Goal: Contribute content: Contribute content

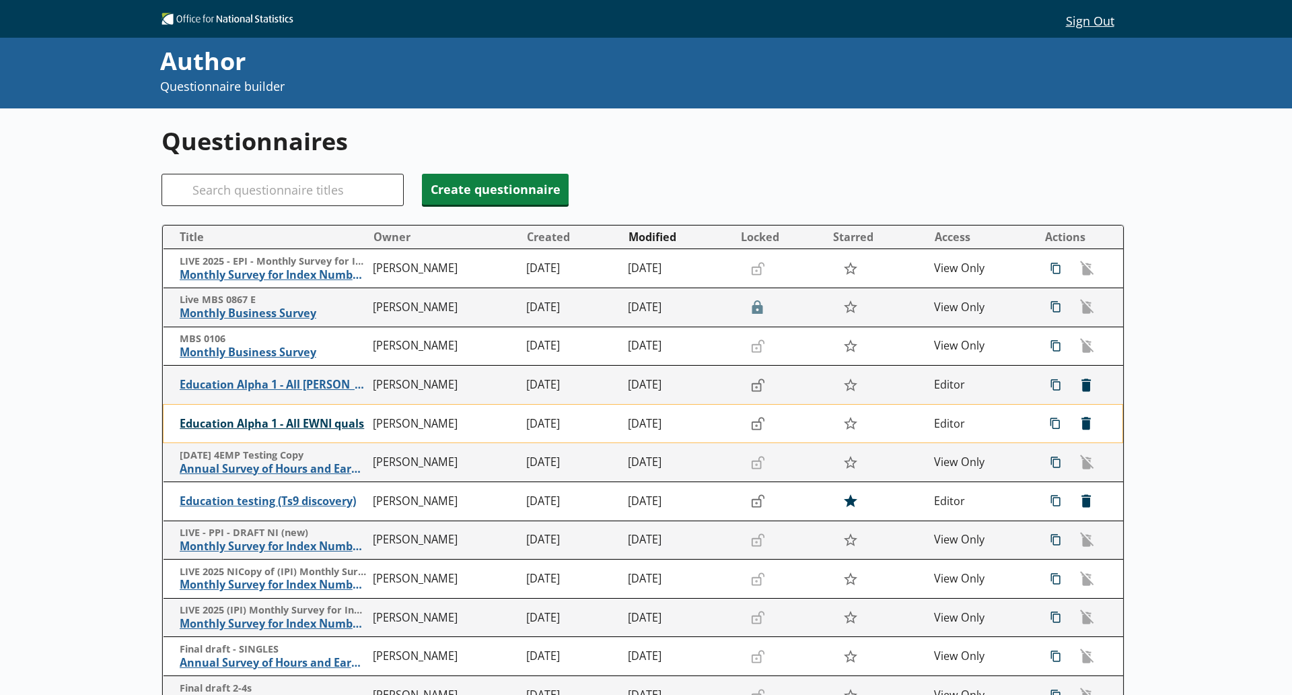
click at [287, 427] on span "Education Alpha 1 - All EWNI quals" at bounding box center [273, 424] width 187 height 14
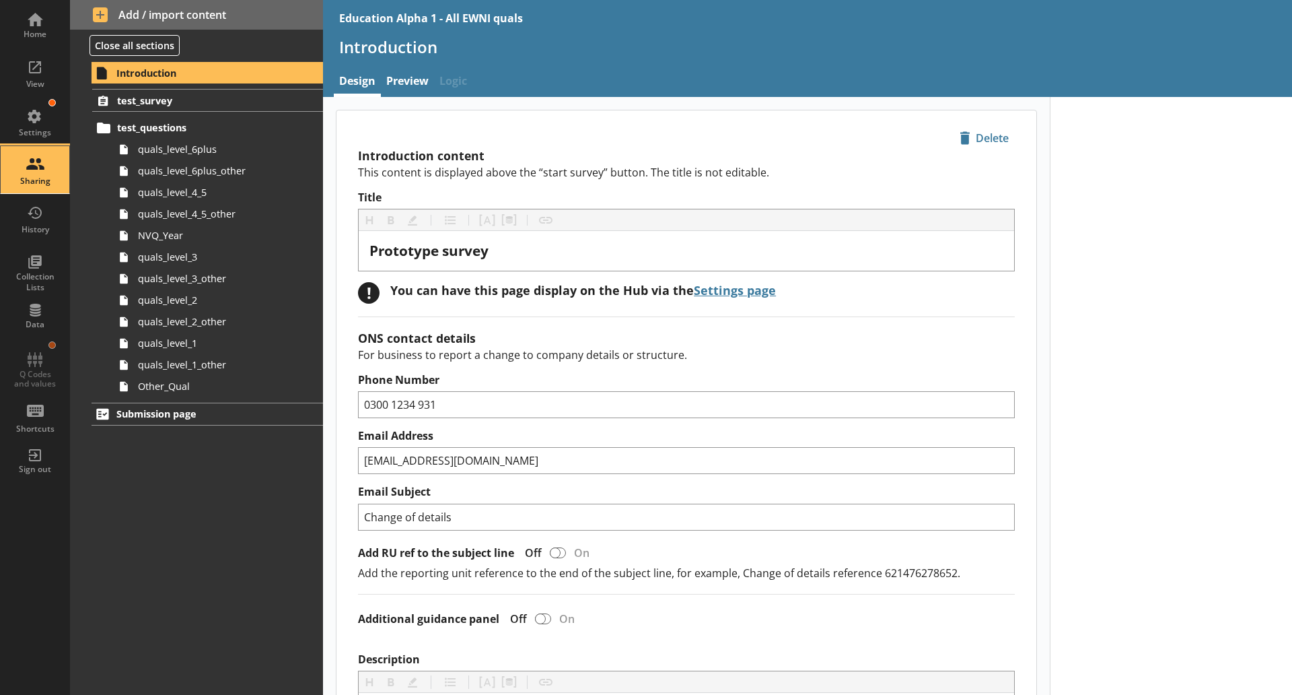
click at [38, 180] on div "Sharing" at bounding box center [34, 181] width 47 height 11
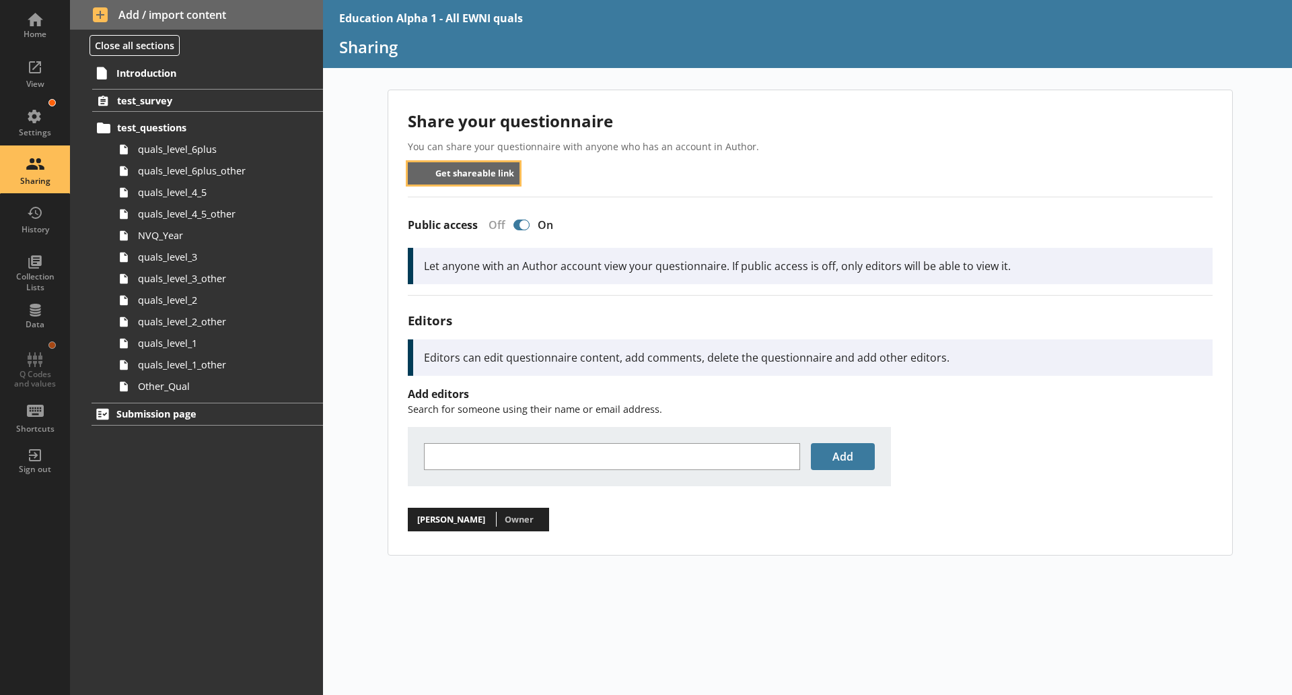
click at [499, 168] on button "Get shareable link" at bounding box center [464, 173] width 112 height 22
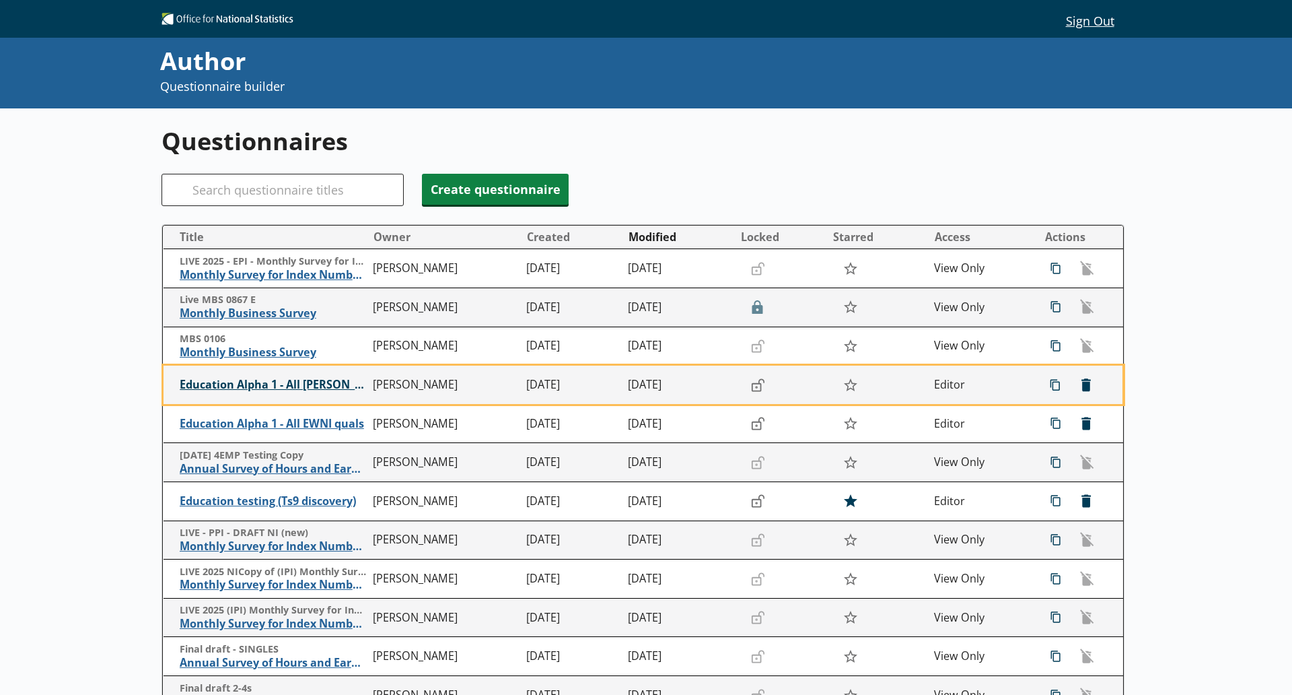
click at [308, 384] on span "Education Alpha 1 - All [PERSON_NAME]" at bounding box center [273, 385] width 187 height 14
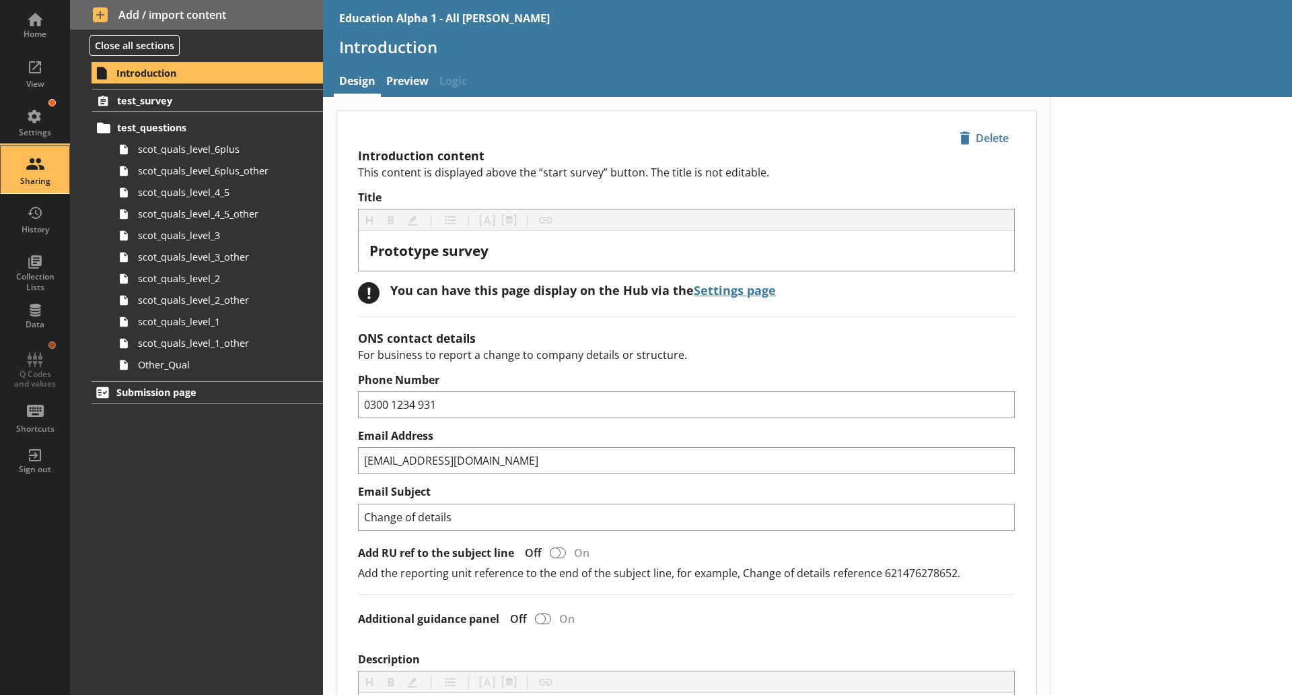
click at [39, 178] on div "Sharing" at bounding box center [34, 181] width 47 height 11
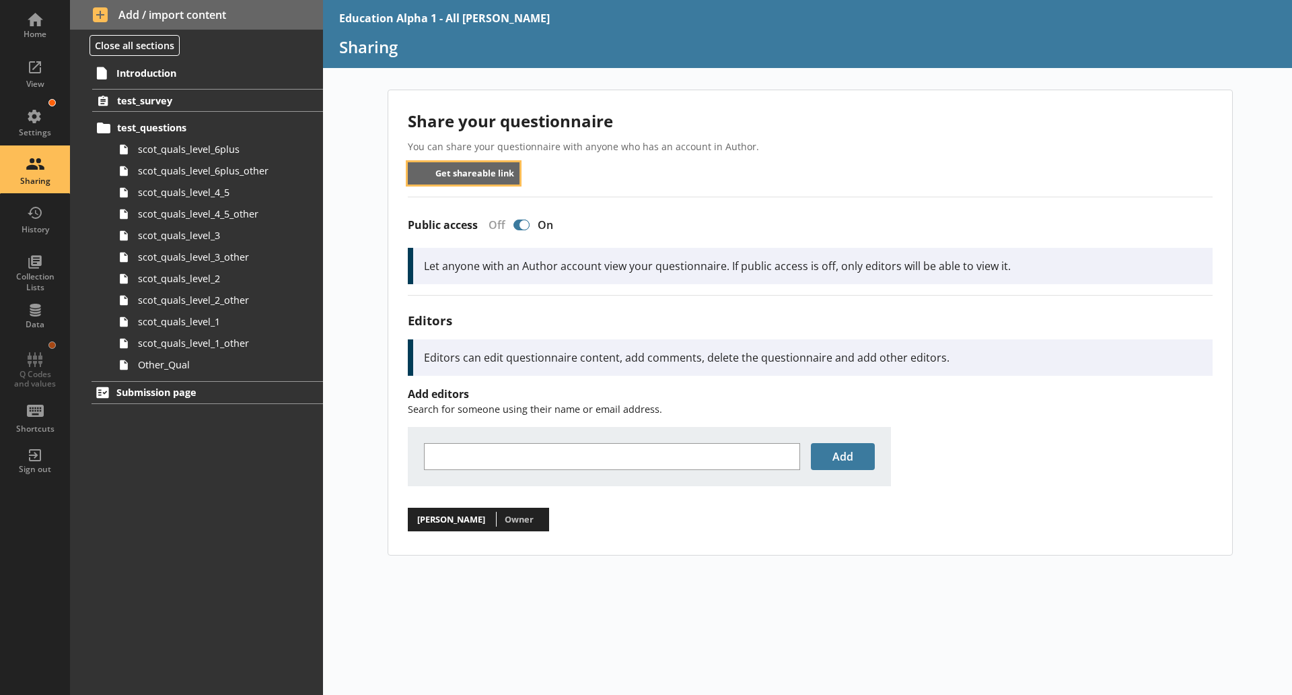
click at [451, 178] on button "Get shareable link" at bounding box center [464, 173] width 112 height 22
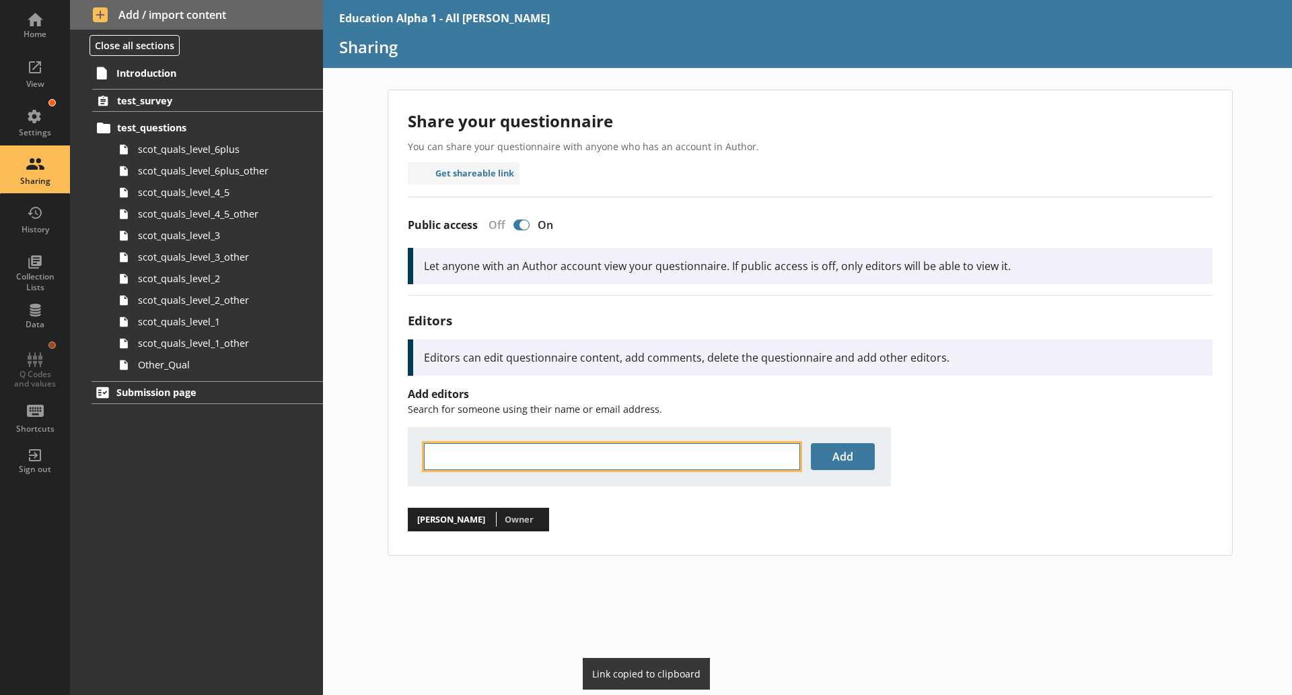
click at [522, 450] on input "text" at bounding box center [612, 456] width 376 height 27
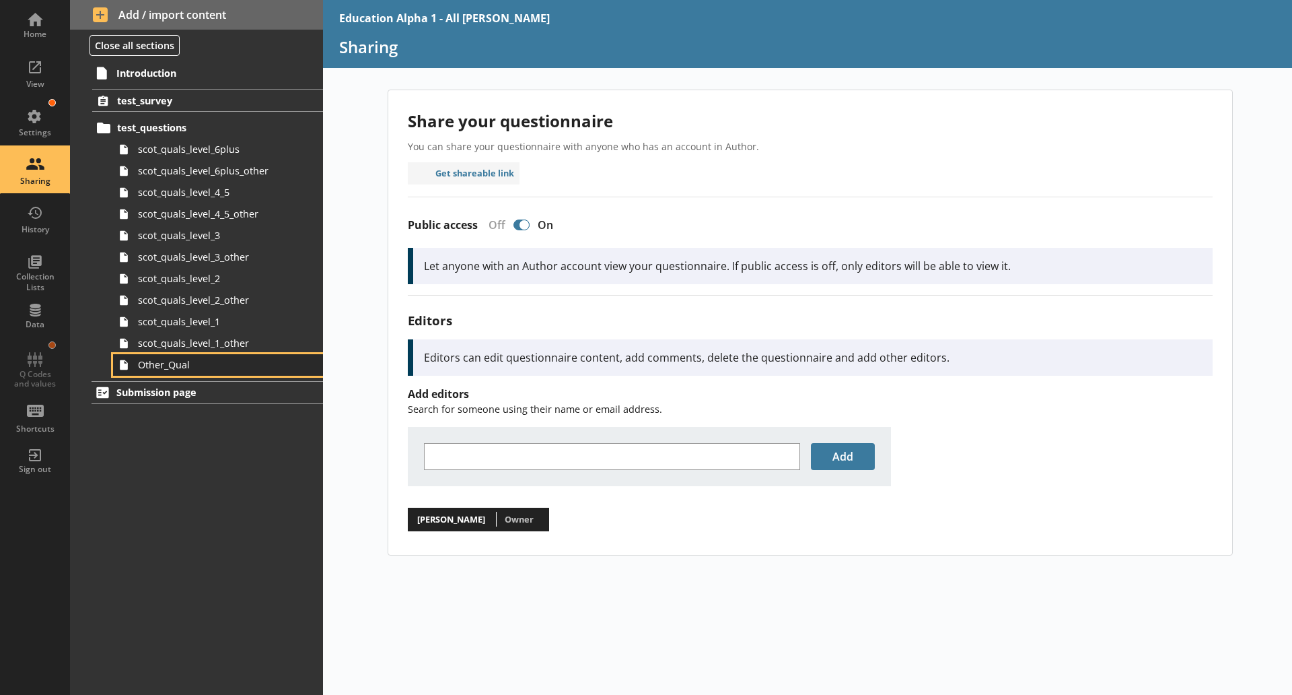
click at [180, 367] on span "Other_Qual" at bounding box center [213, 364] width 150 height 13
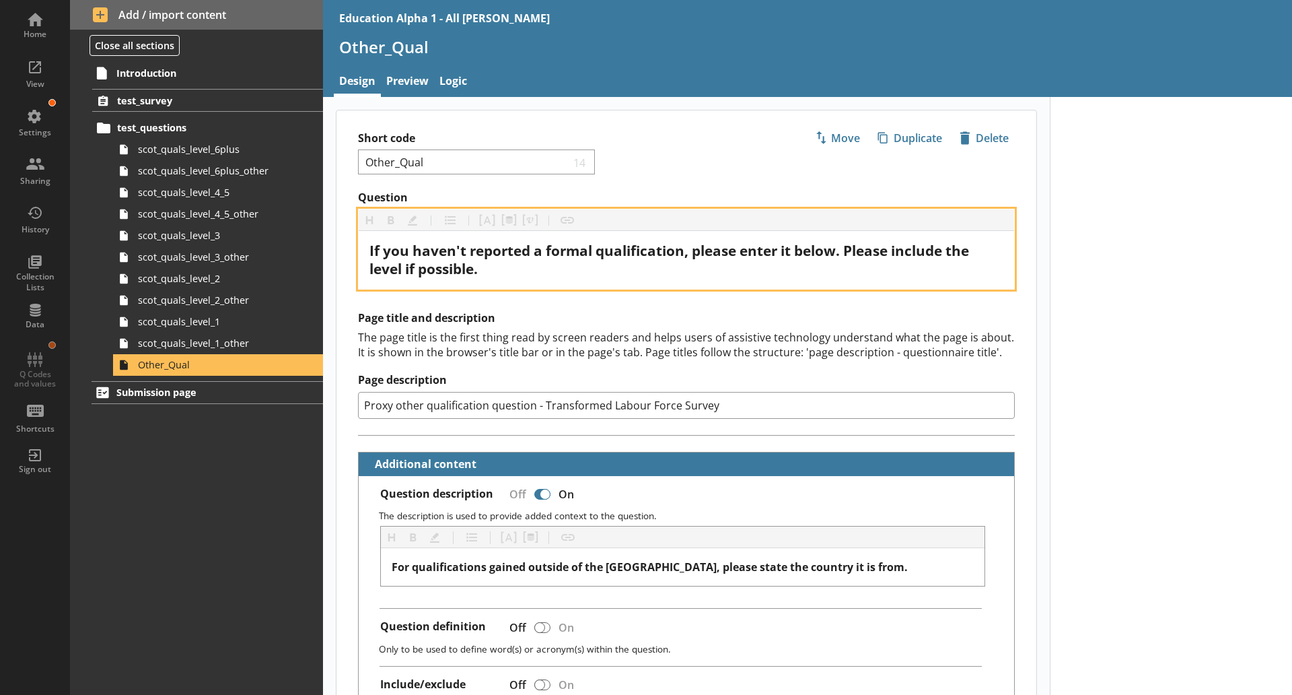
click at [479, 264] on span "If you haven't reported a formal qualification, please enter it below. Please i…" at bounding box center [670, 259] width 603 height 37
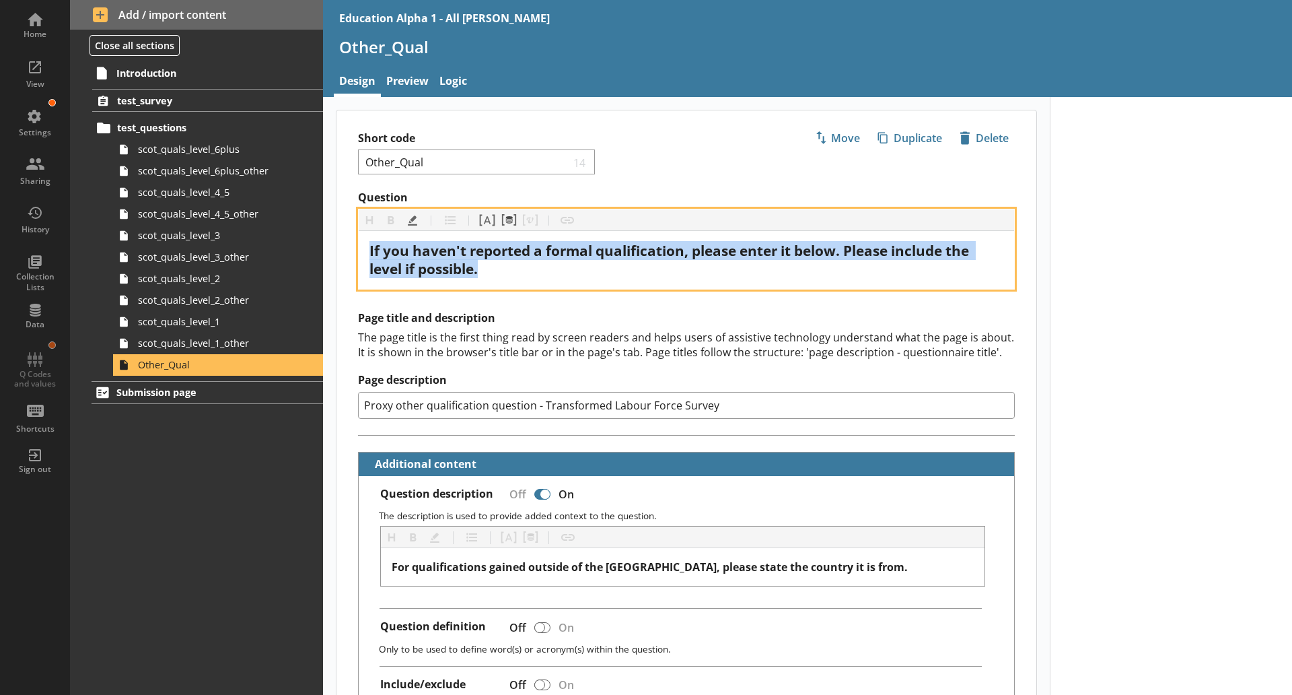
drag, startPoint x: 487, startPoint y: 270, endPoint x: 357, endPoint y: 251, distance: 131.9
click at [357, 251] on div "Question Heading Heading Bold Bold Highlight Highlight List List Pipe answer Pi…" at bounding box center [687, 239] width 700 height 99
copy span "If you haven't reported a formal qualification, please enter it below. Please i…"
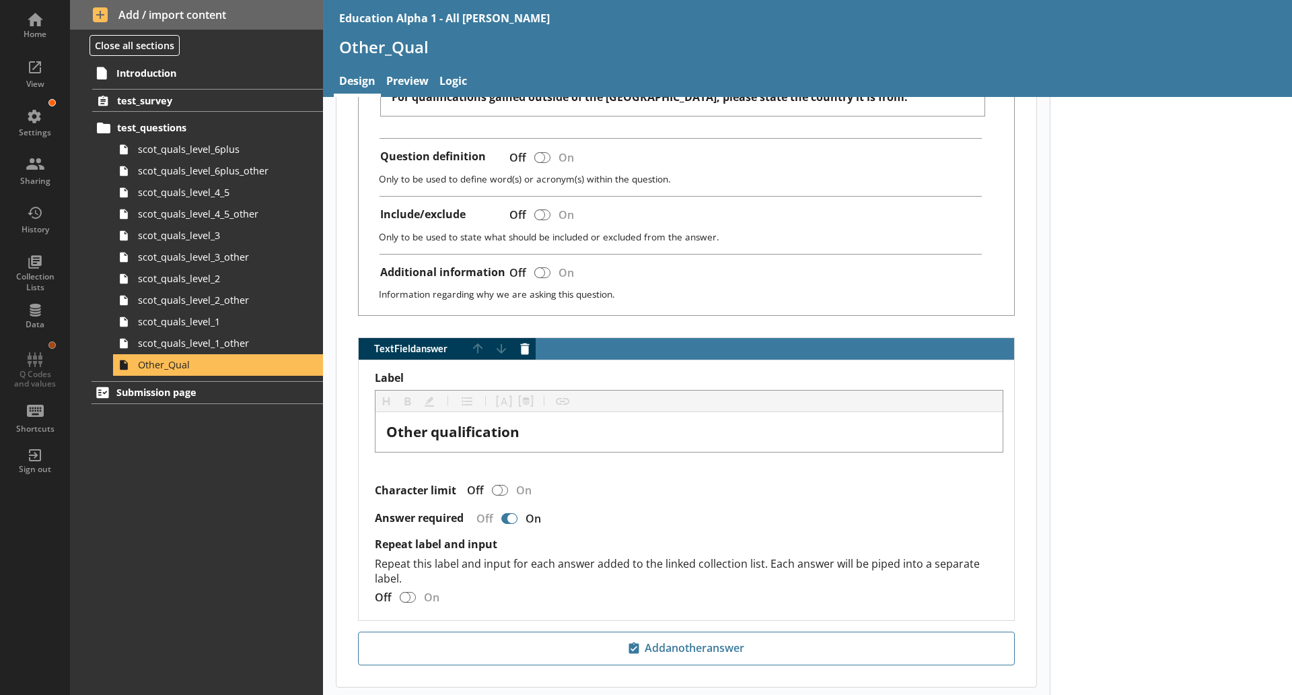
scroll to position [540, 0]
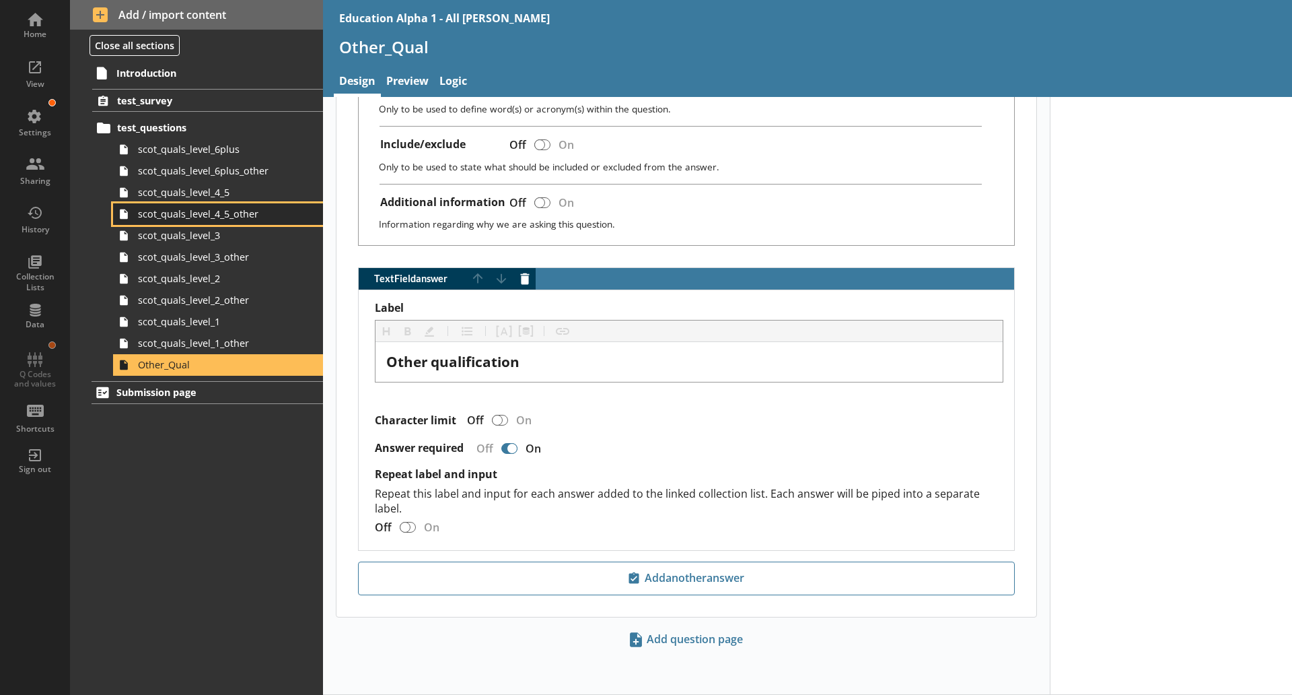
click at [247, 215] on span "scot_quals_level_4_5_other" at bounding box center [213, 213] width 150 height 13
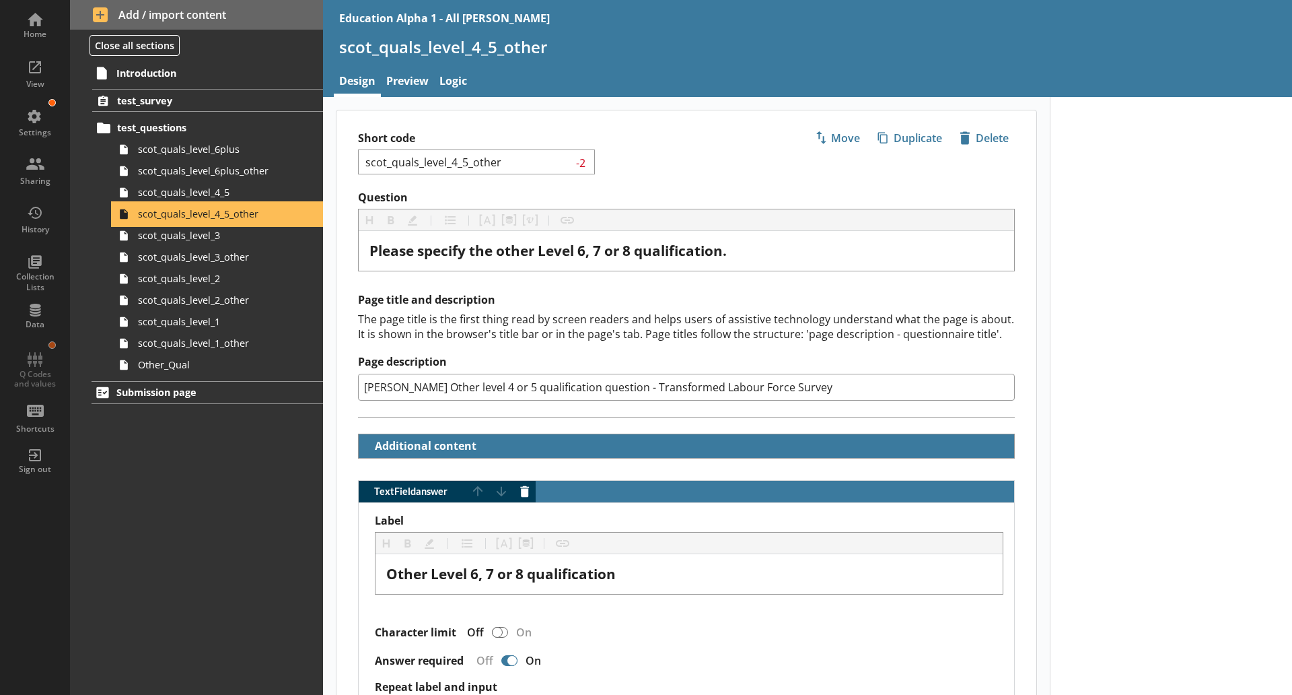
scroll to position [212, 0]
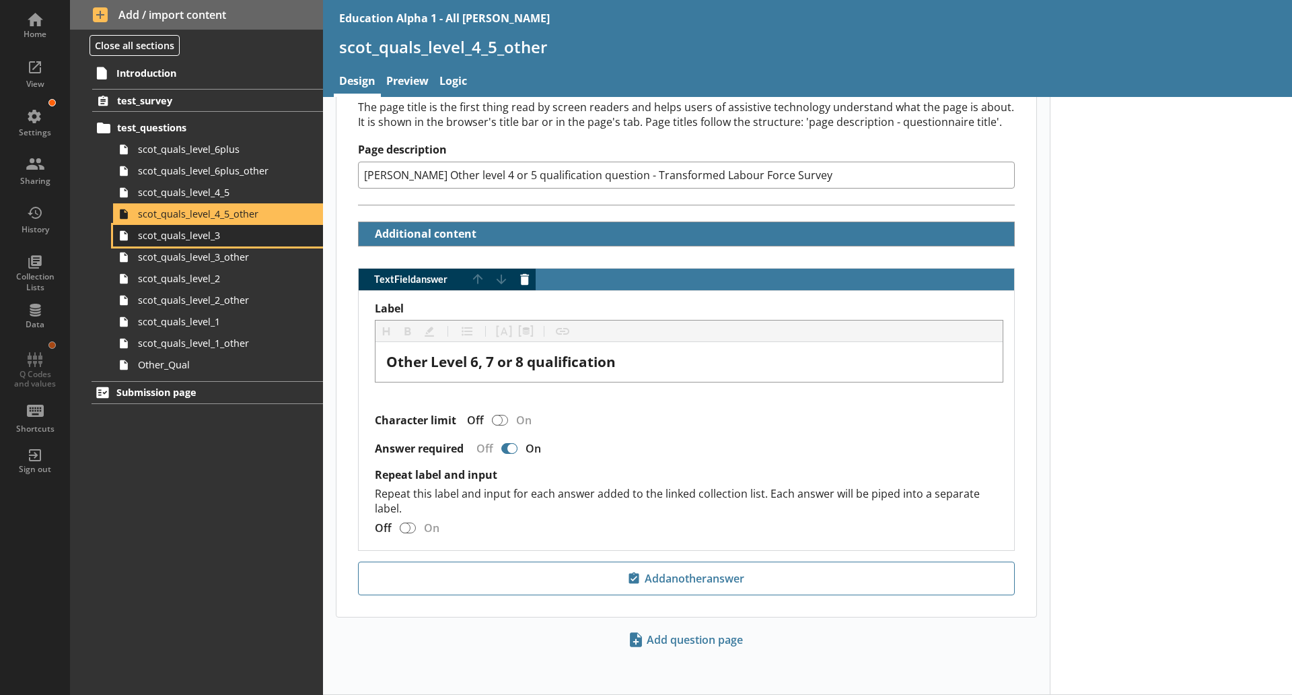
click at [227, 240] on span "scot_quals_level_3" at bounding box center [213, 235] width 150 height 13
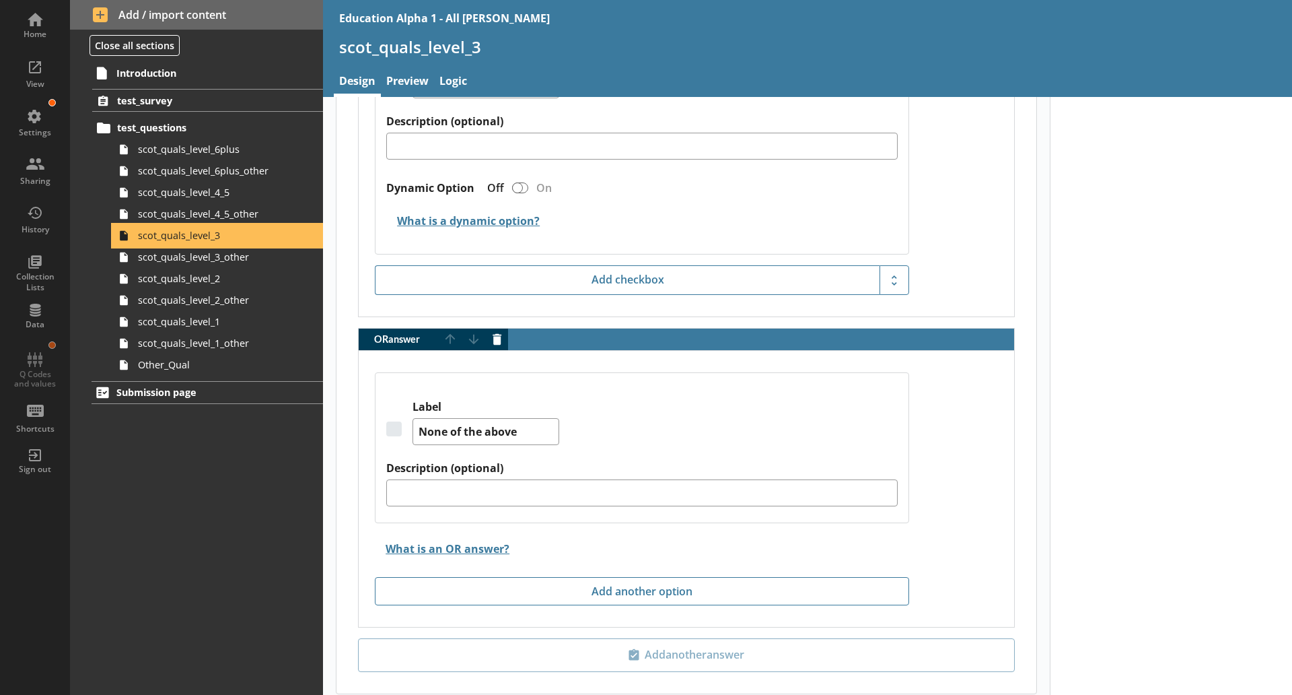
scroll to position [2656, 0]
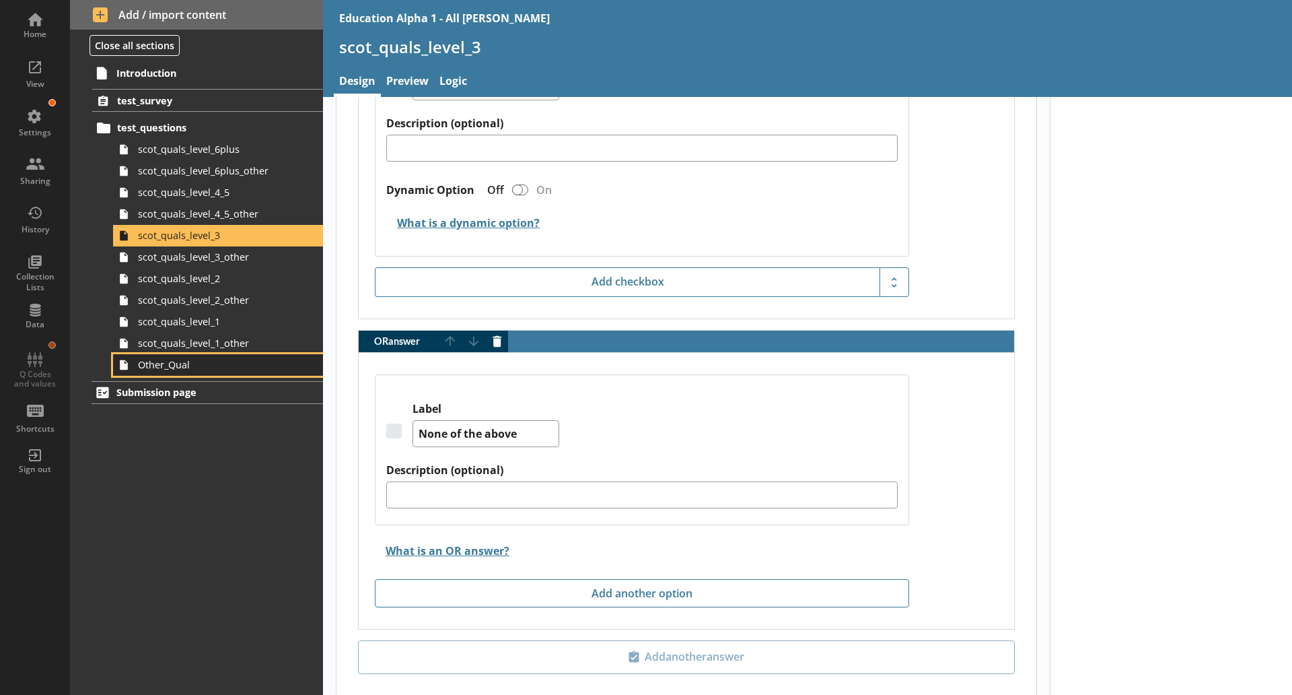
click at [156, 359] on span "Other_Qual" at bounding box center [213, 364] width 150 height 13
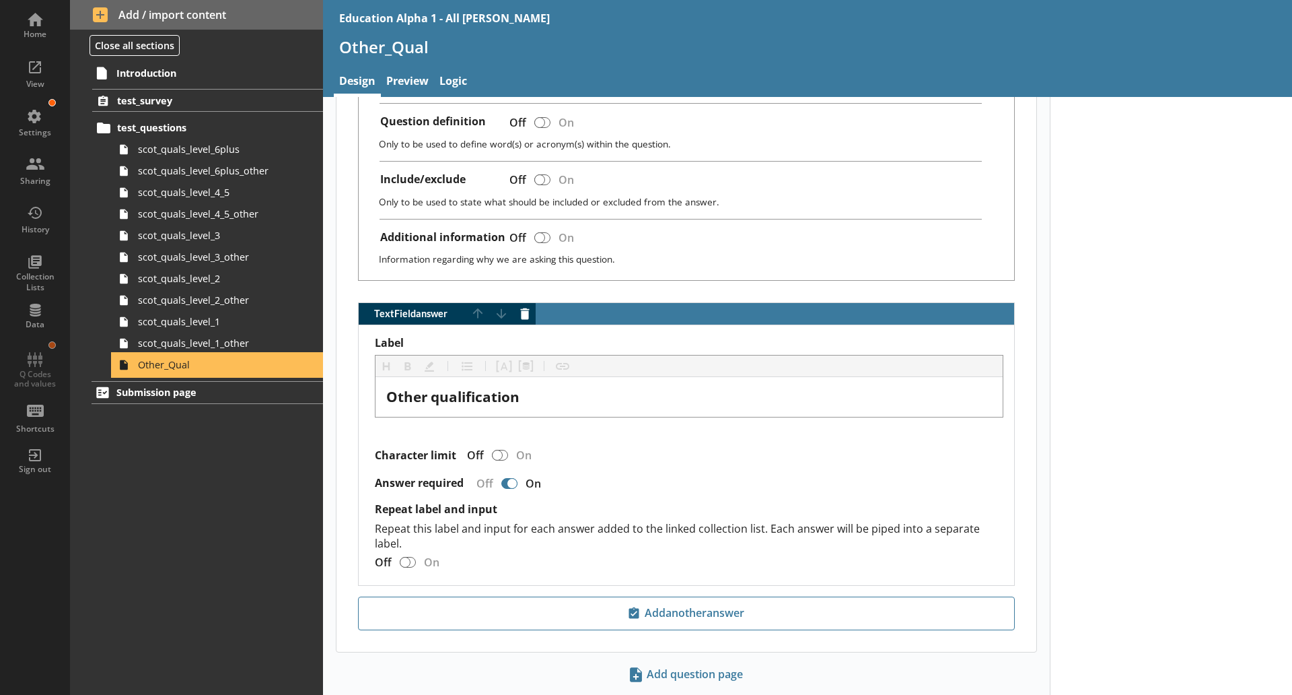
scroll to position [540, 0]
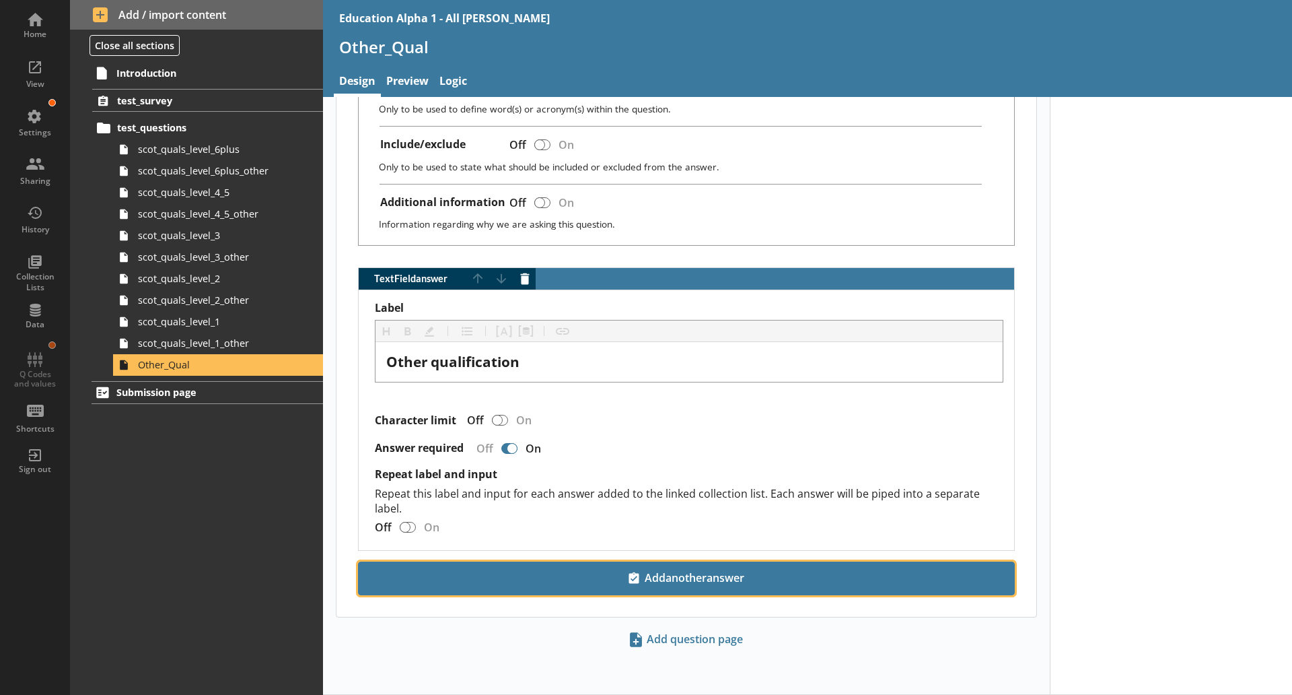
click at [633, 590] on button "Add another answer" at bounding box center [686, 578] width 657 height 34
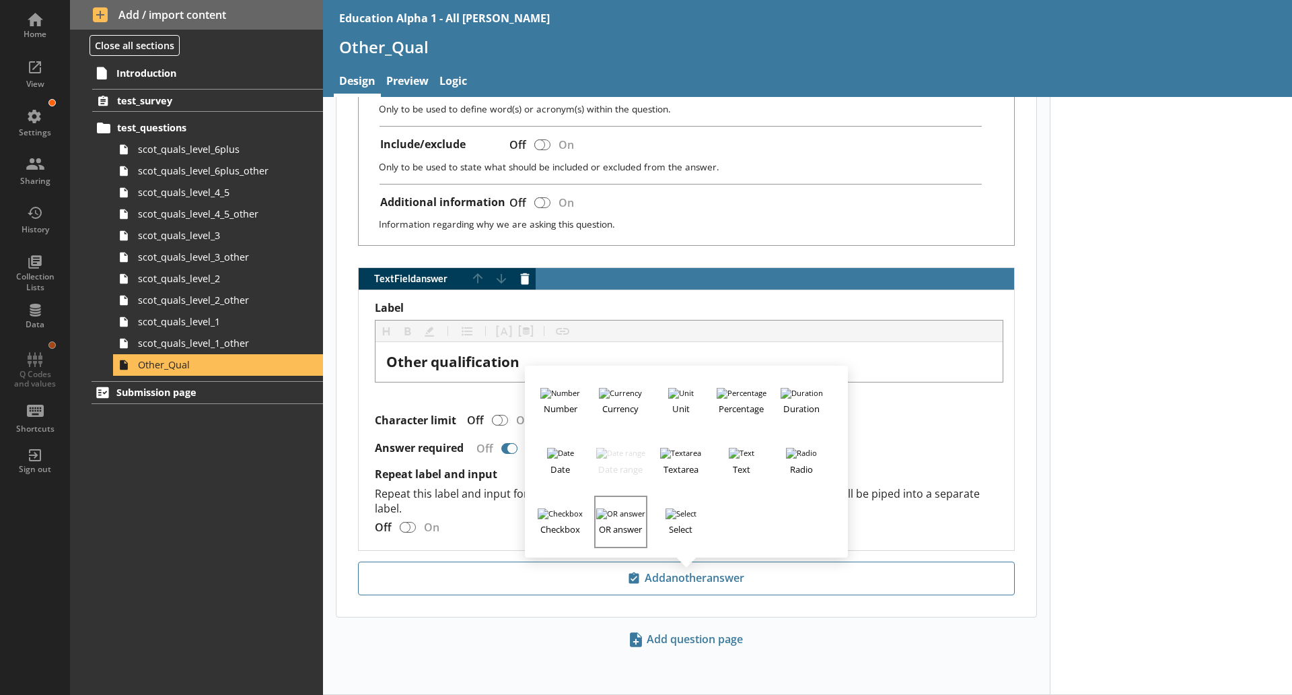
click at [599, 505] on button "OR answer" at bounding box center [620, 521] width 52 height 52
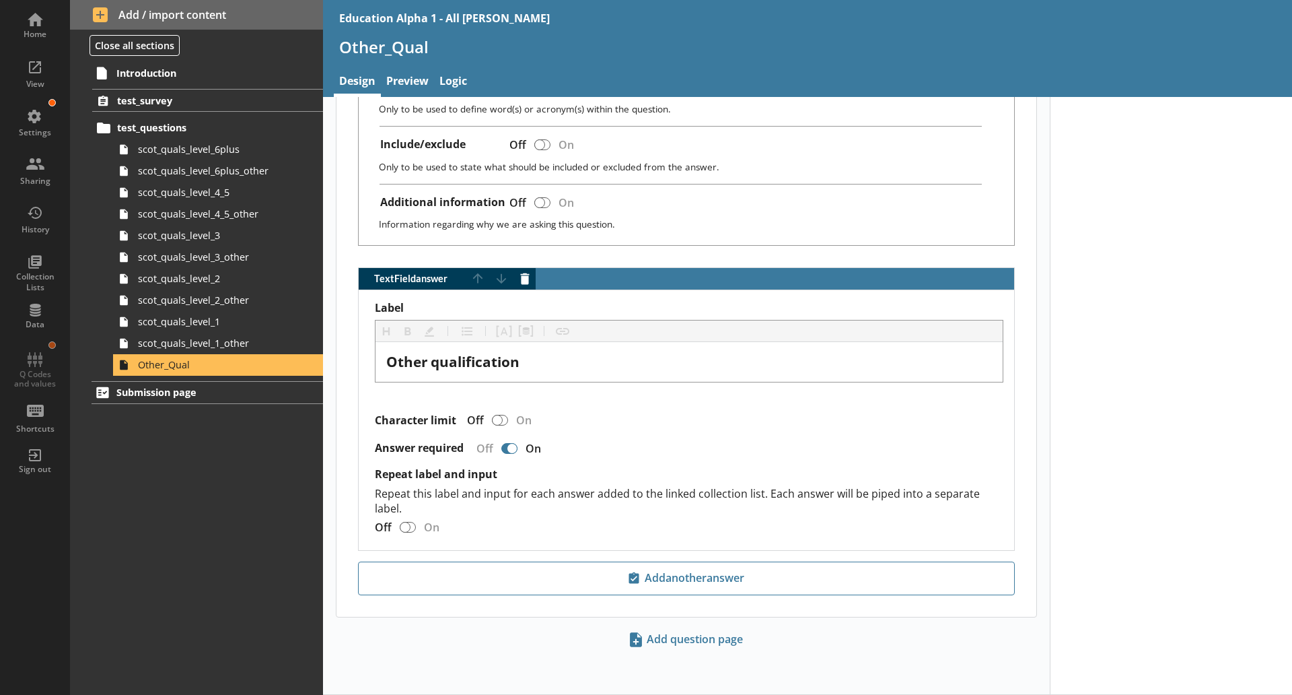
scroll to position [866, 0]
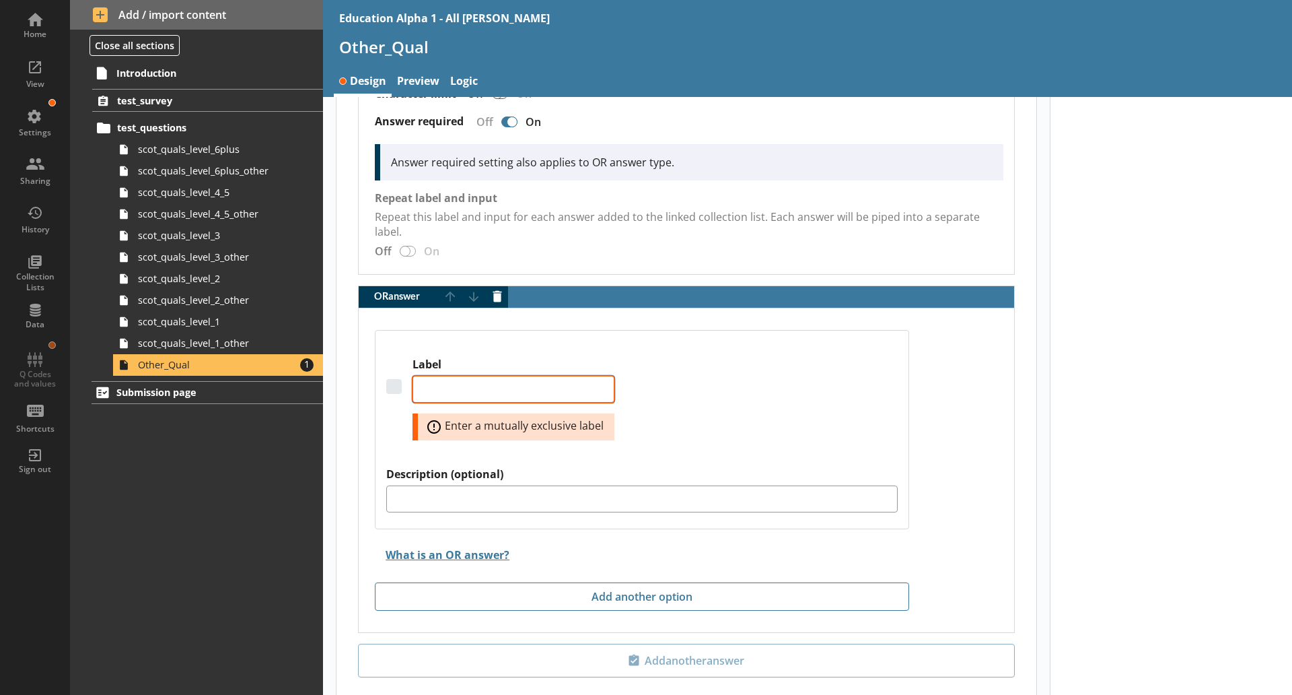
type textarea "x"
type textarea "N"
type textarea "x"
type textarea "No"
type textarea "x"
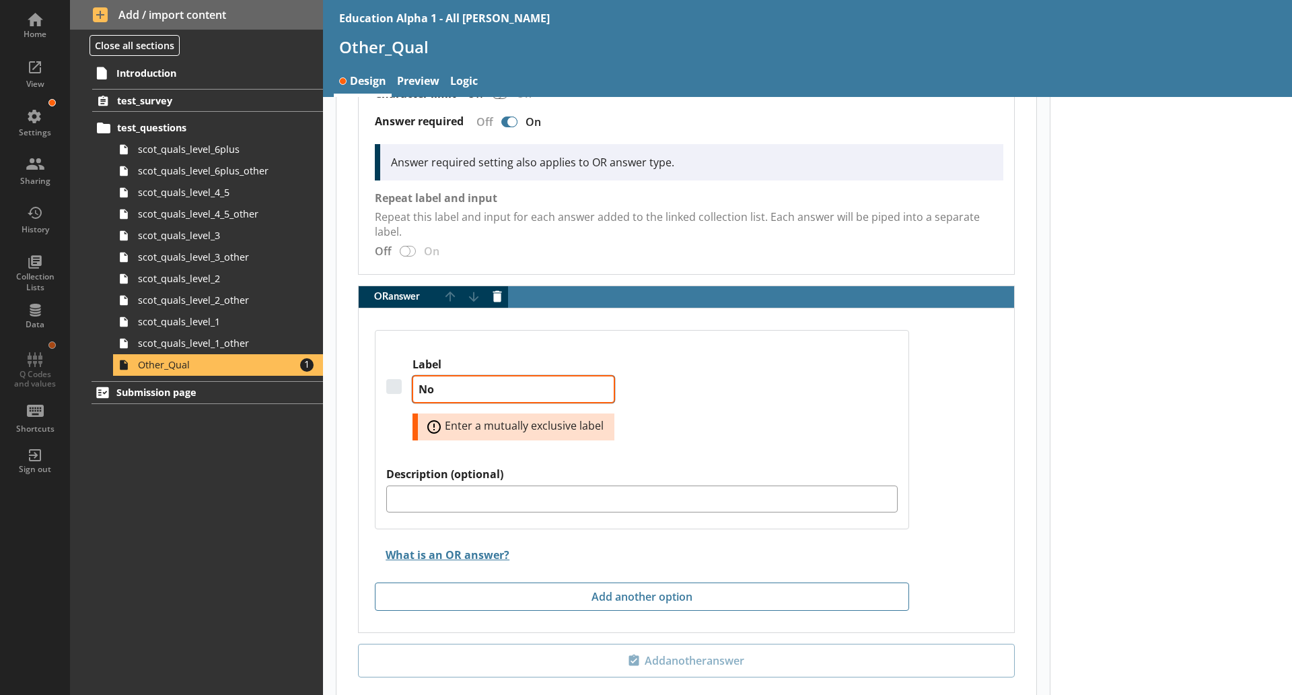
type textarea "Non"
type textarea "x"
type textarea "None"
type textarea "x"
type textarea "Non"
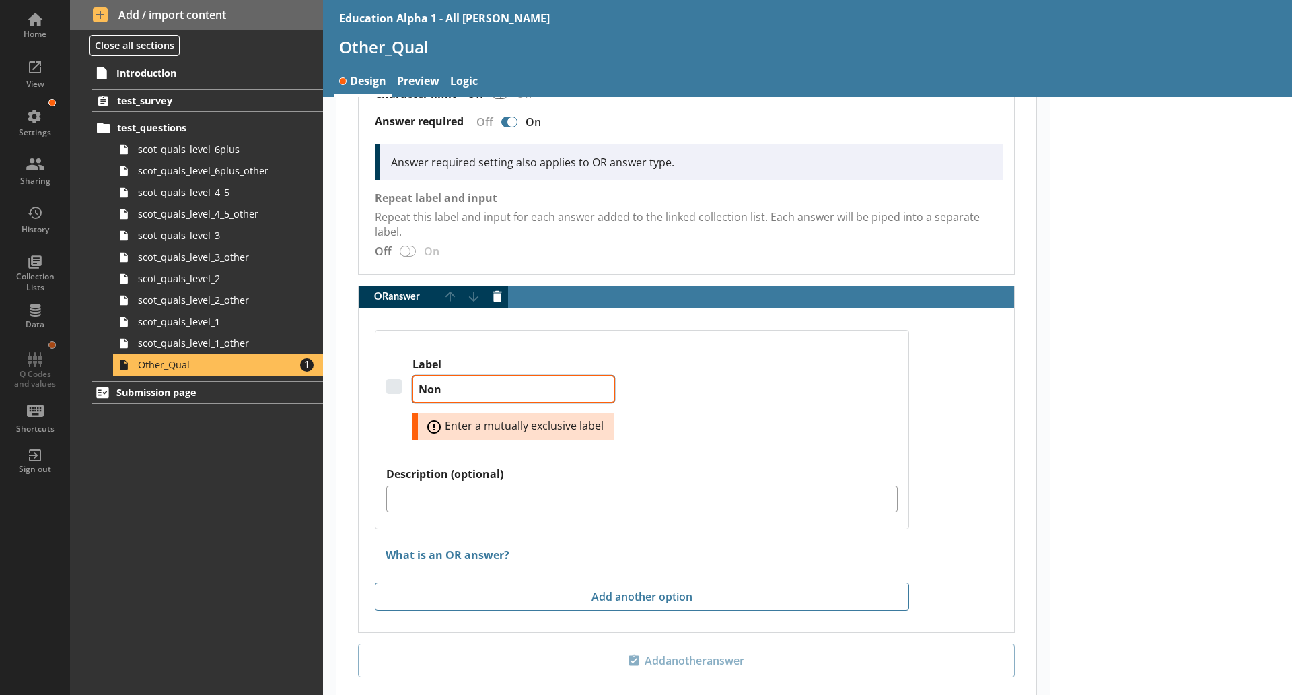
type textarea "x"
type textarea "No"
type textarea "x"
type textarea "No"
type textarea "x"
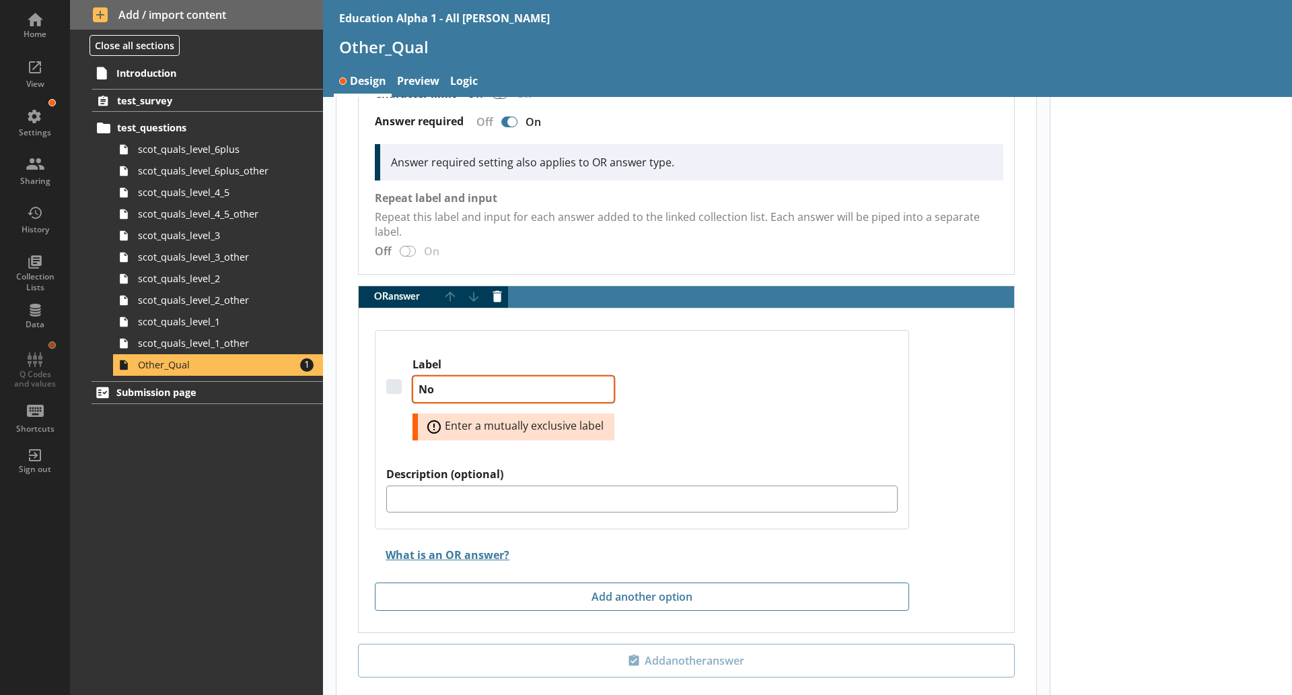
type textarea "No a"
type textarea "x"
type textarea "No ad"
type textarea "x"
type textarea "No add"
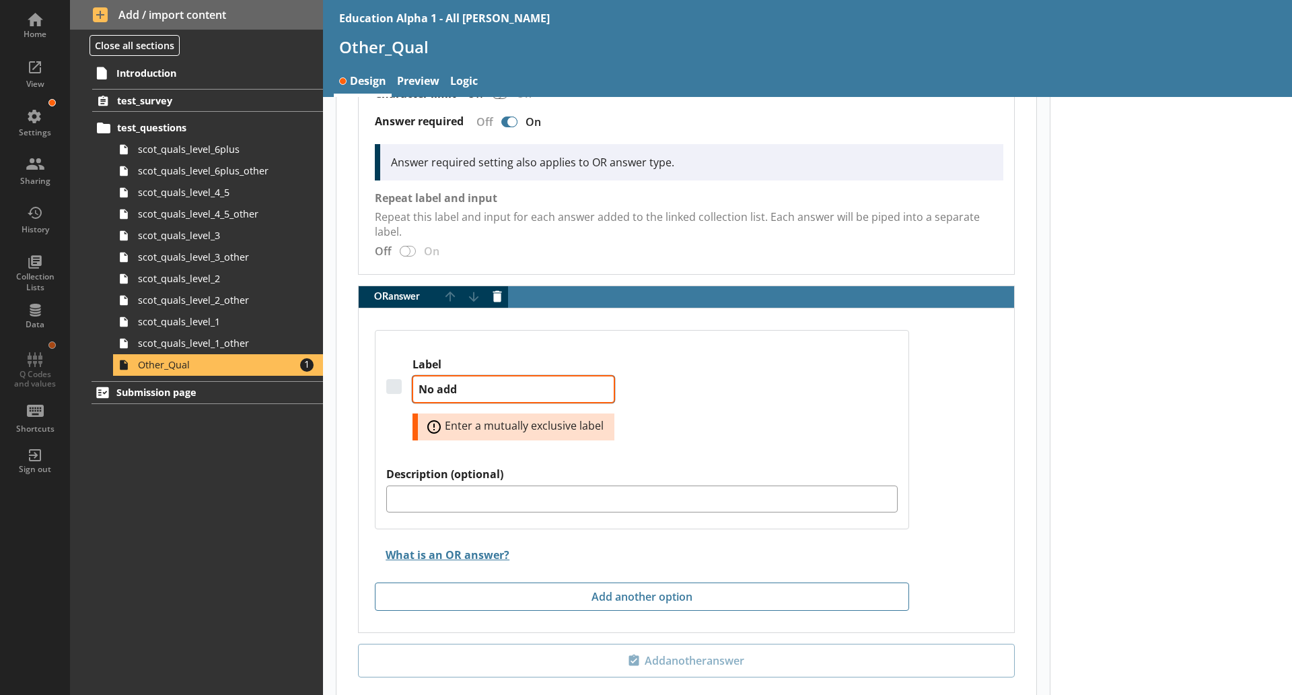
type textarea "x"
type textarea "No addi"
type textarea "x"
type textarea "No addit"
type textarea "x"
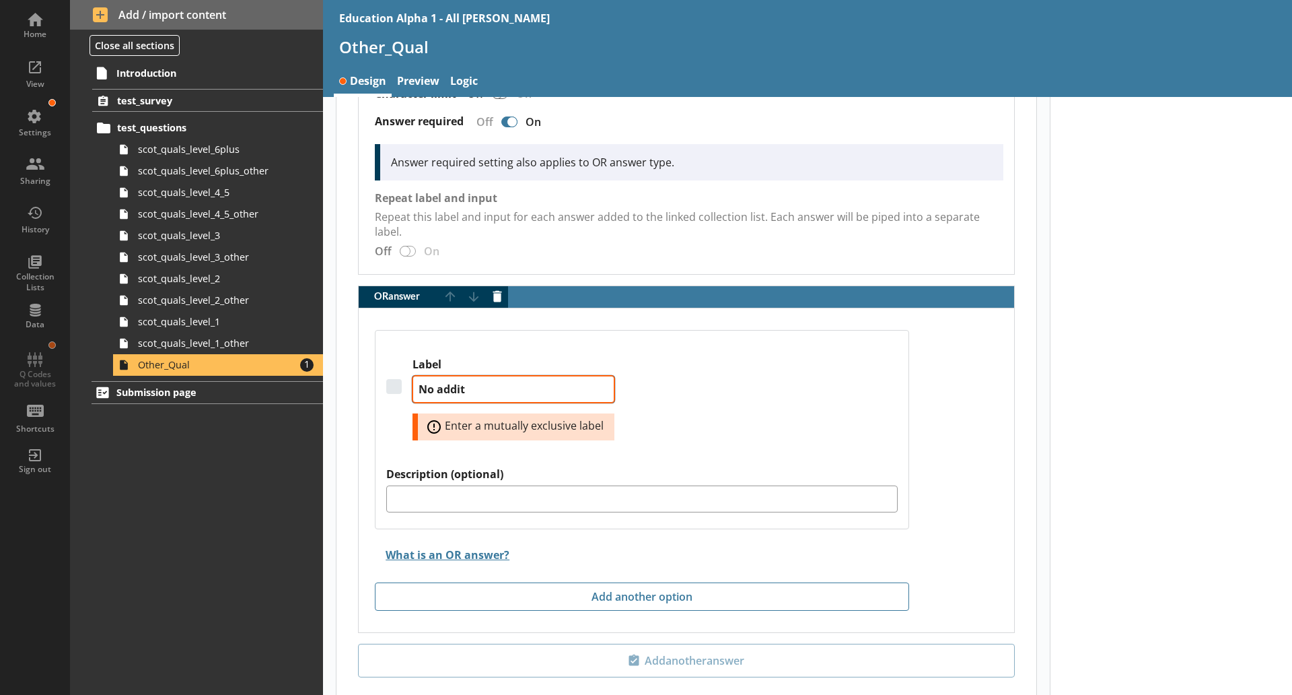
type textarea "No [PERSON_NAME]"
type textarea "x"
type textarea "No additio"
type textarea "x"
type textarea "No addition"
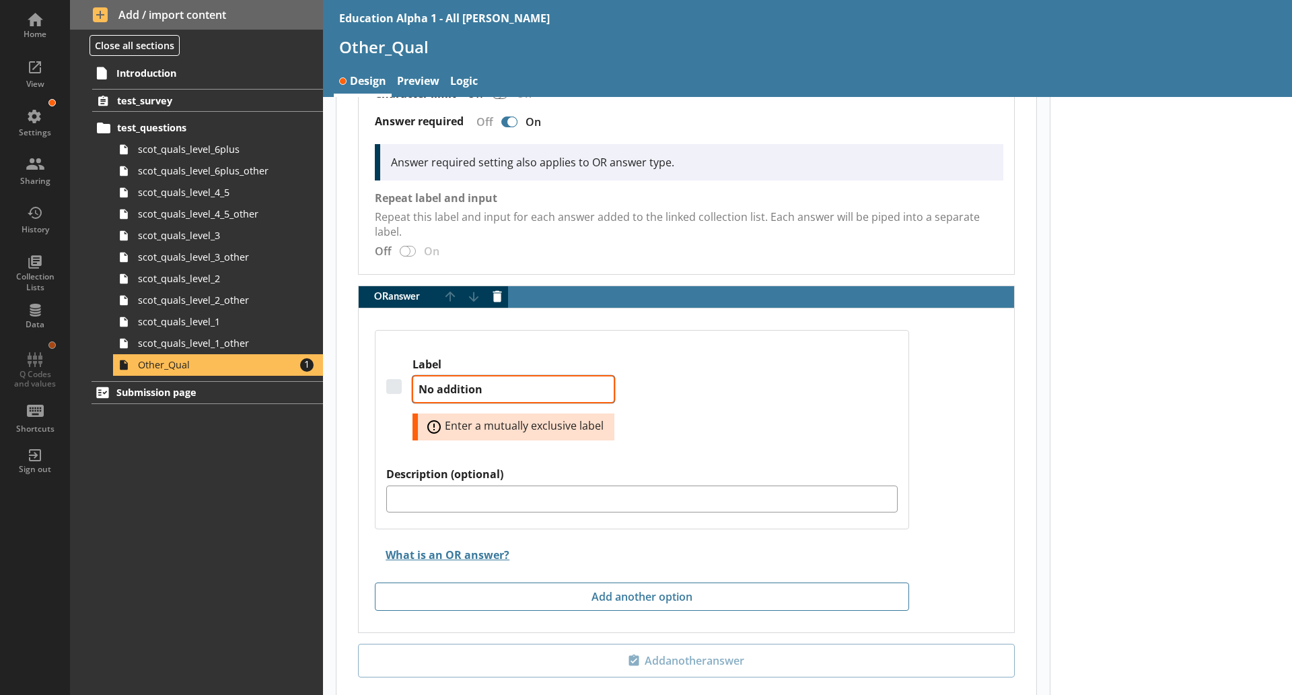
type textarea "x"
type textarea "No additiona"
type textarea "x"
type textarea "No additional"
type textarea "x"
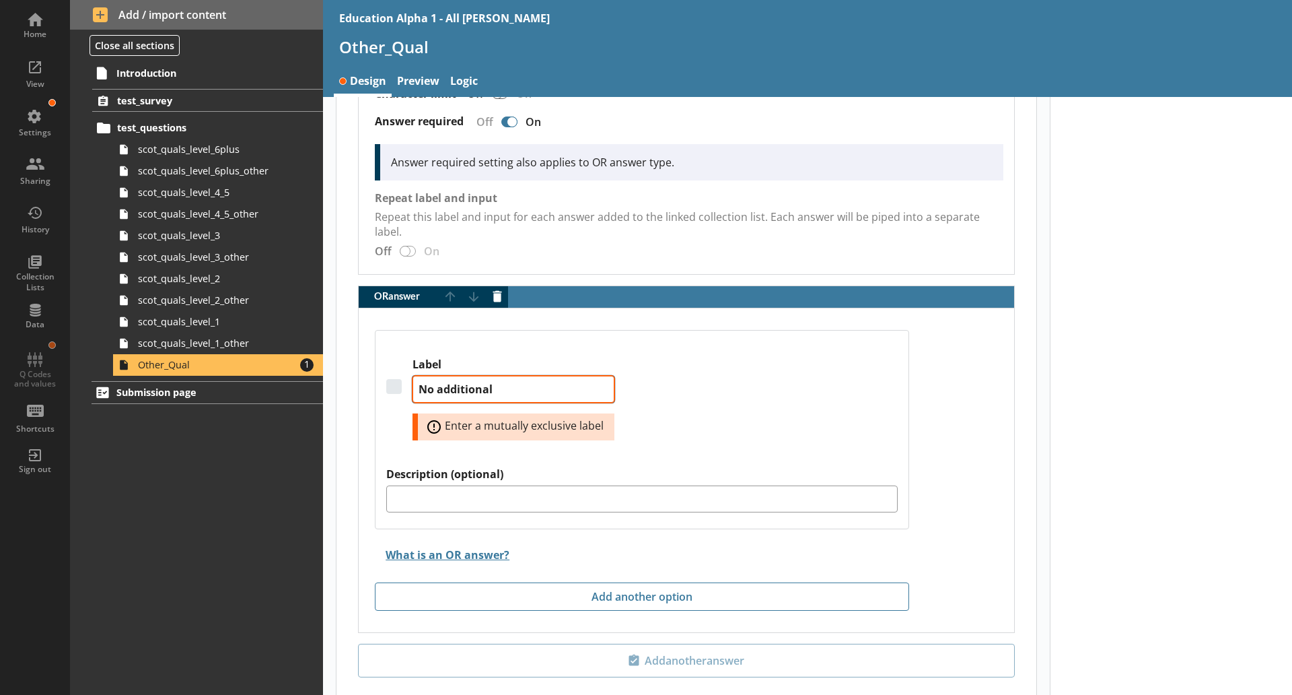
type textarea "No additional"
type textarea "x"
type textarea "No additiona"
type textarea "x"
type textarea "No additional"
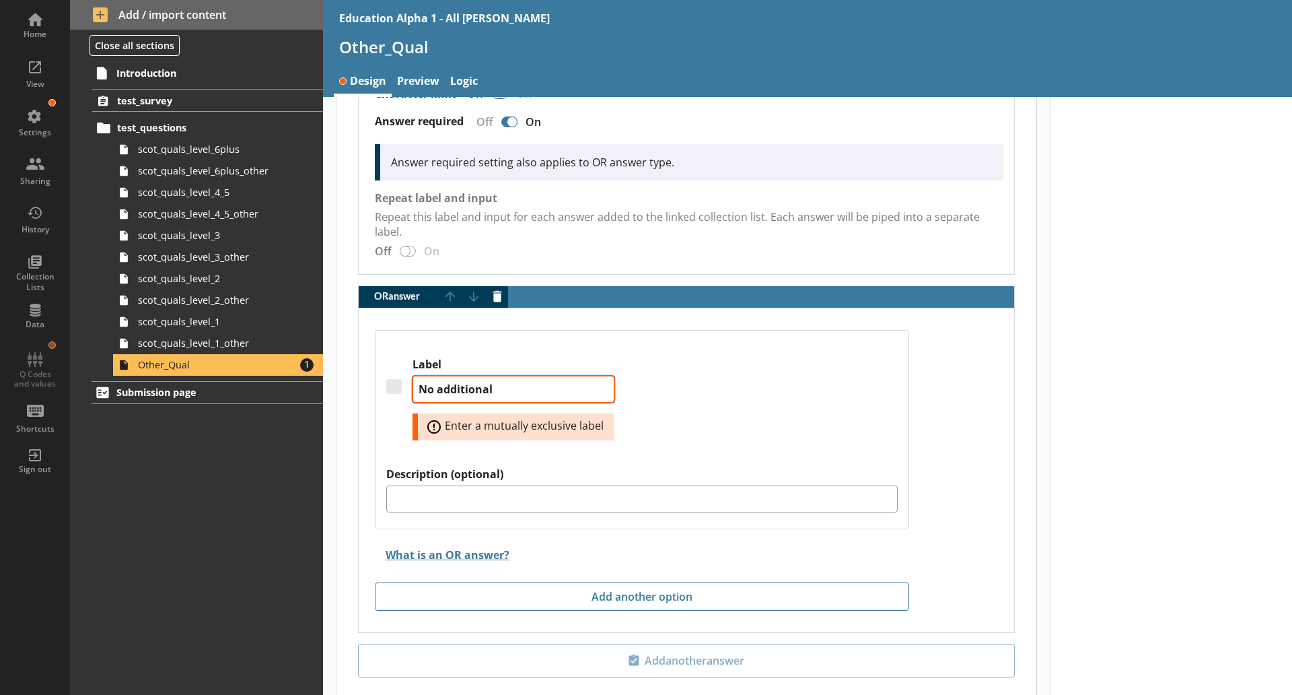
type textarea "x"
type textarea "No additional"
type textarea "x"
type textarea "No additional q"
type textarea "x"
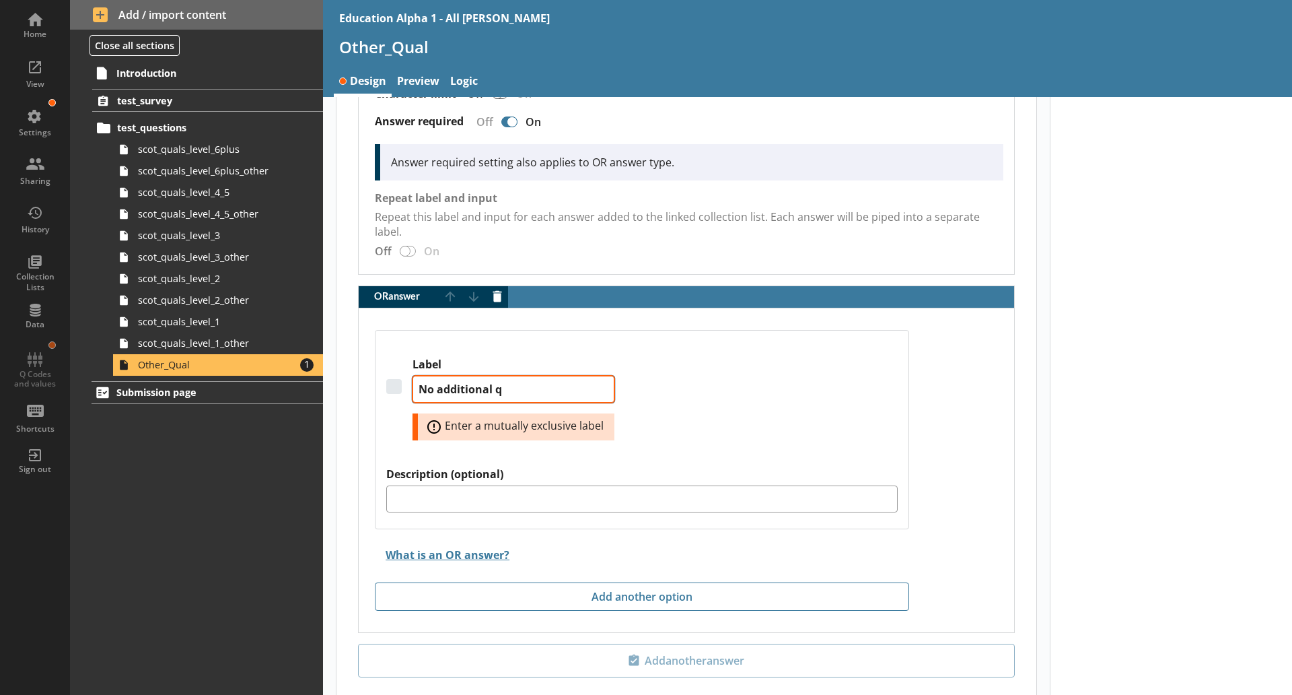
type textarea "No additional qu"
type textarea "x"
type textarea "No additional qual"
type textarea "x"
type textarea "No additional quali"
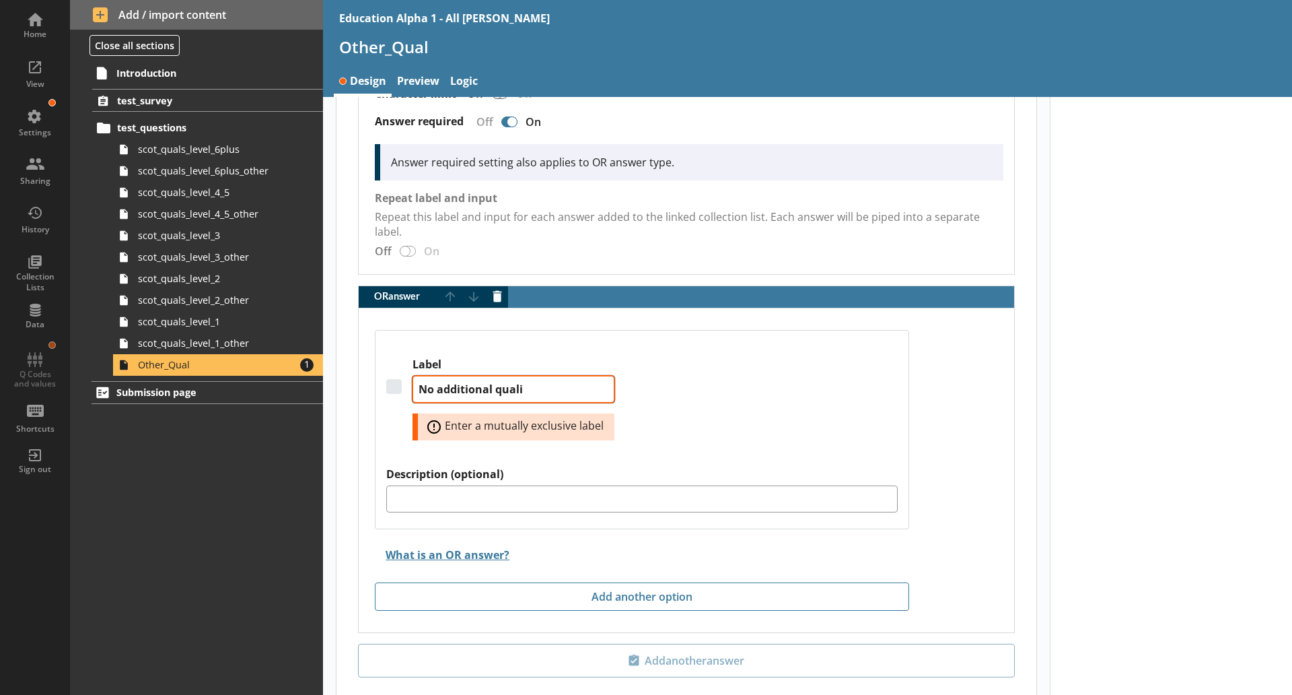
type textarea "x"
type textarea "No additional qualif"
type textarea "x"
type textarea "No additional qualifi"
type textarea "x"
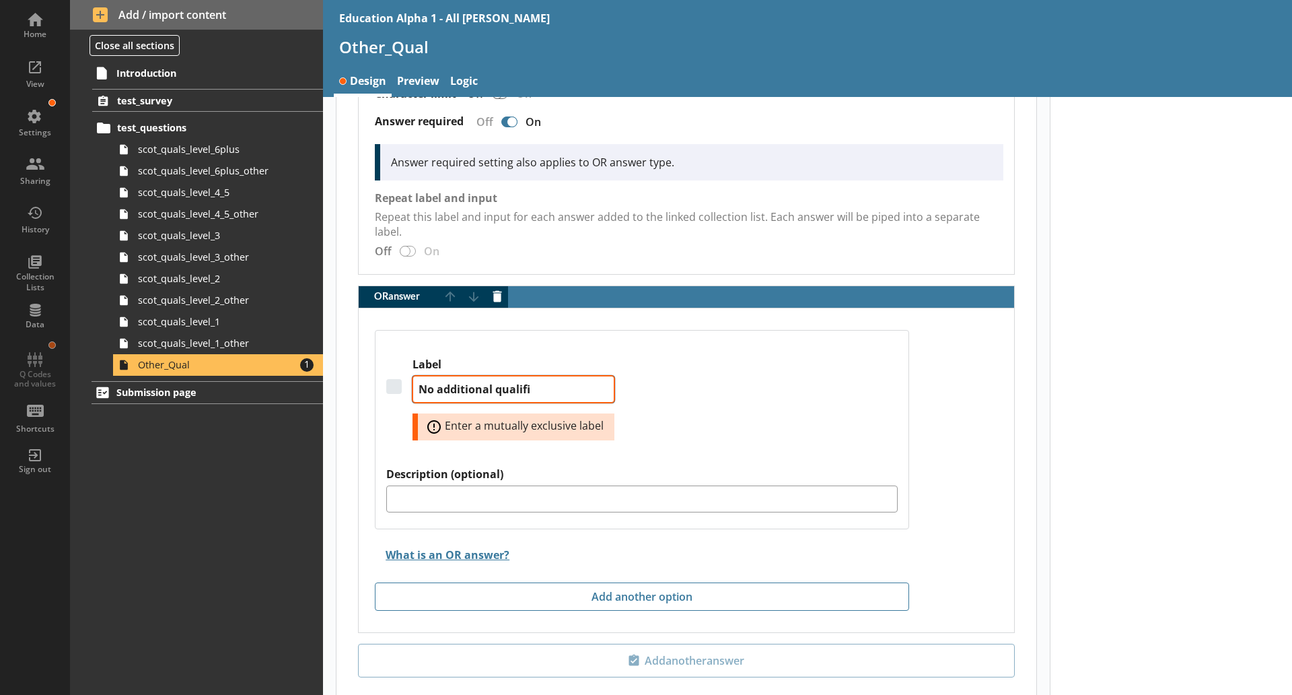
type textarea "No additional qualific"
type textarea "x"
type textarea "No additional qualifica"
type textarea "x"
type textarea "No additional qualificat"
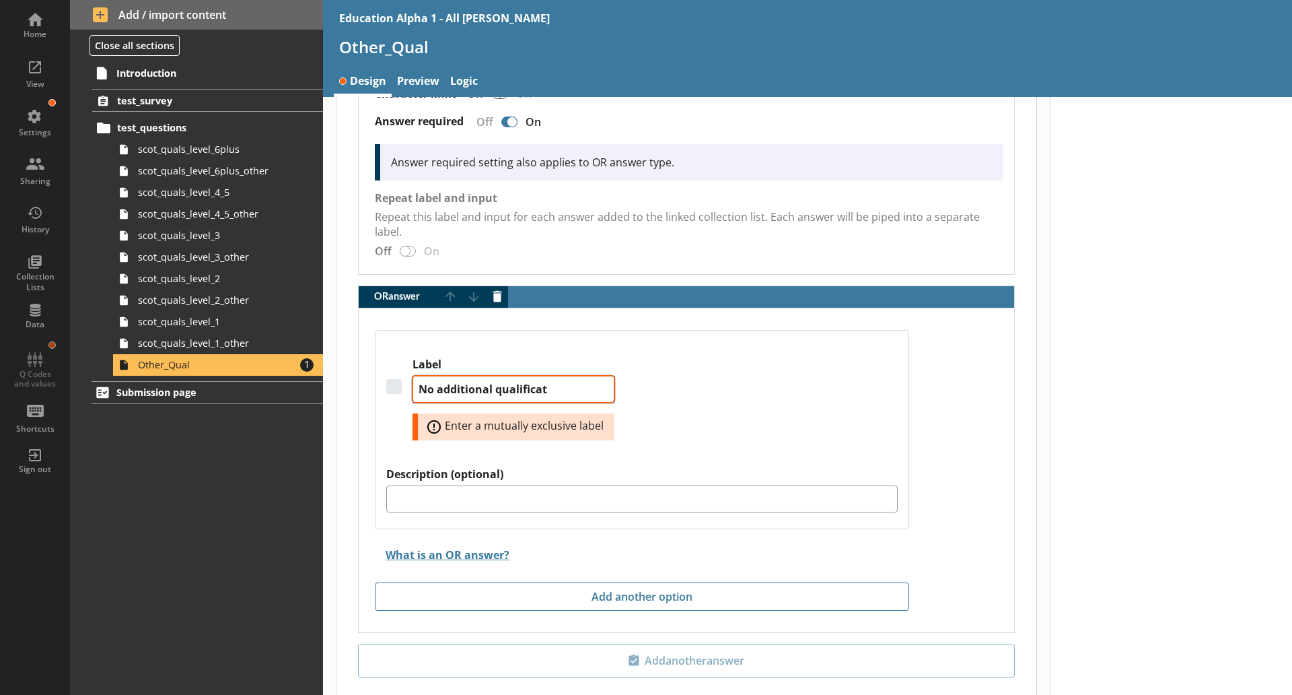
type textarea "x"
type textarea "No additional qualificati"
type textarea "x"
type textarea "No additional qualificatio"
type textarea "x"
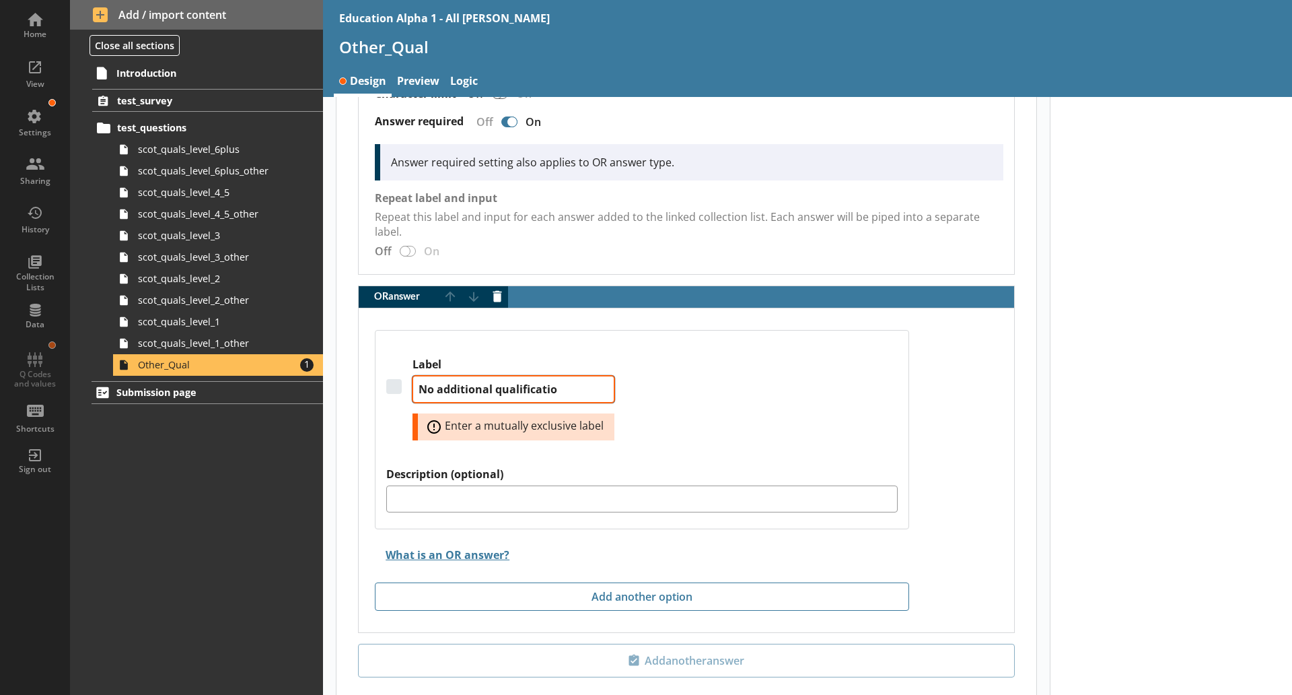
type textarea "No additional qualification"
type textarea "x"
type textarea "No additional qualifications"
click at [726, 446] on div "Label No additional qualifications Error: Enter a mutually exclusive label" at bounding box center [641, 412] width 511 height 110
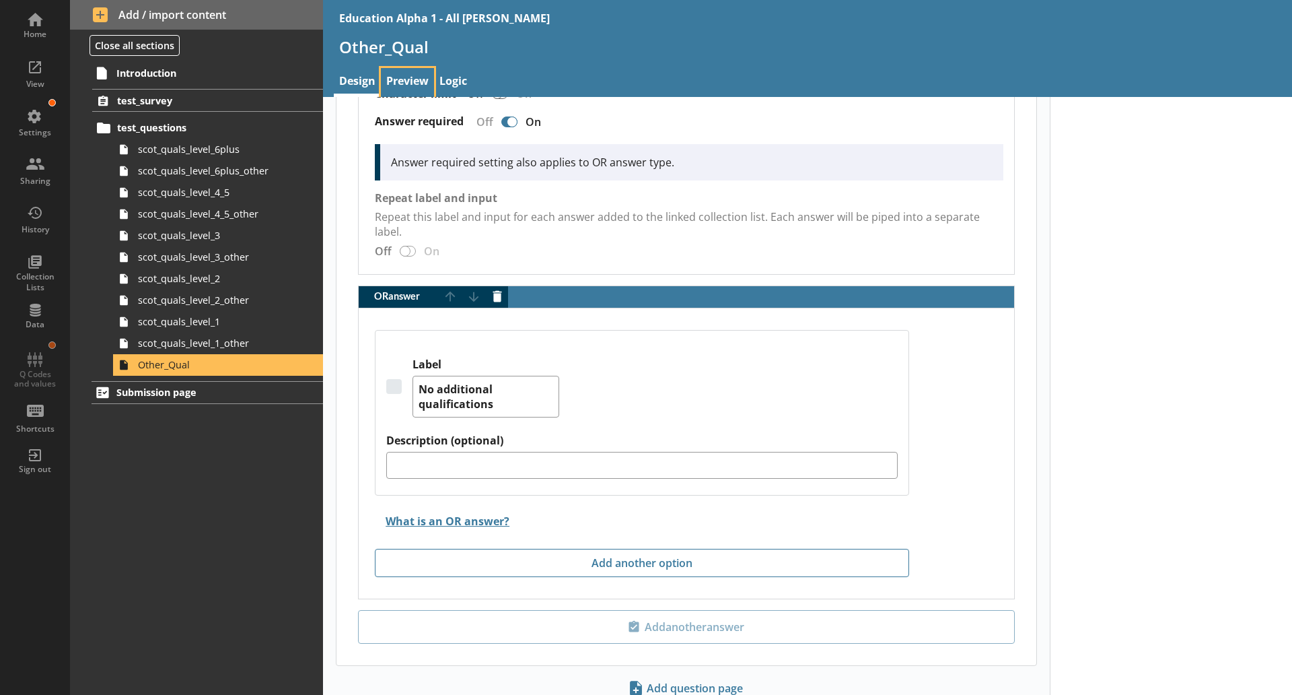
click at [433, 79] on link "Preview" at bounding box center [407, 82] width 53 height 29
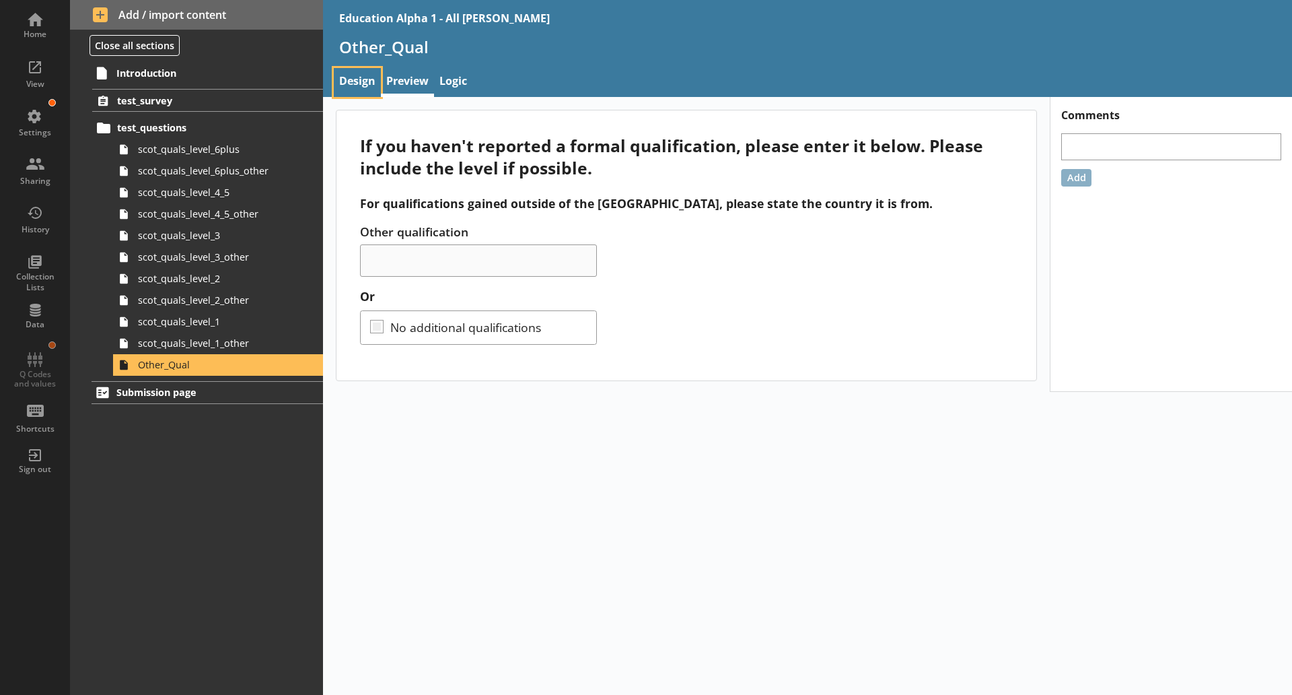
click at [360, 75] on link "Design" at bounding box center [357, 82] width 47 height 29
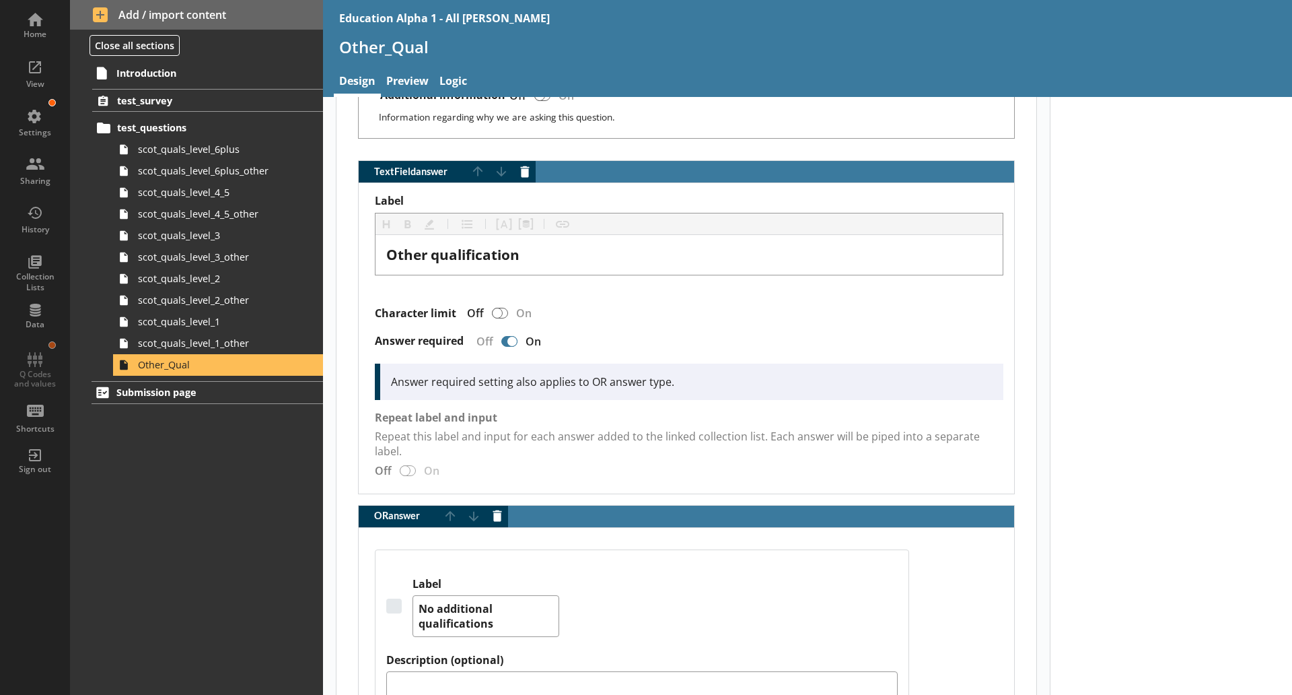
scroll to position [645, 0]
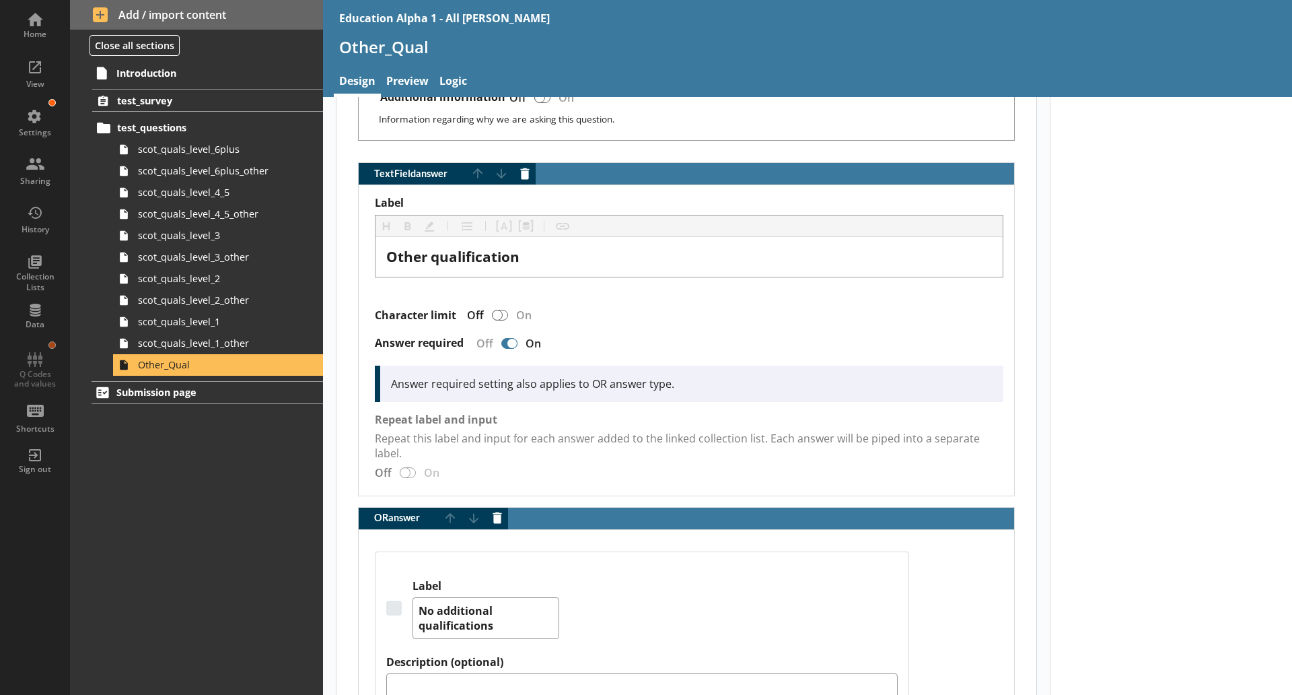
click at [511, 341] on div "TextField answer" at bounding box center [512, 343] width 11 height 11
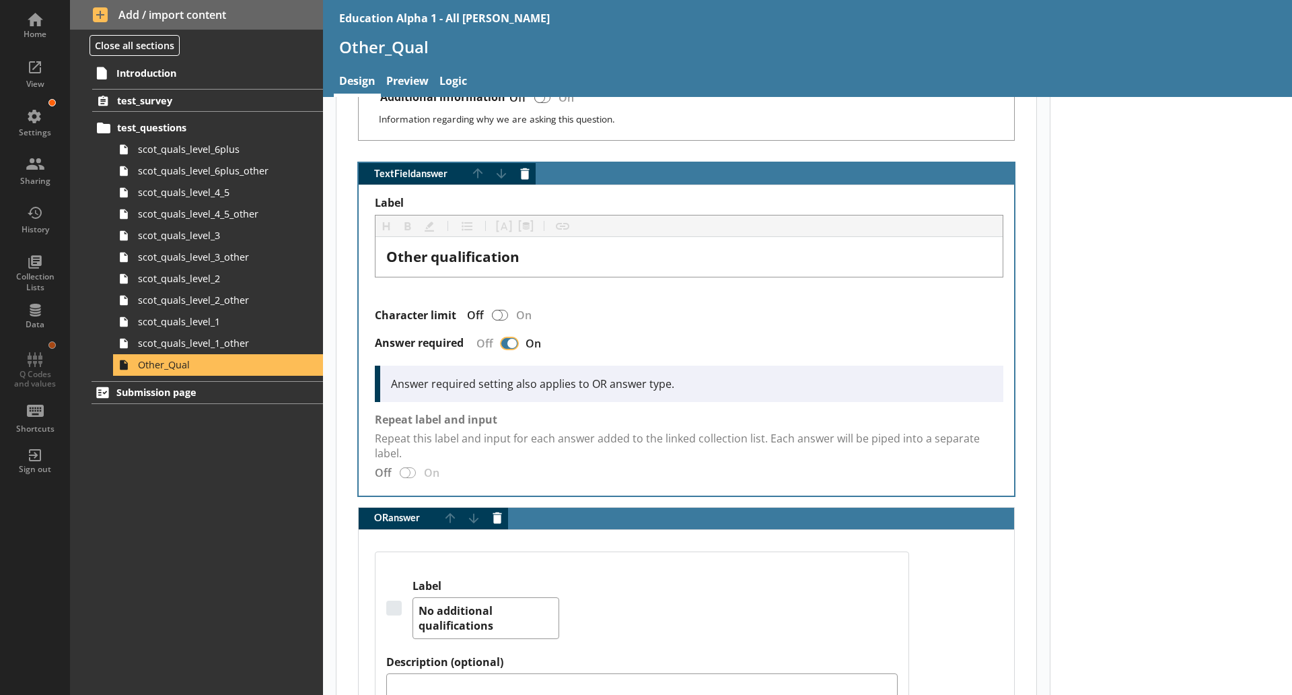
type textarea "x"
checkbox input "false"
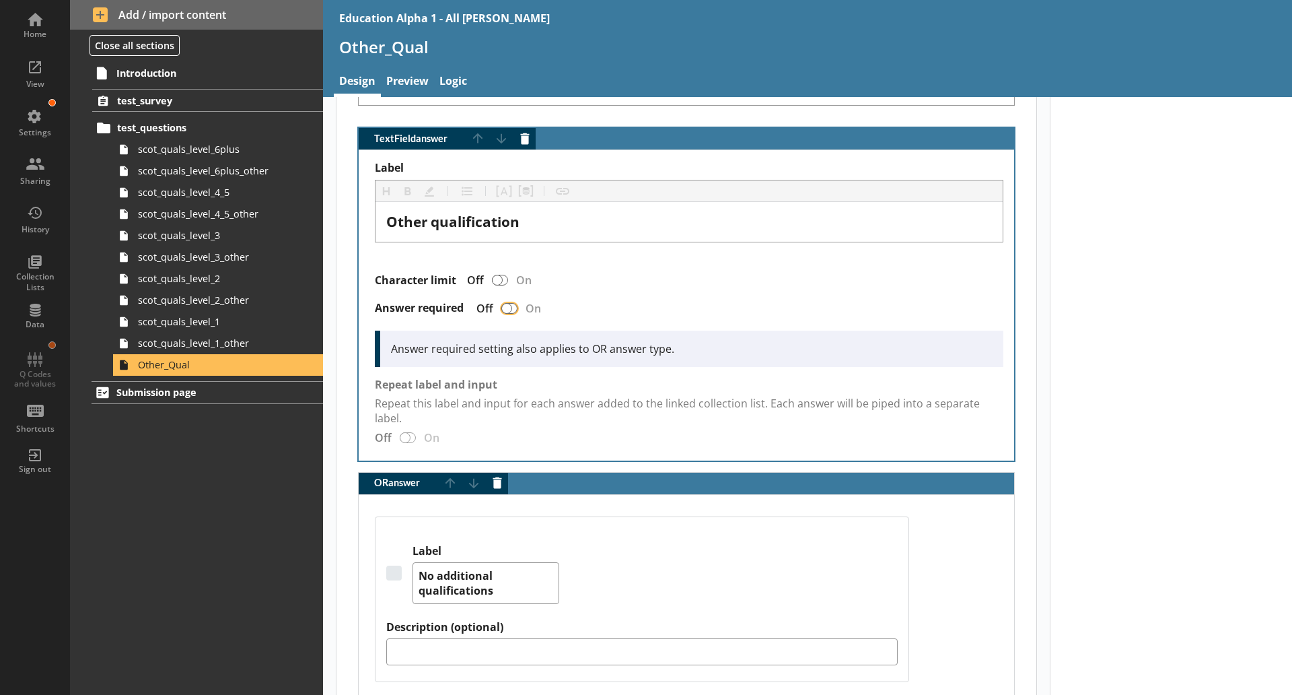
scroll to position [652, 0]
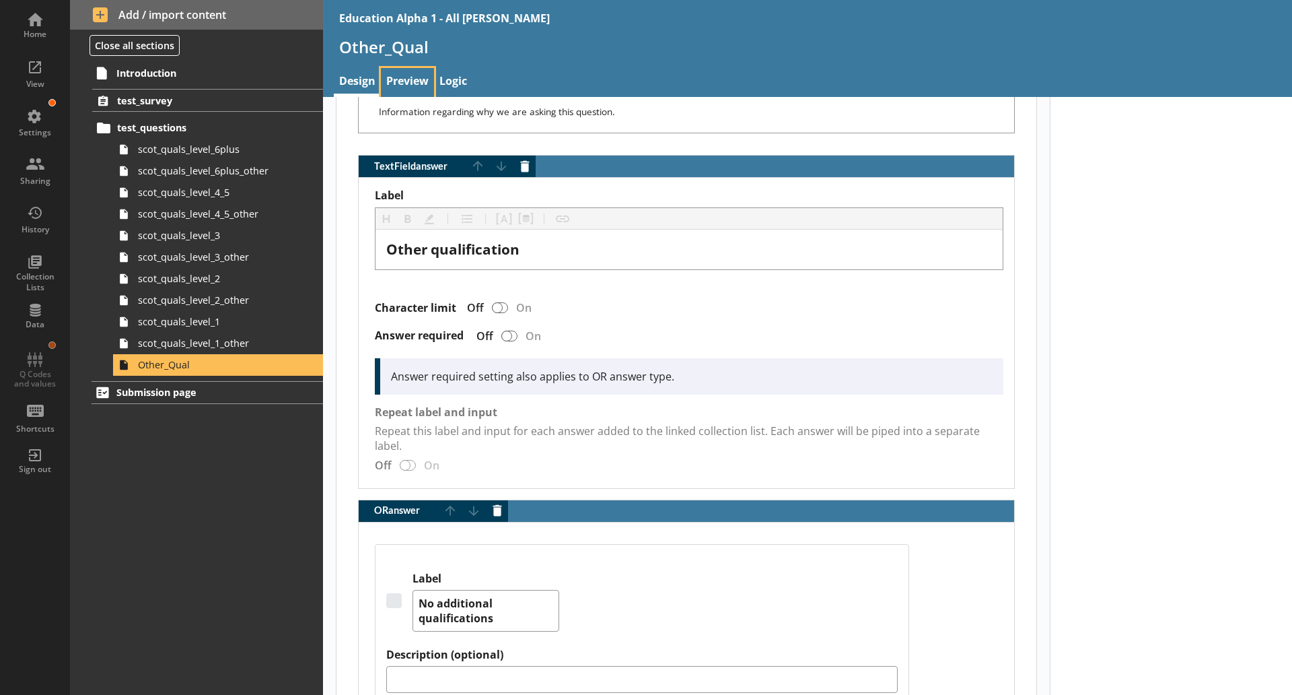
click at [421, 86] on link "Preview" at bounding box center [407, 82] width 53 height 29
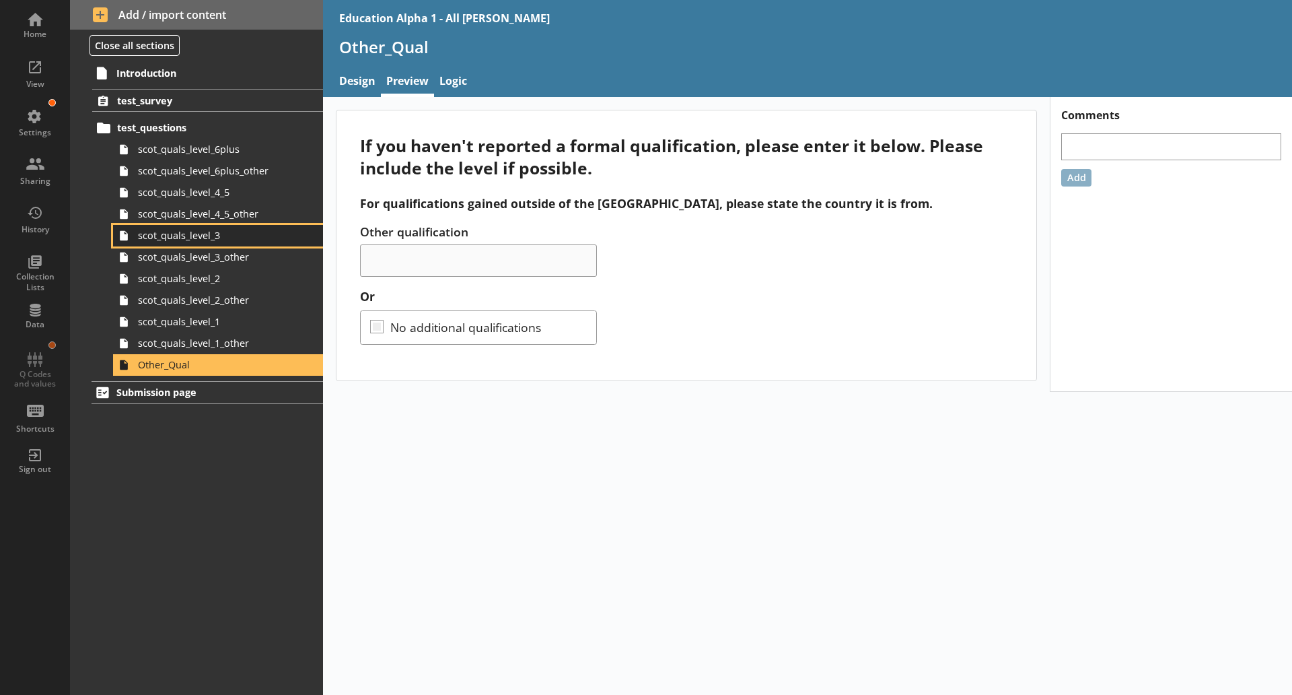
click at [207, 244] on link "scot_quals_level_3" at bounding box center [218, 236] width 210 height 22
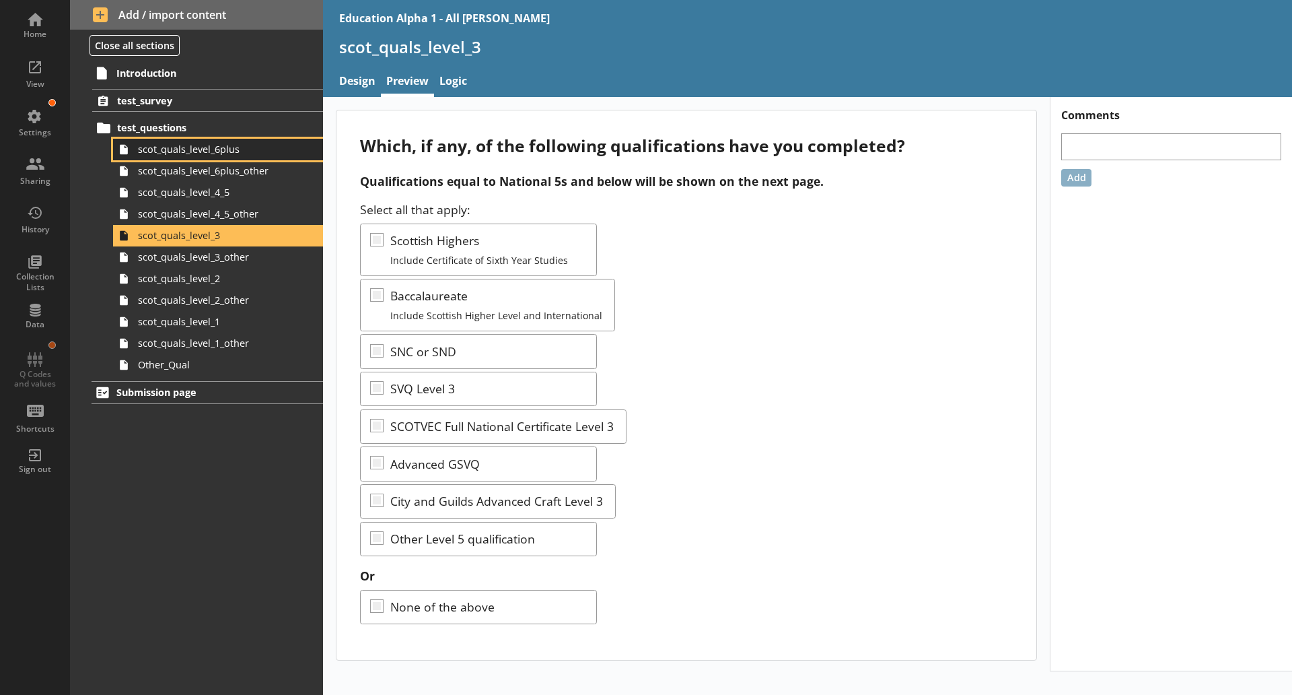
click at [225, 145] on span "scot_quals_level_6plus" at bounding box center [213, 149] width 150 height 13
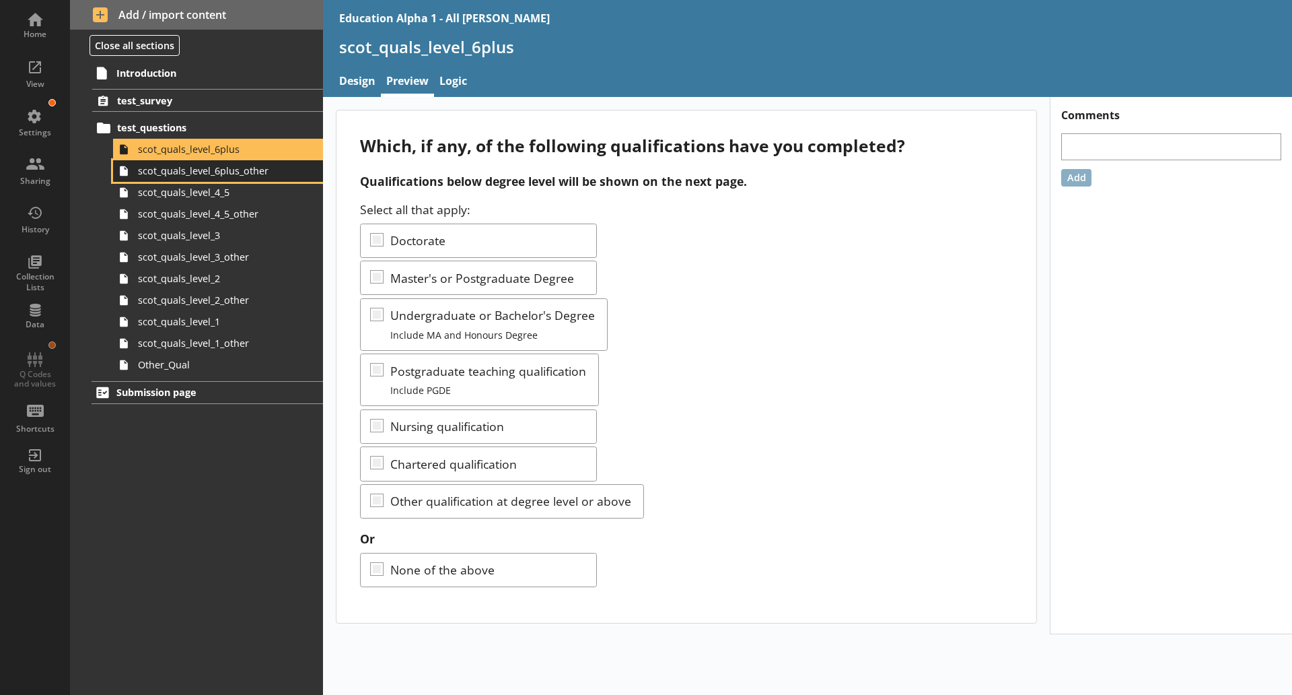
click at [221, 174] on span "scot_quals_level_6plus_other" at bounding box center [213, 170] width 150 height 13
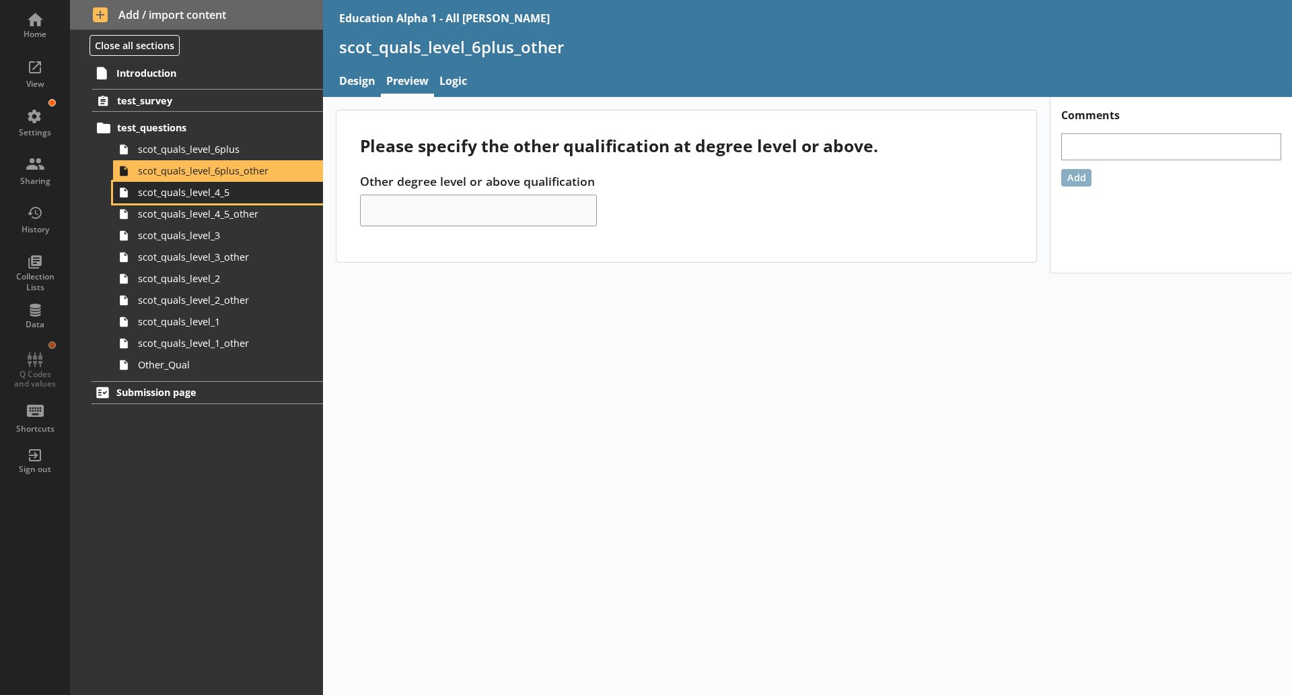
click at [225, 194] on span "scot_quals_level_4_5" at bounding box center [213, 192] width 150 height 13
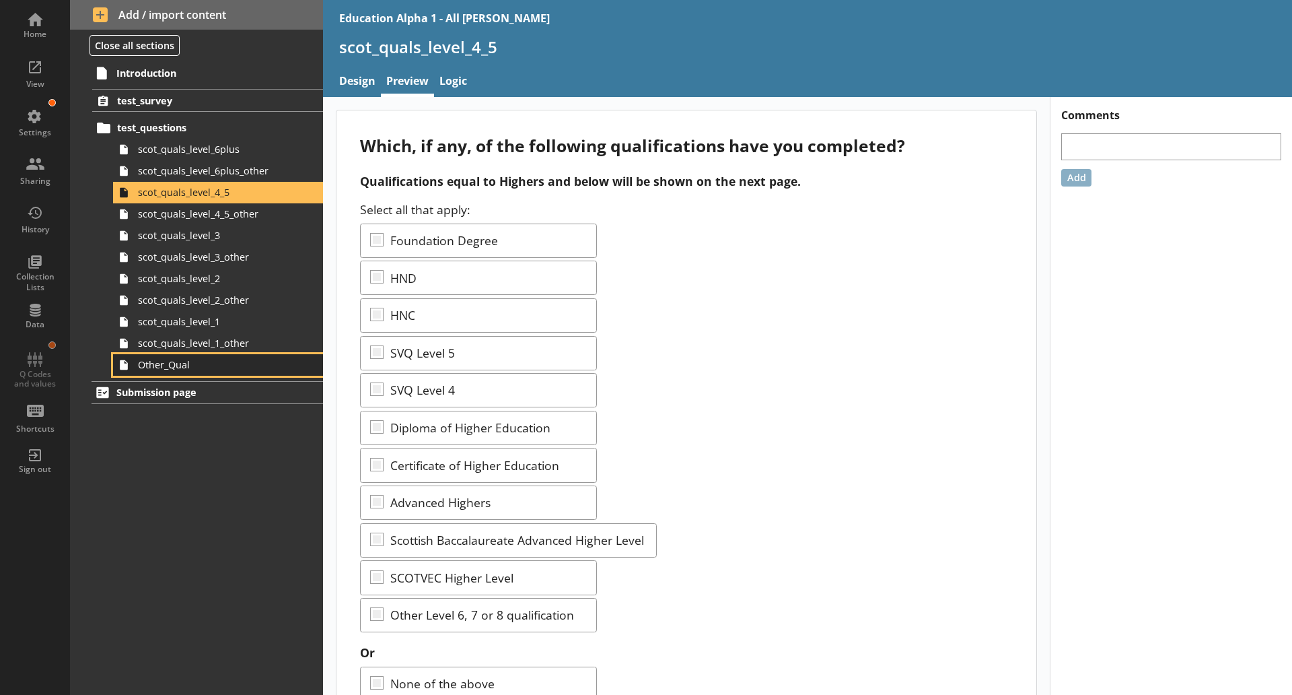
click at [192, 361] on span "Other_Qual" at bounding box center [213, 364] width 150 height 13
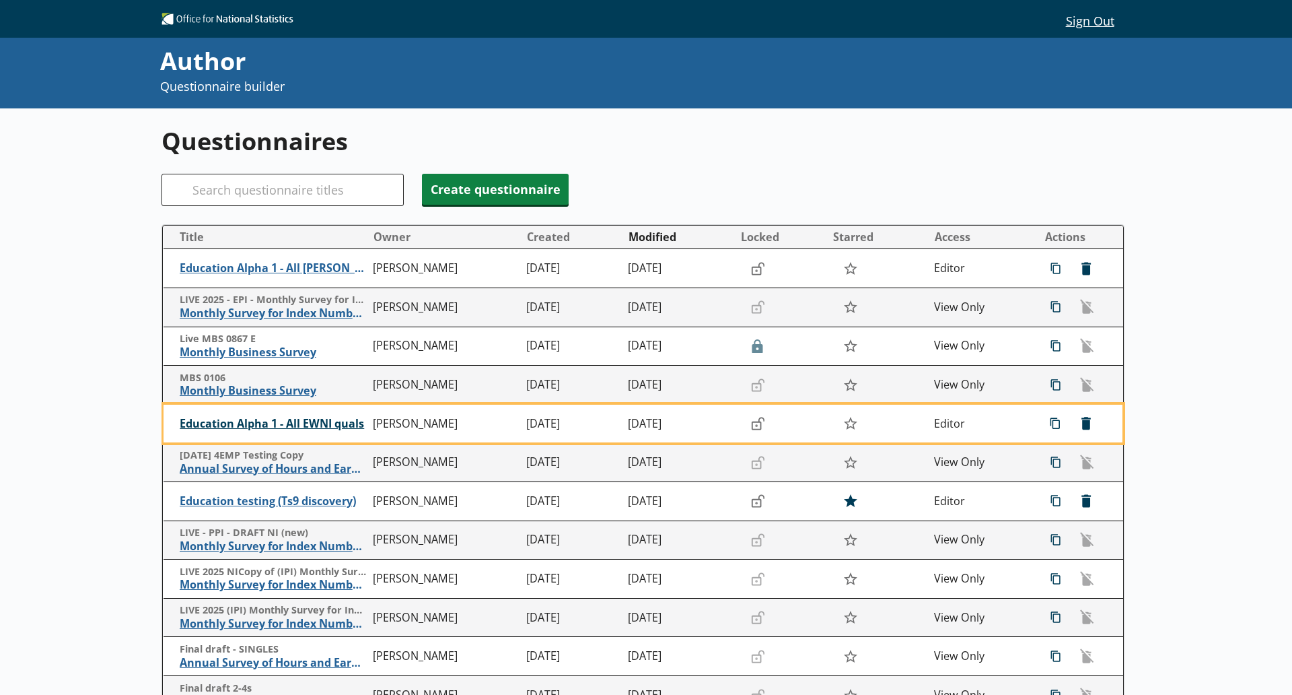
click at [312, 421] on span "Education Alpha 1 - All EWNI quals" at bounding box center [273, 424] width 187 height 14
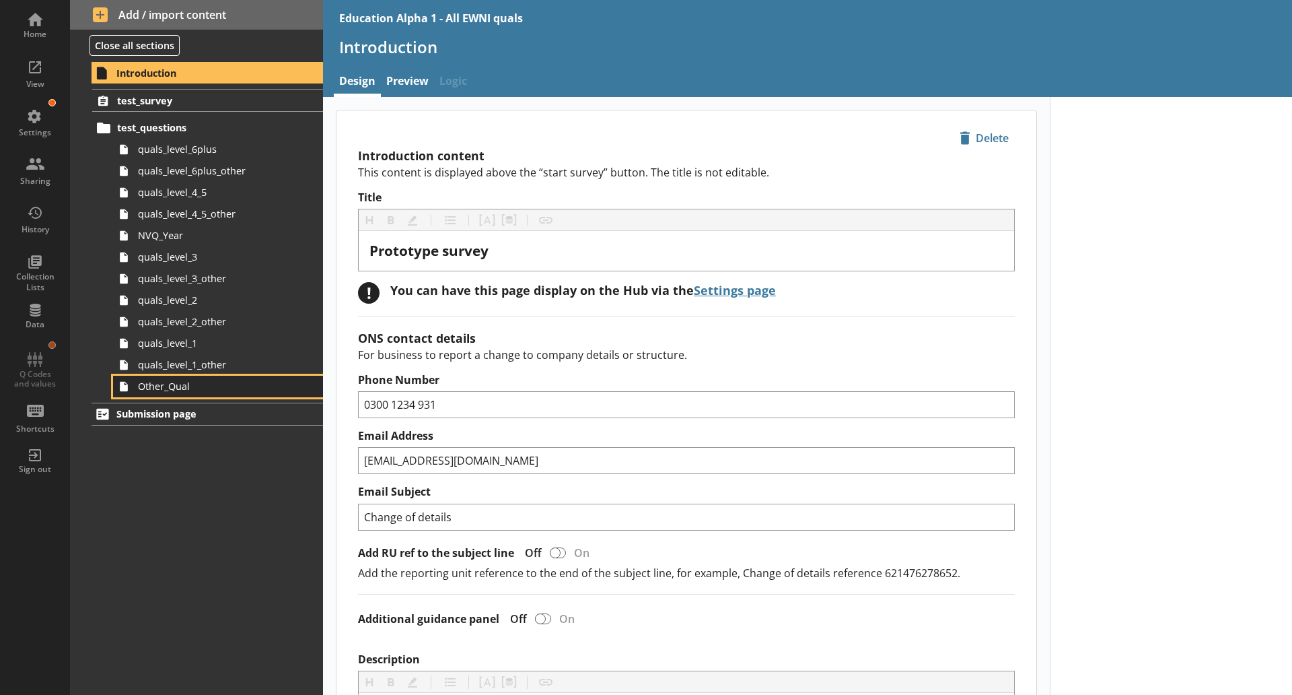
click at [211, 390] on span "Other_Qual" at bounding box center [213, 386] width 150 height 13
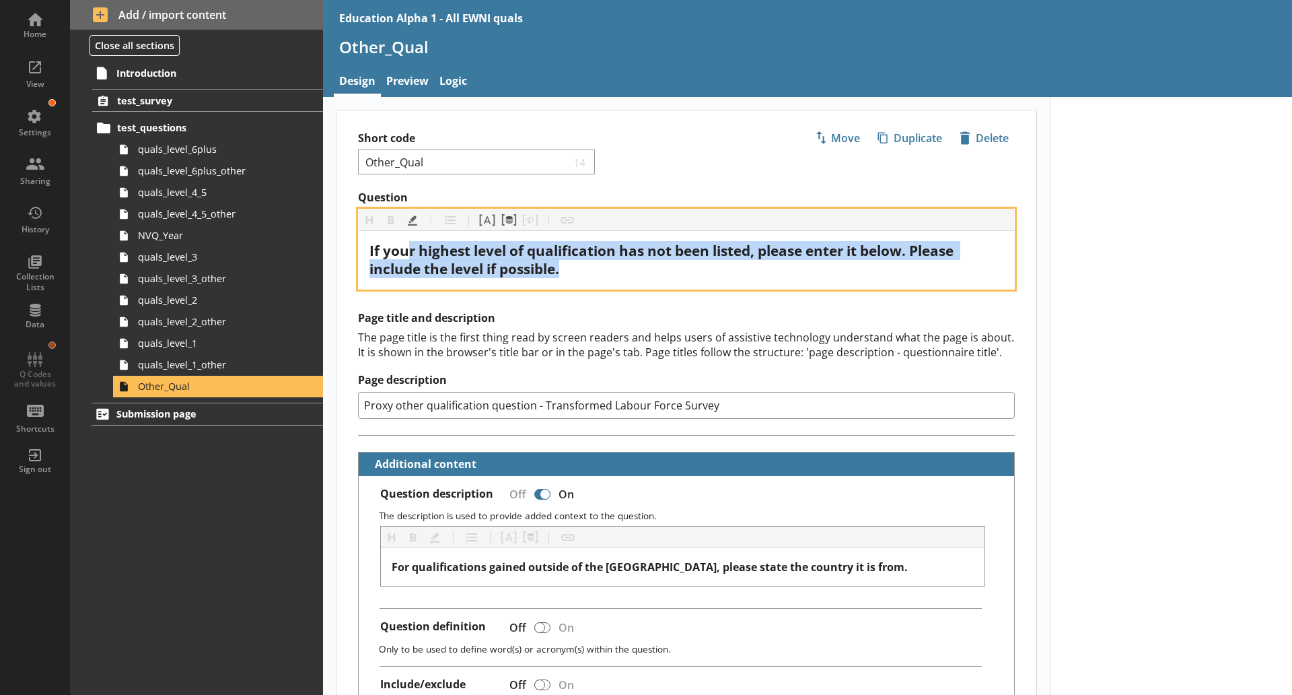
drag, startPoint x: 566, startPoint y: 275, endPoint x: 410, endPoint y: 243, distance: 159.4
click at [410, 243] on div "If your highest level of qualification has not been listed, please enter it bel…" at bounding box center [686, 260] width 634 height 36
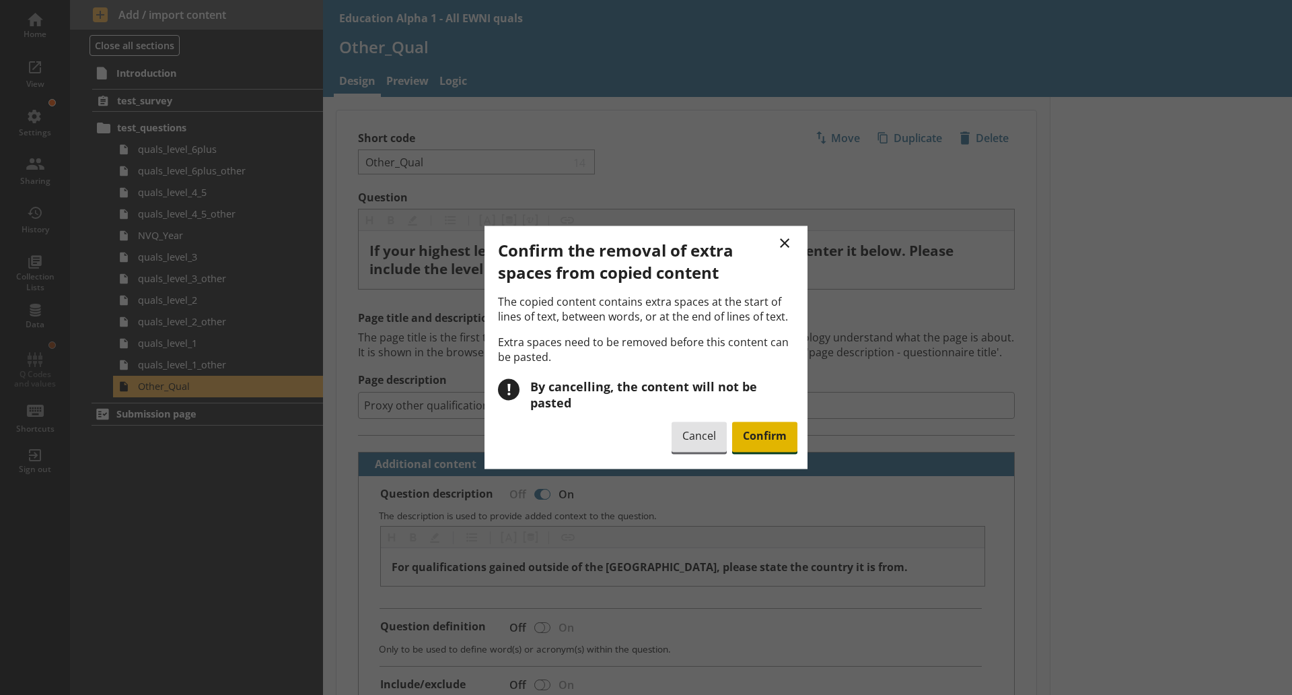
click at [771, 437] on span "Confirm" at bounding box center [764, 436] width 65 height 31
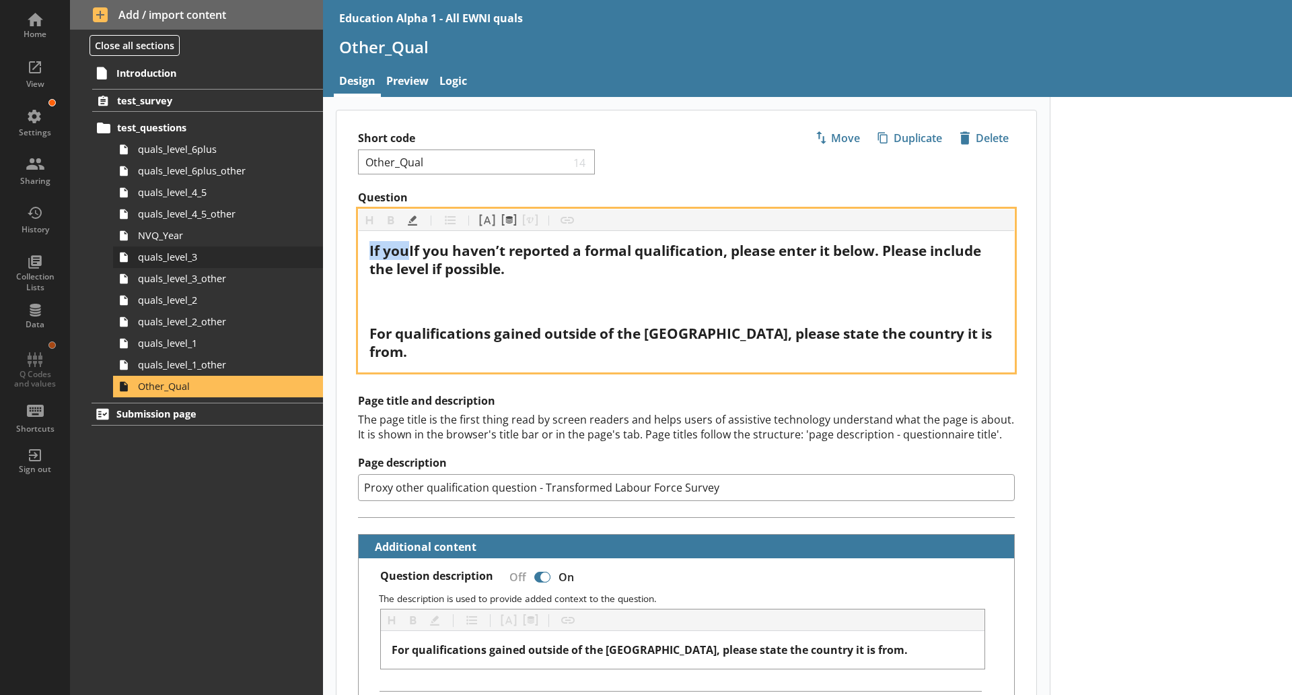
drag, startPoint x: 410, startPoint y: 250, endPoint x: 309, endPoint y: 248, distance: 101.0
click at [309, 248] on div "Home View Settings Sharing History Collection Lists Data Q Codes and values Sho…" at bounding box center [646, 347] width 1292 height 695
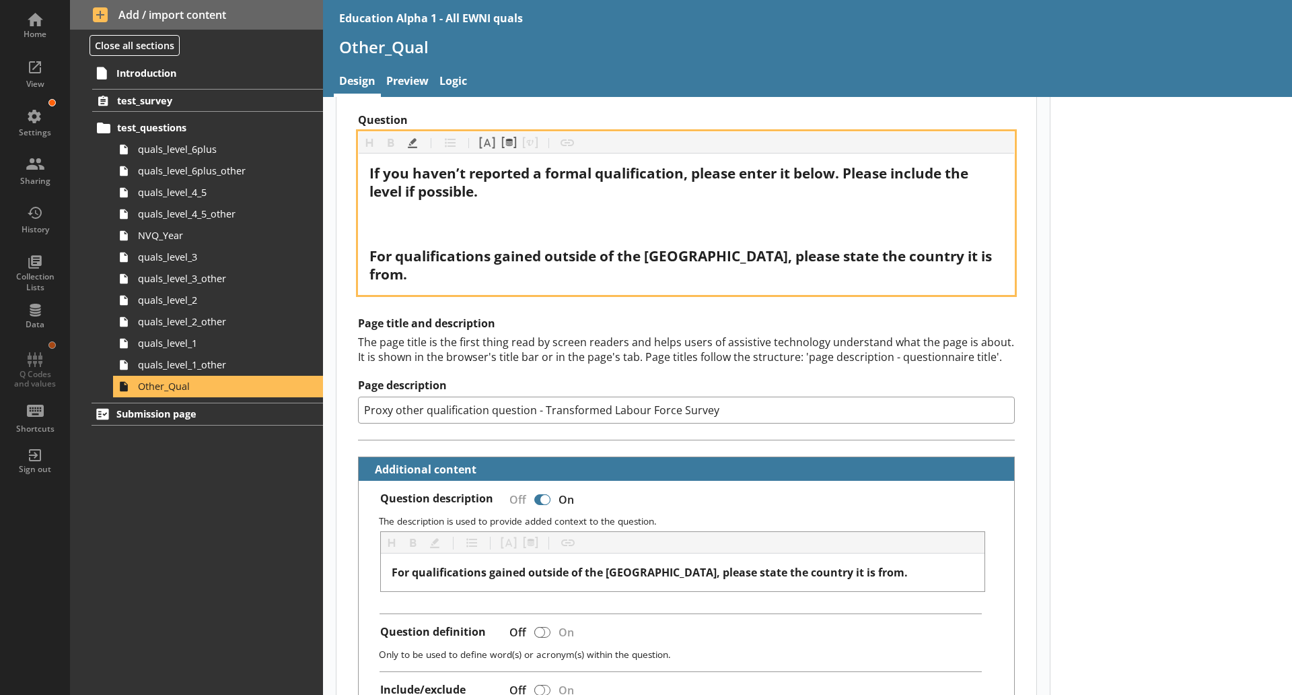
scroll to position [78, 0]
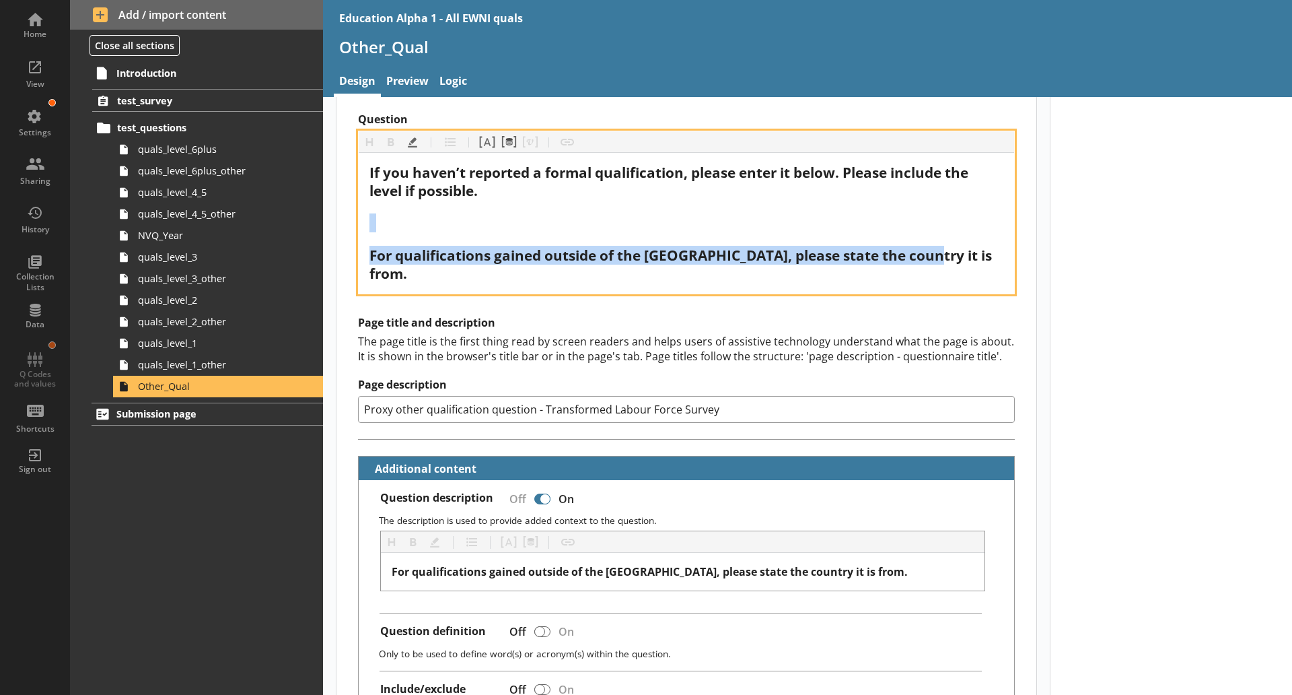
drag, startPoint x: 936, startPoint y: 253, endPoint x: 350, endPoint y: 225, distance: 586.8
click at [350, 225] on div "Question Heading Heading Bold Bold Highlight Highlight List List Pipe answer Pi…" at bounding box center [687, 203] width 700 height 182
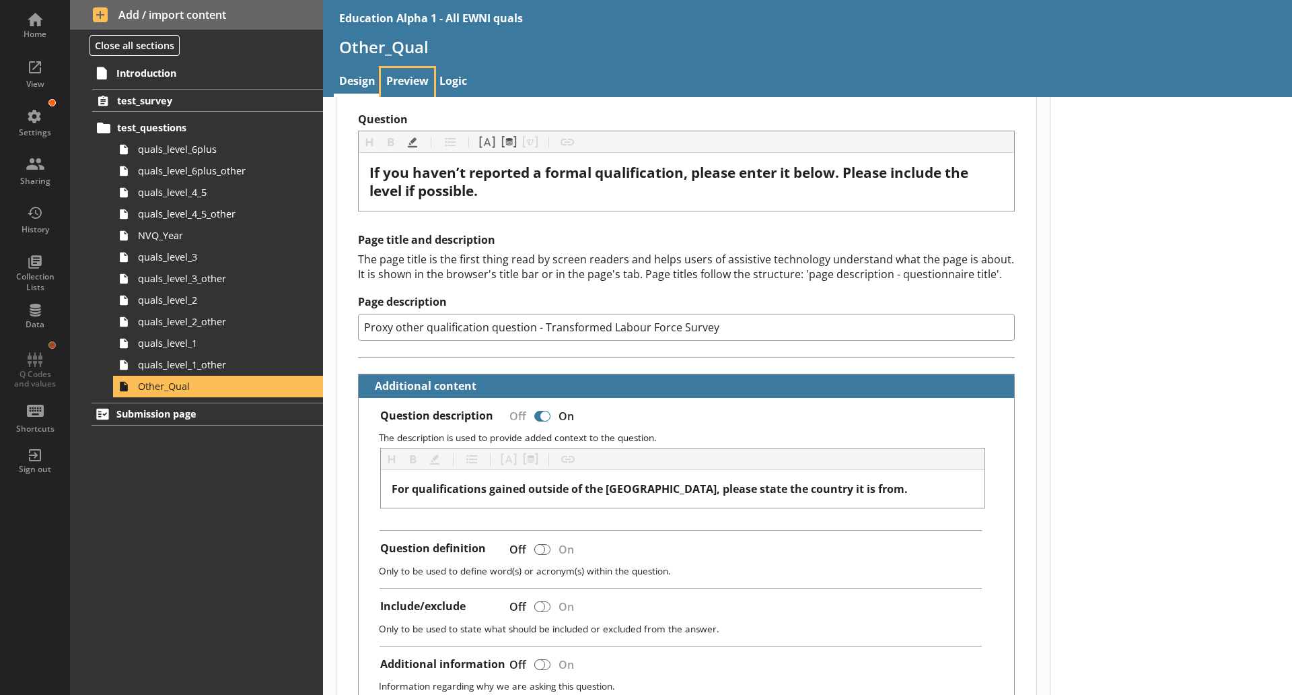
click at [398, 75] on link "Preview" at bounding box center [407, 82] width 53 height 29
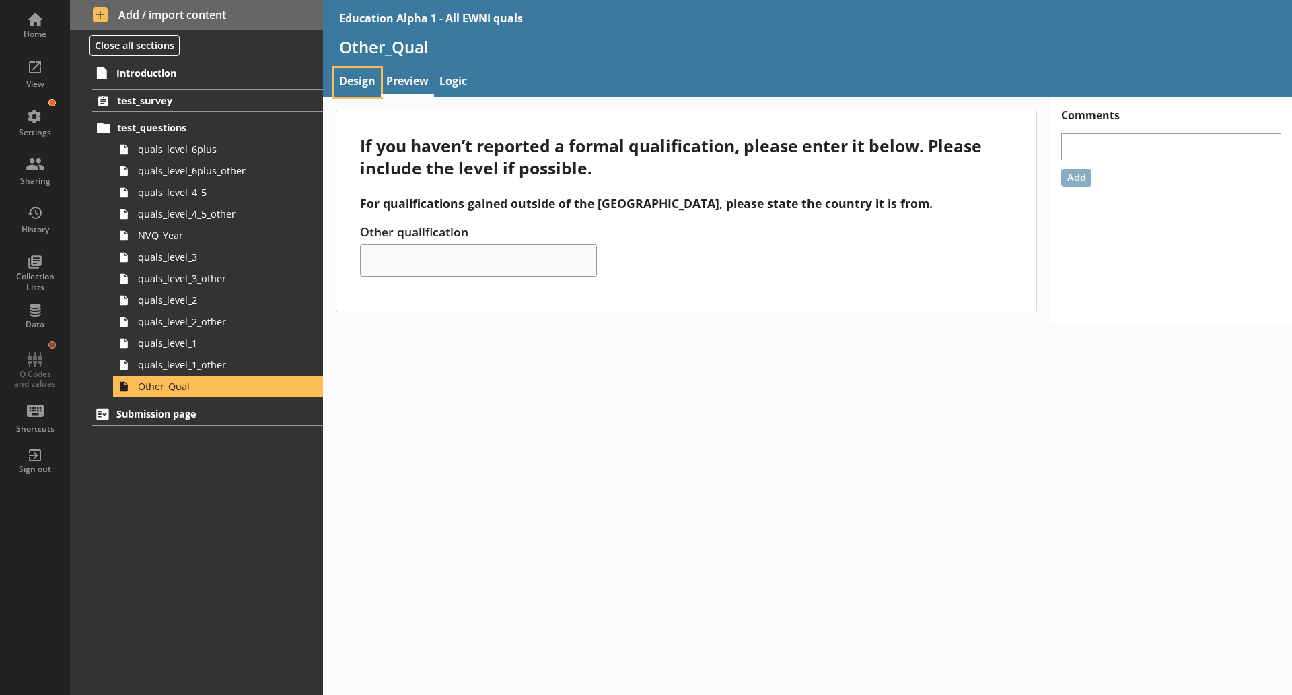
click at [376, 77] on link "Design" at bounding box center [357, 82] width 47 height 29
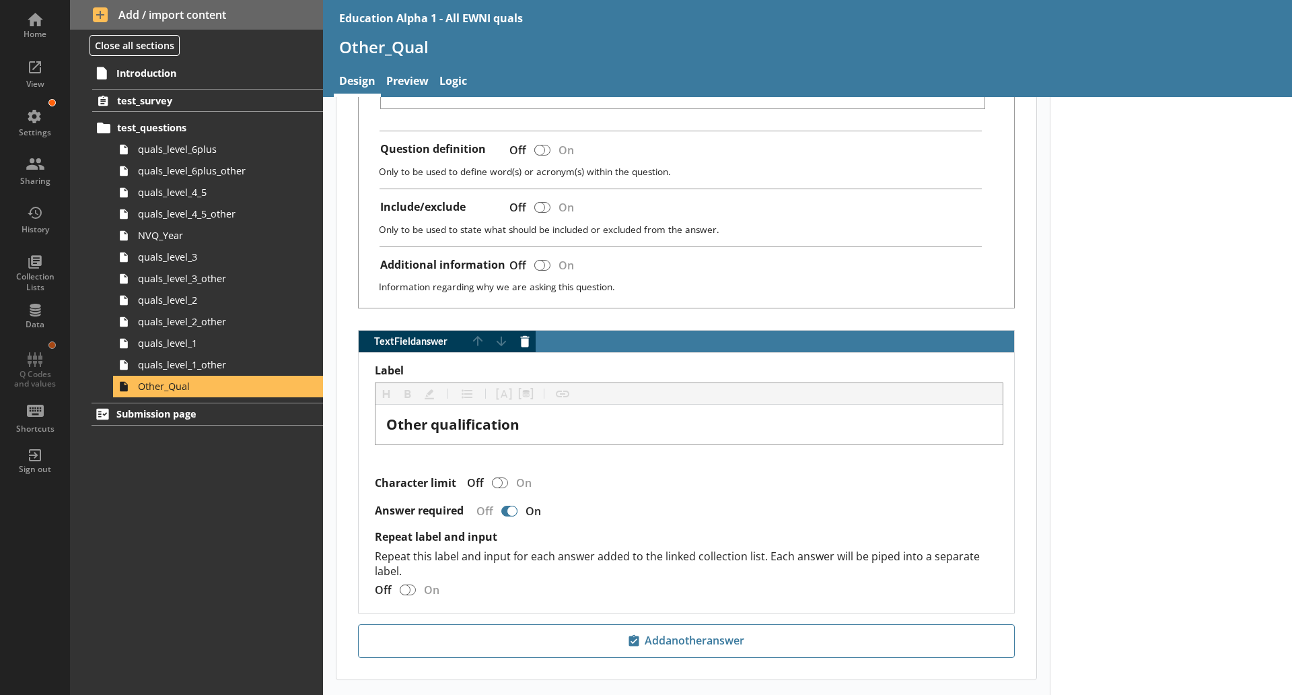
scroll to position [509, 0]
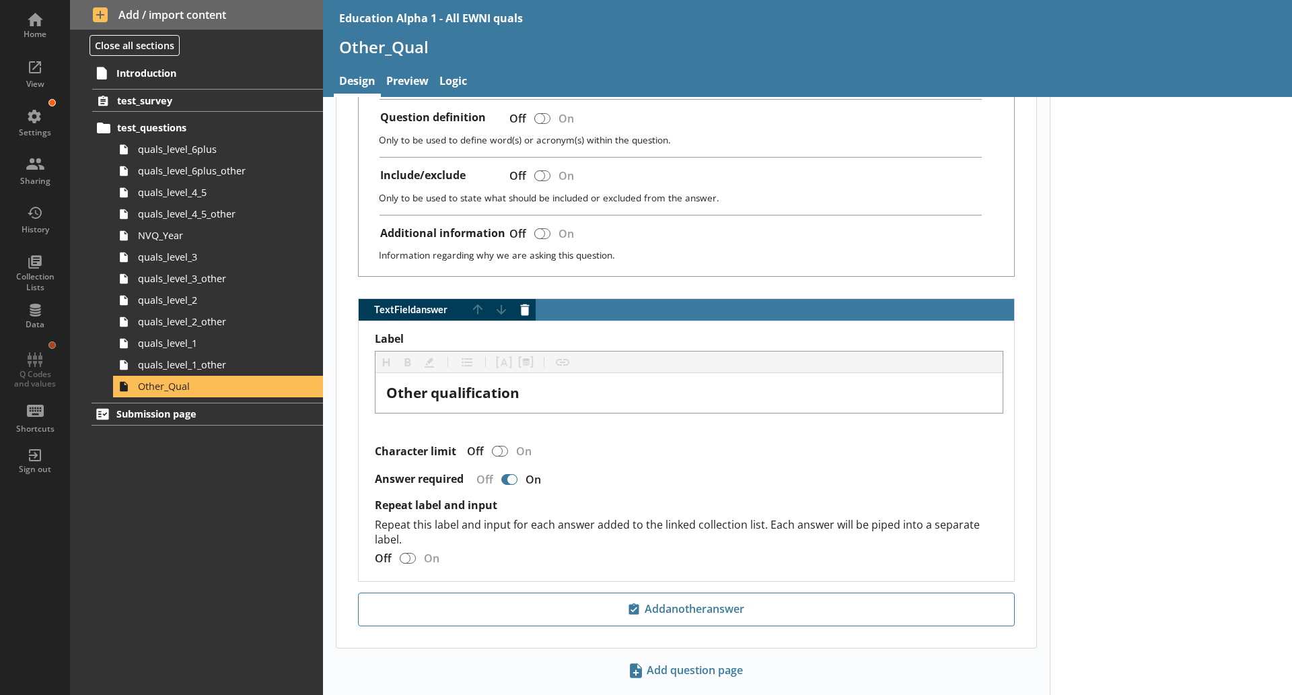
click at [510, 479] on div "TextField answer" at bounding box center [512, 479] width 11 height 11
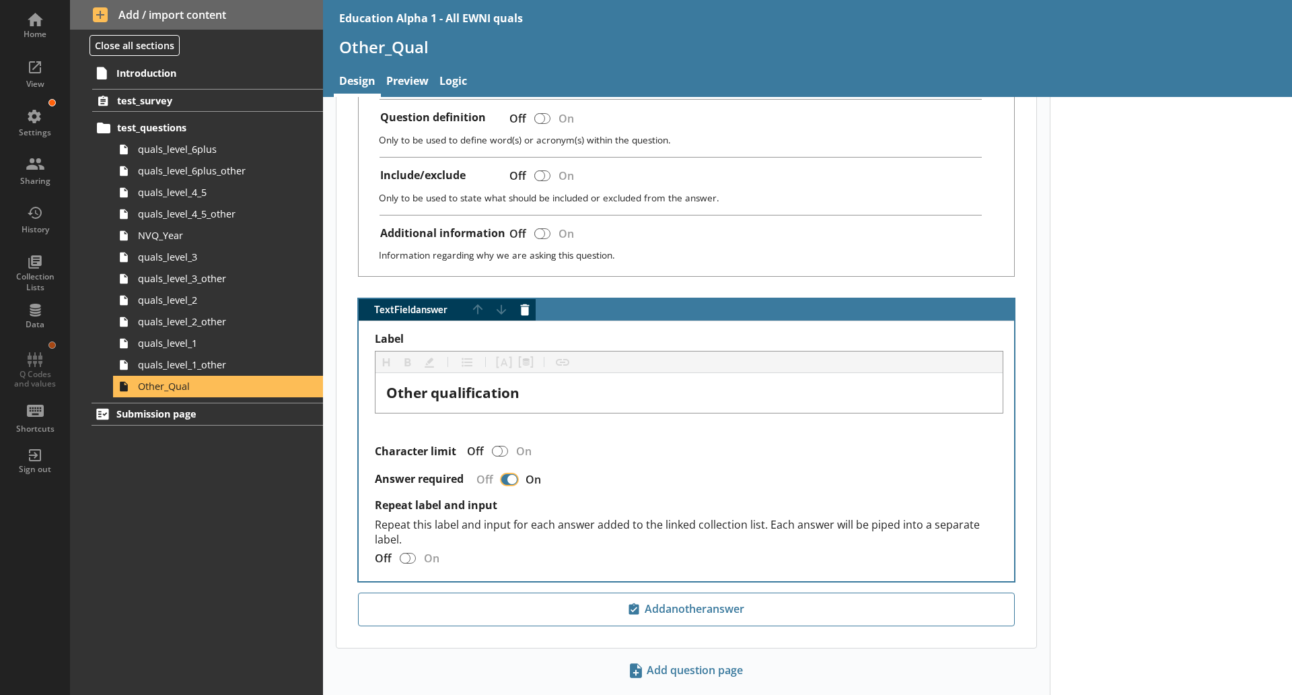
checkbox input "false"
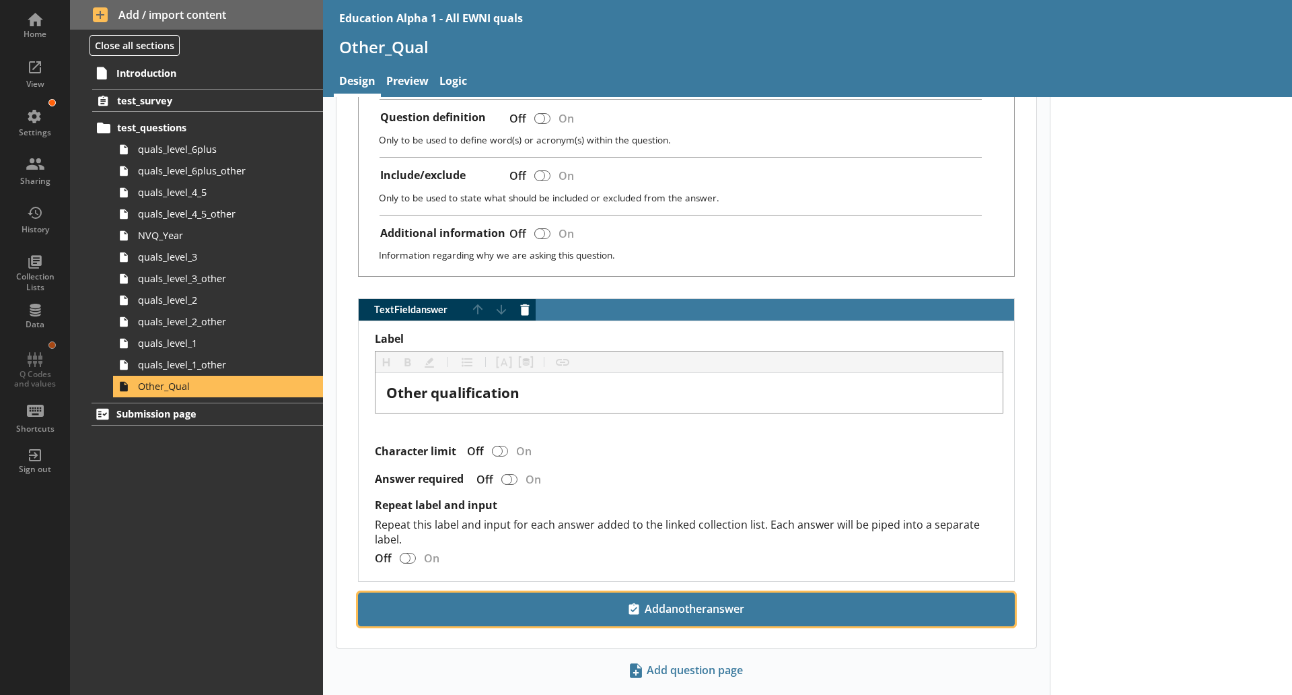
click at [690, 610] on span "Add another answer" at bounding box center [686, 609] width 645 height 22
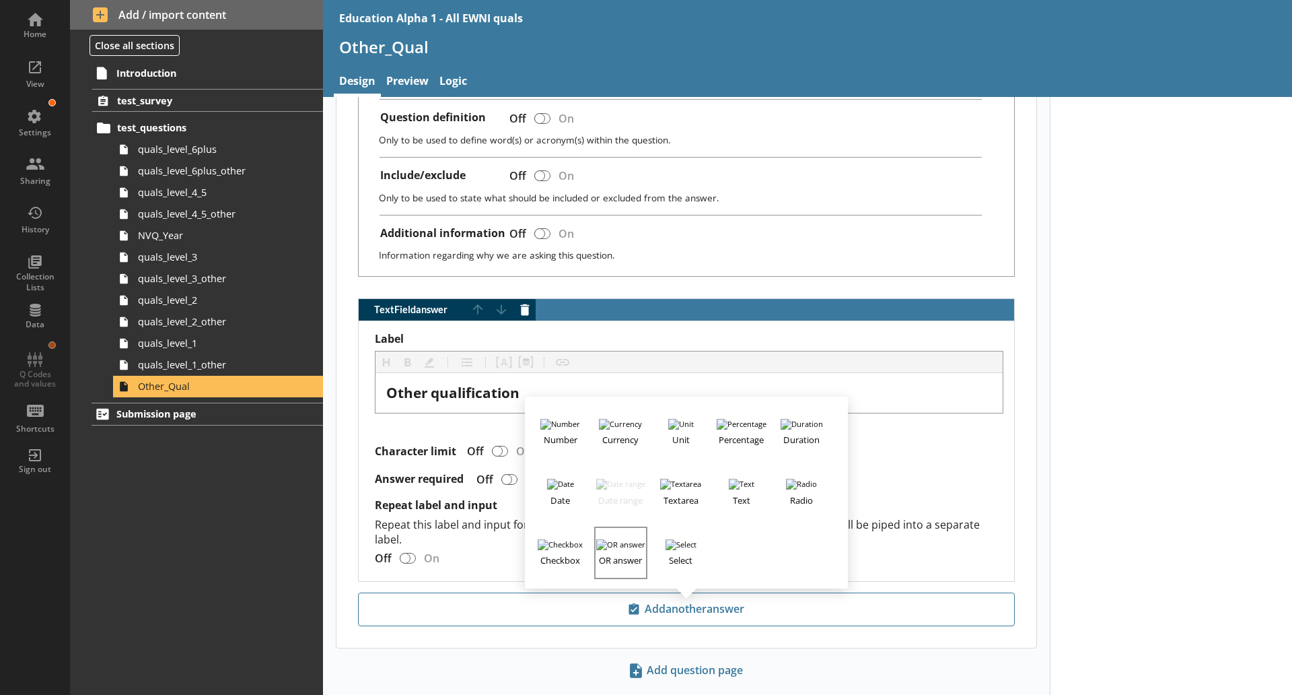
click at [614, 551] on h3 "OR answer" at bounding box center [621, 558] width 50 height 17
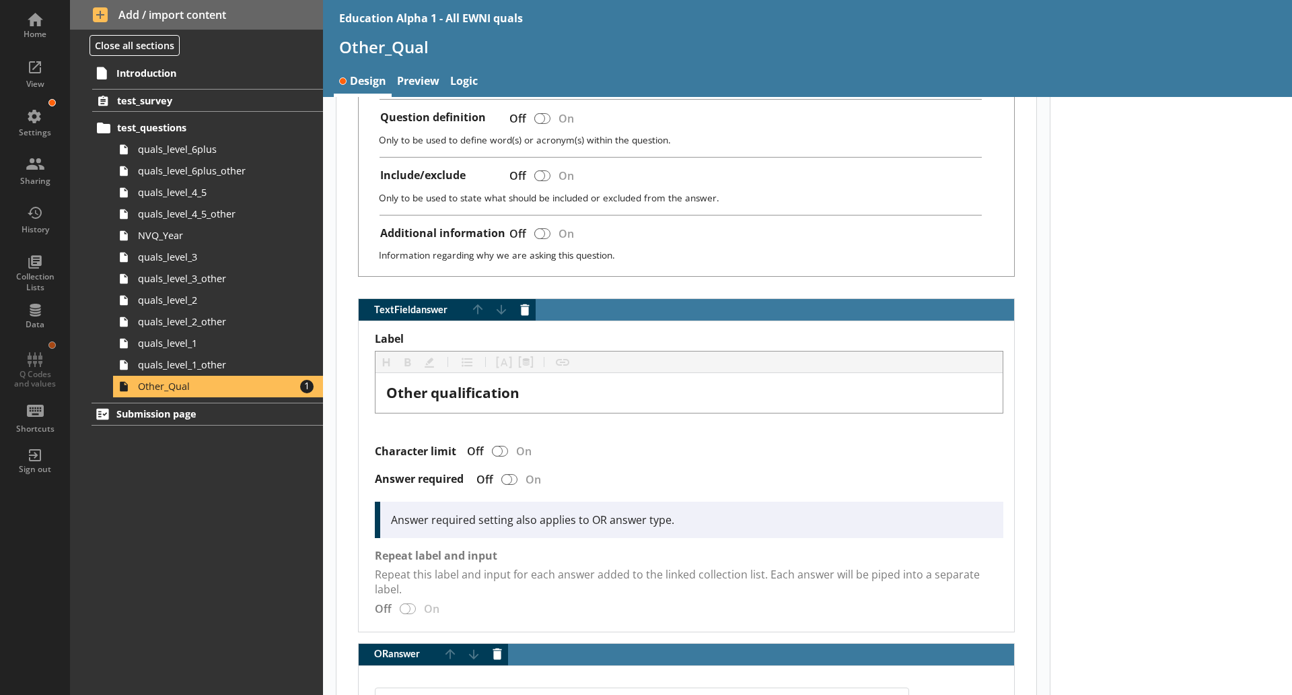
scroll to position [866, 0]
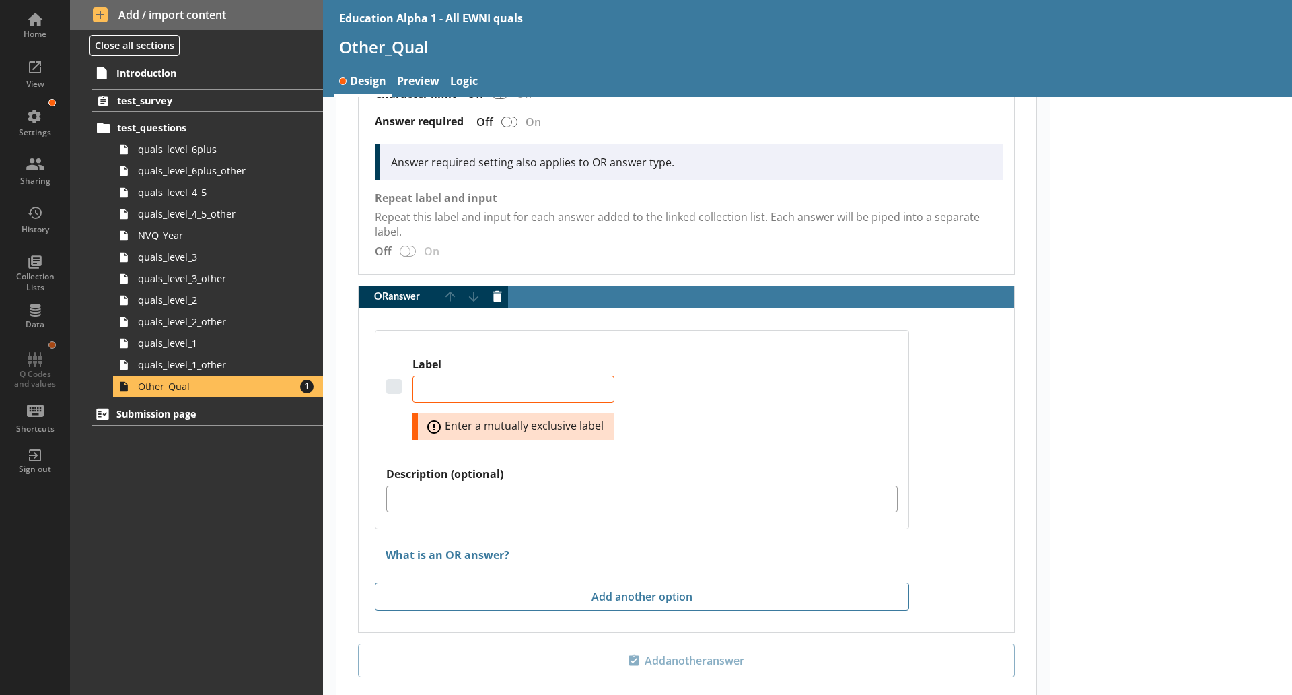
type textarea "x"
type textarea "N"
type textarea "x"
type textarea "No"
type textarea "x"
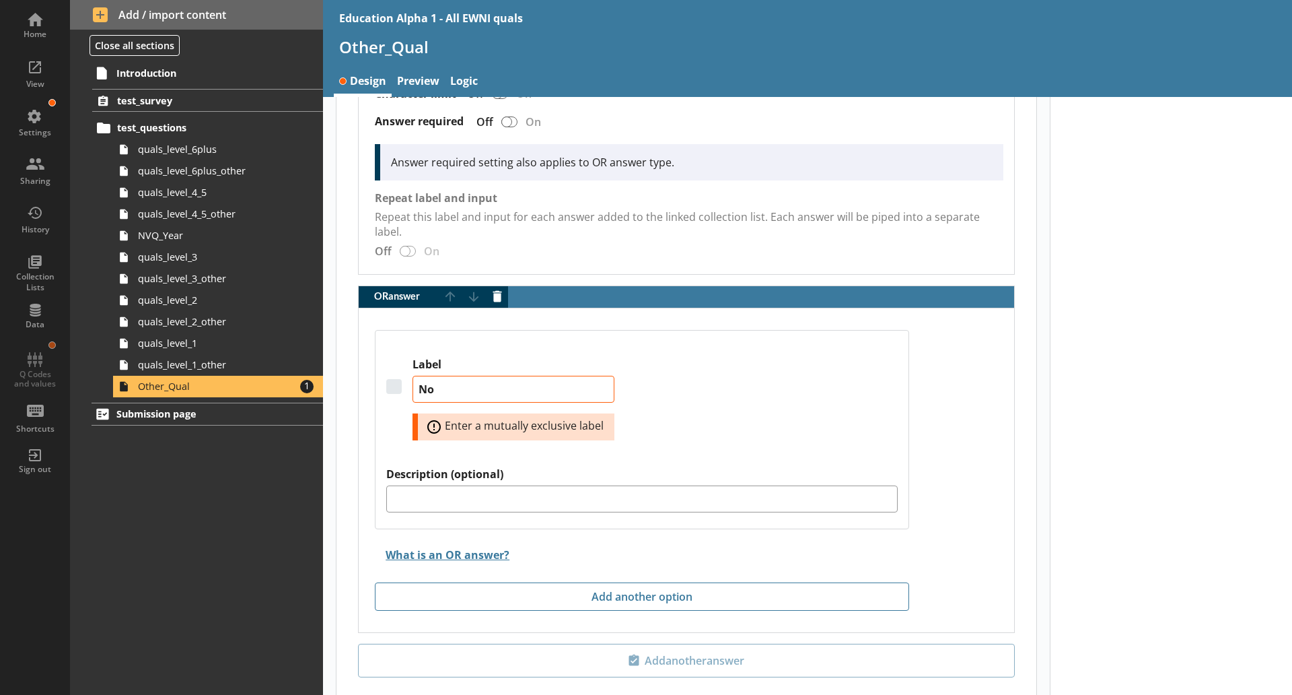
type textarea "Non"
type textarea "x"
type textarea "None"
type textarea "x"
type textarea "None o"
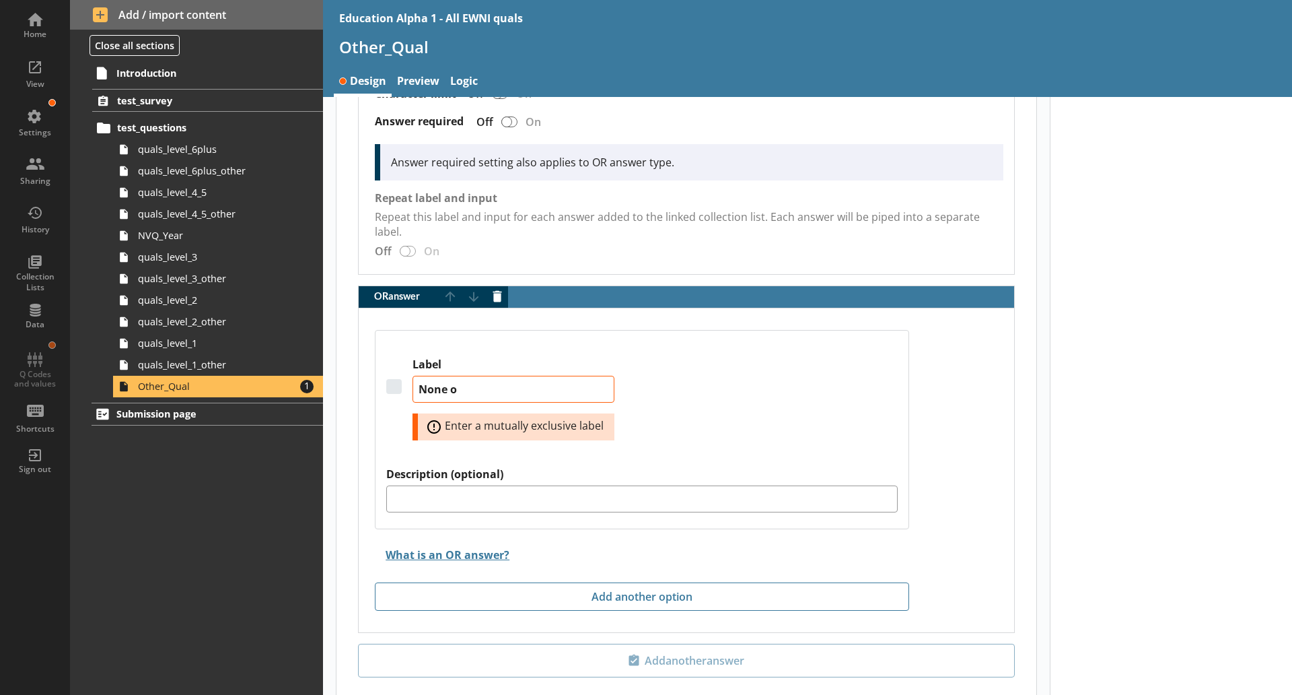
type textarea "x"
type textarea "None of"
type textarea "x"
type textarea "None of"
type textarea "x"
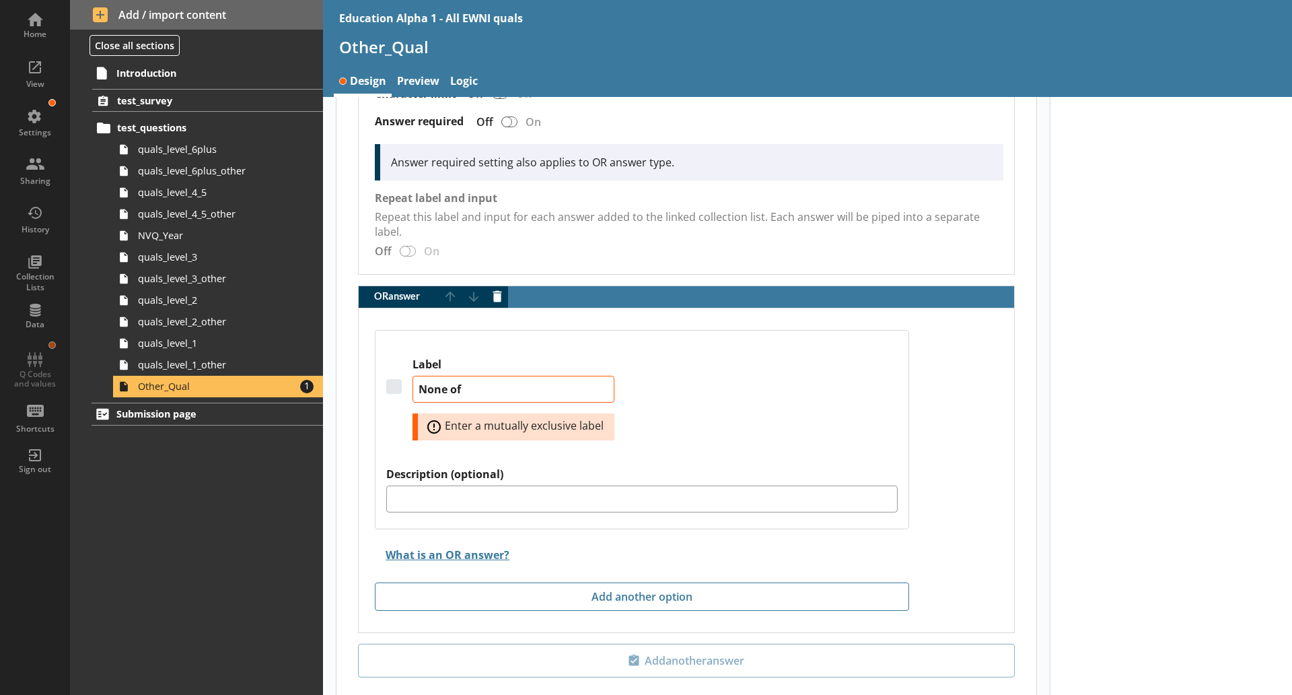
type textarea "None of"
type textarea "x"
type textarea "None o"
type textarea "x"
type textarea "None"
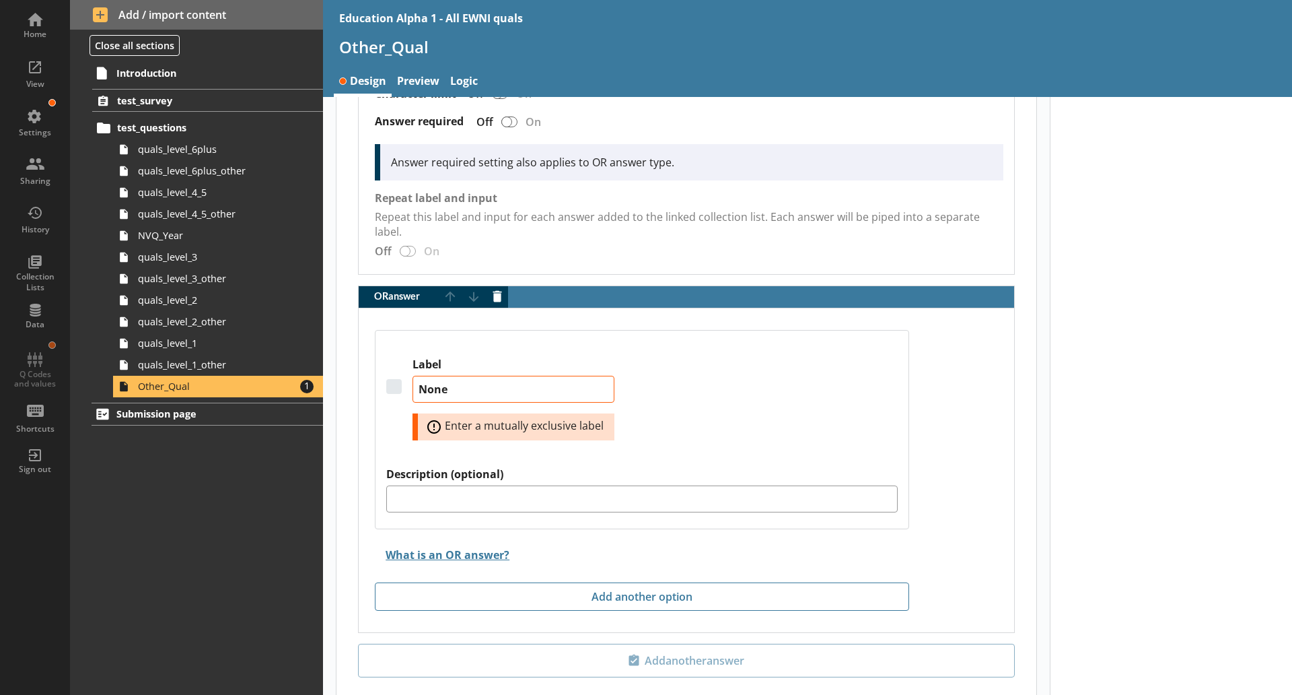
type textarea "x"
type textarea "None"
type textarea "x"
type textarea "Non"
type textarea "x"
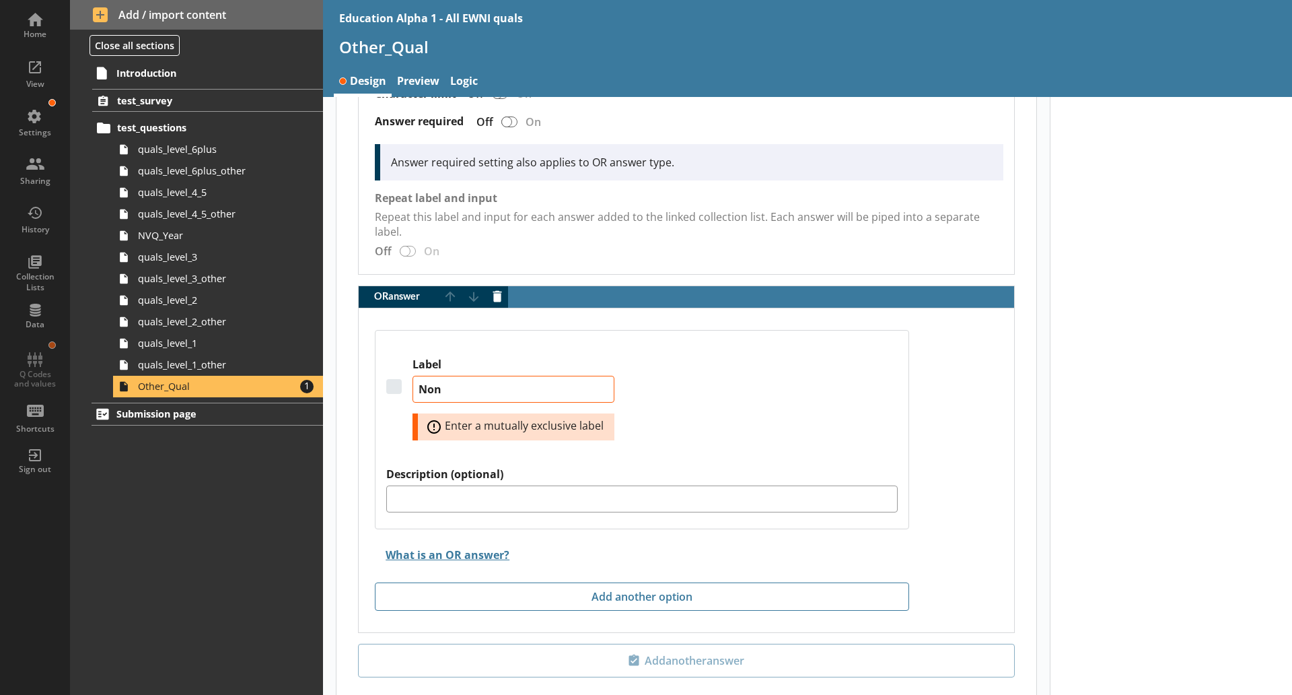
type textarea "No"
type textarea "x"
type textarea "No"
type textarea "x"
type textarea "No a"
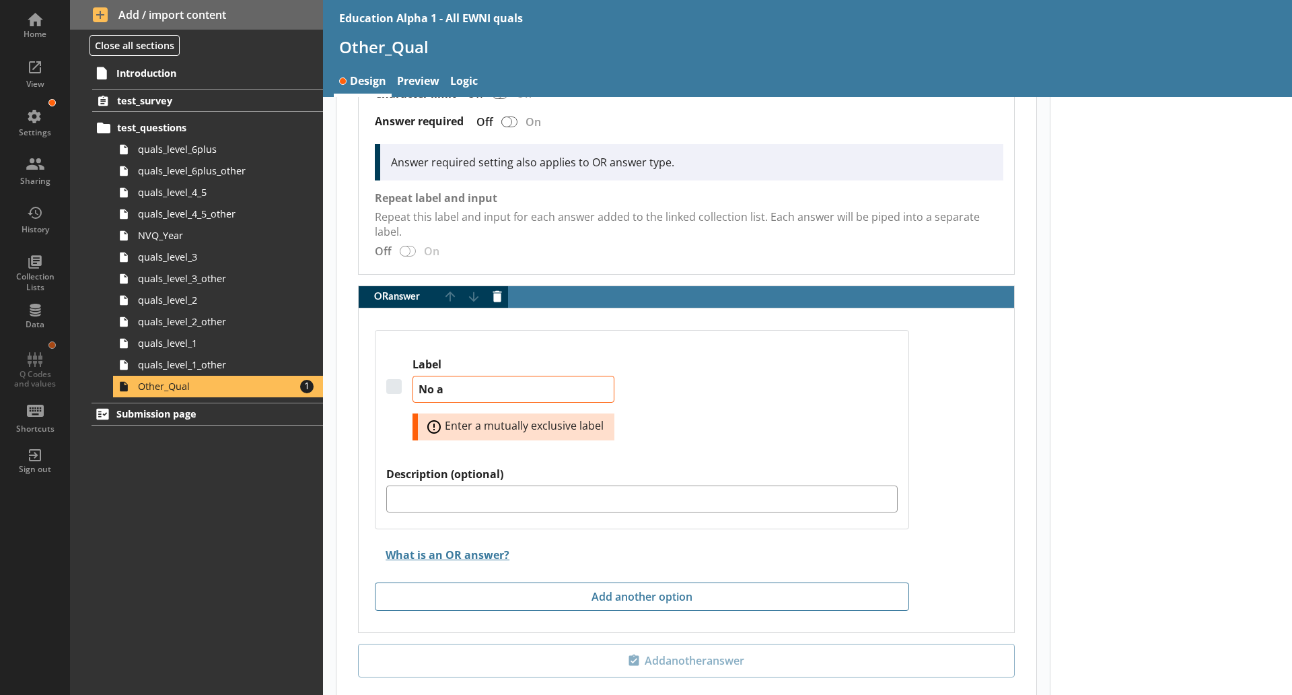
type textarea "x"
type textarea "No ad"
type textarea "x"
type textarea "No add"
type textarea "x"
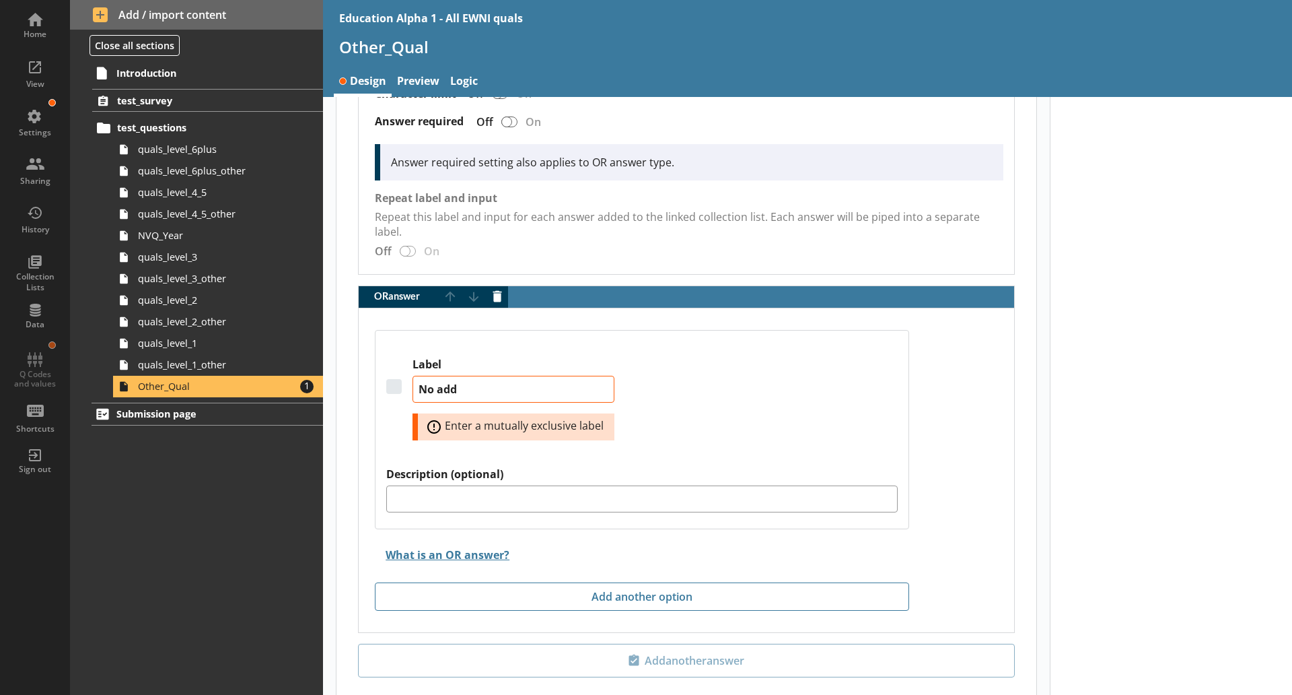
type textarea "No addi"
type textarea "x"
type textarea "No [PERSON_NAME]"
type textarea "x"
type textarea "No additio"
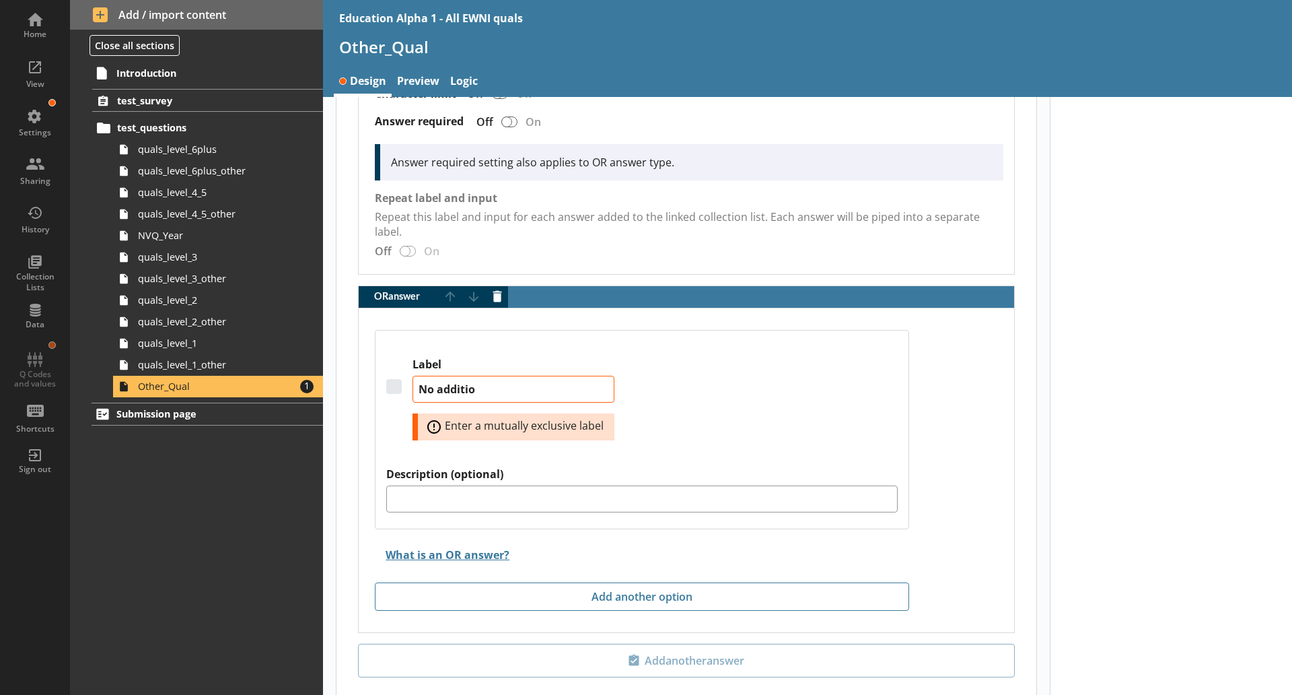
type textarea "x"
type textarea "No addition"
type textarea "x"
type textarea "No additiona"
type textarea "x"
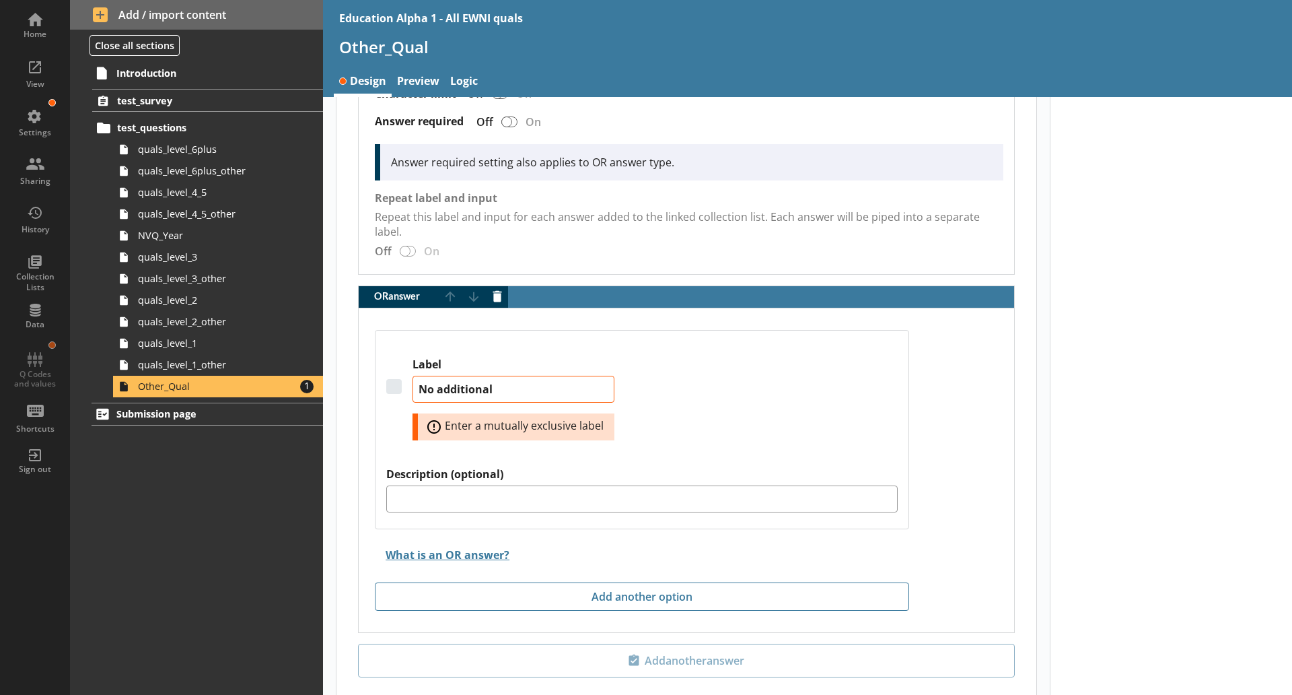
type textarea "No additional"
type textarea "x"
type textarea "No additional q"
type textarea "x"
type textarea "No additional qu"
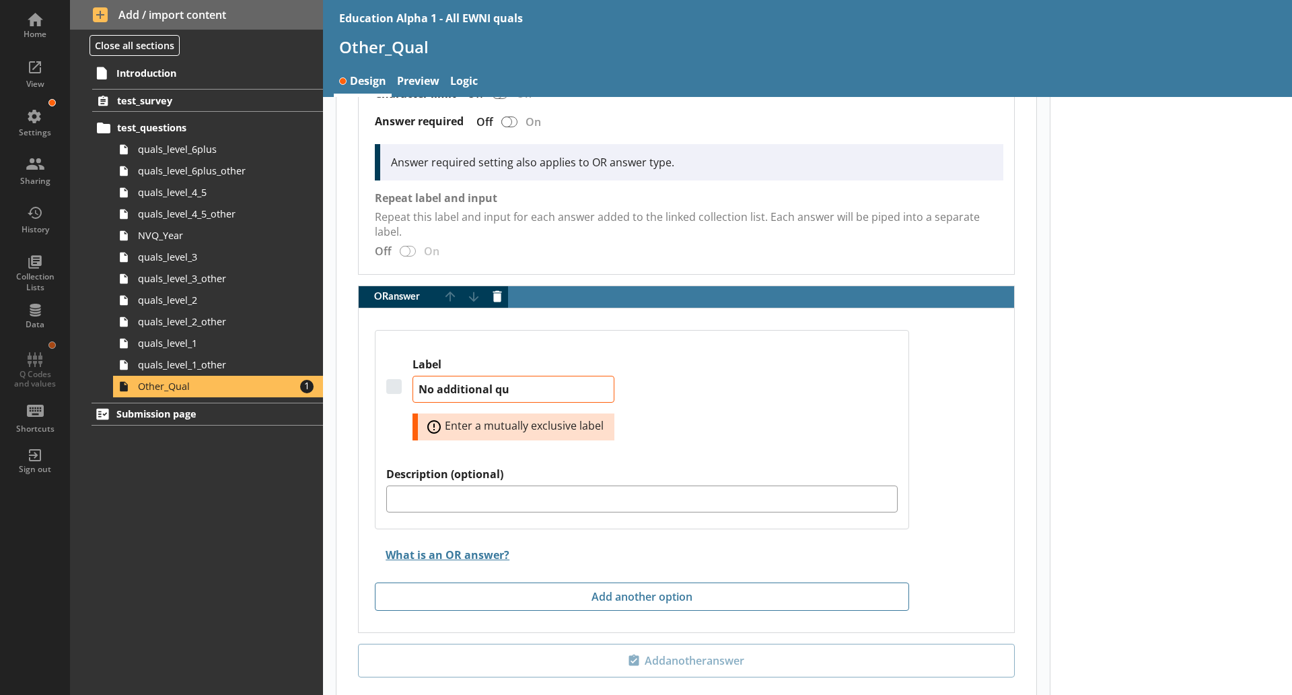
type textarea "x"
type textarea "No additional qua"
type textarea "x"
type textarea "No additional qual"
type textarea "x"
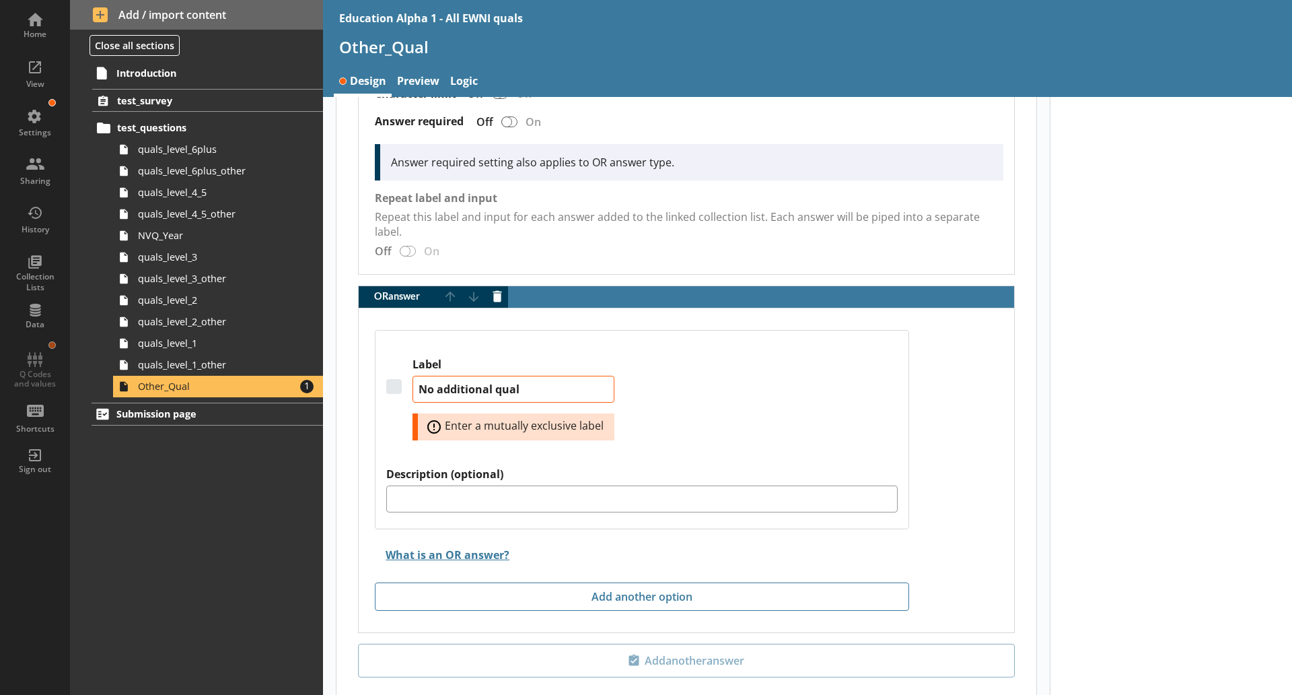
type textarea "No additional quali"
type textarea "x"
type textarea "No additional qualif"
type textarea "x"
type textarea "No additional qualifi"
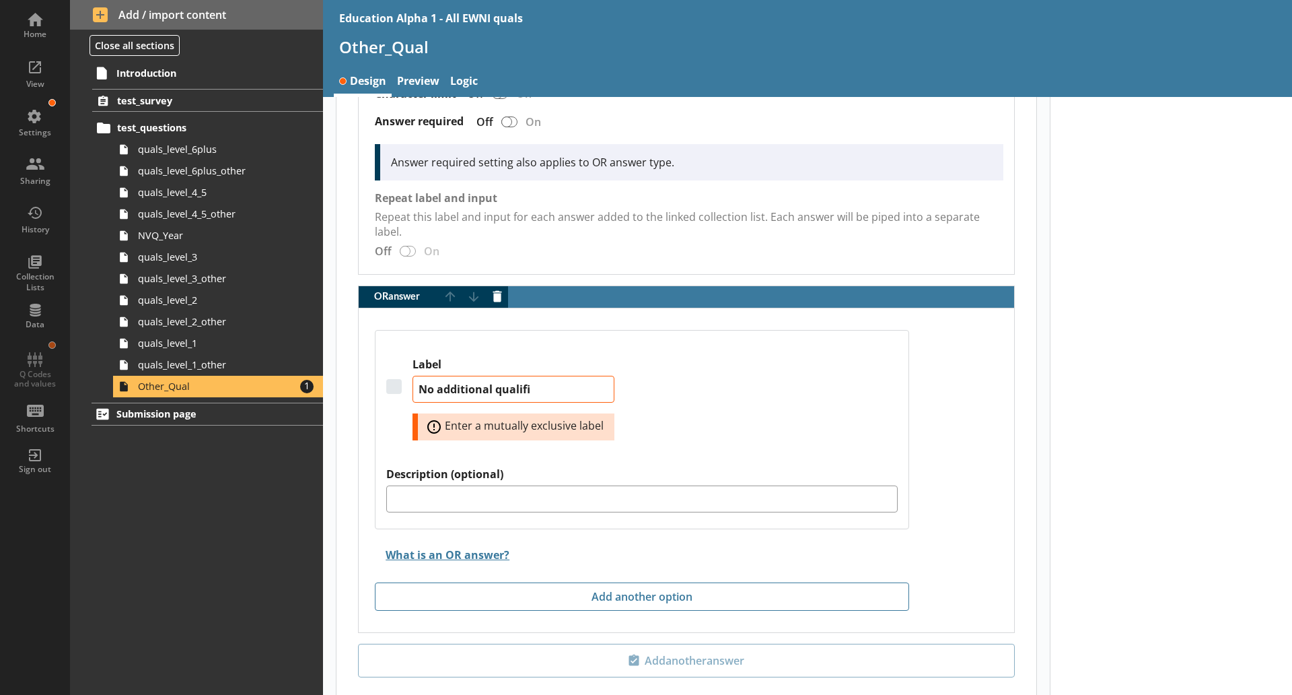
type textarea "x"
type textarea "No additional qualific"
type textarea "x"
type textarea "No additional qualifica"
type textarea "x"
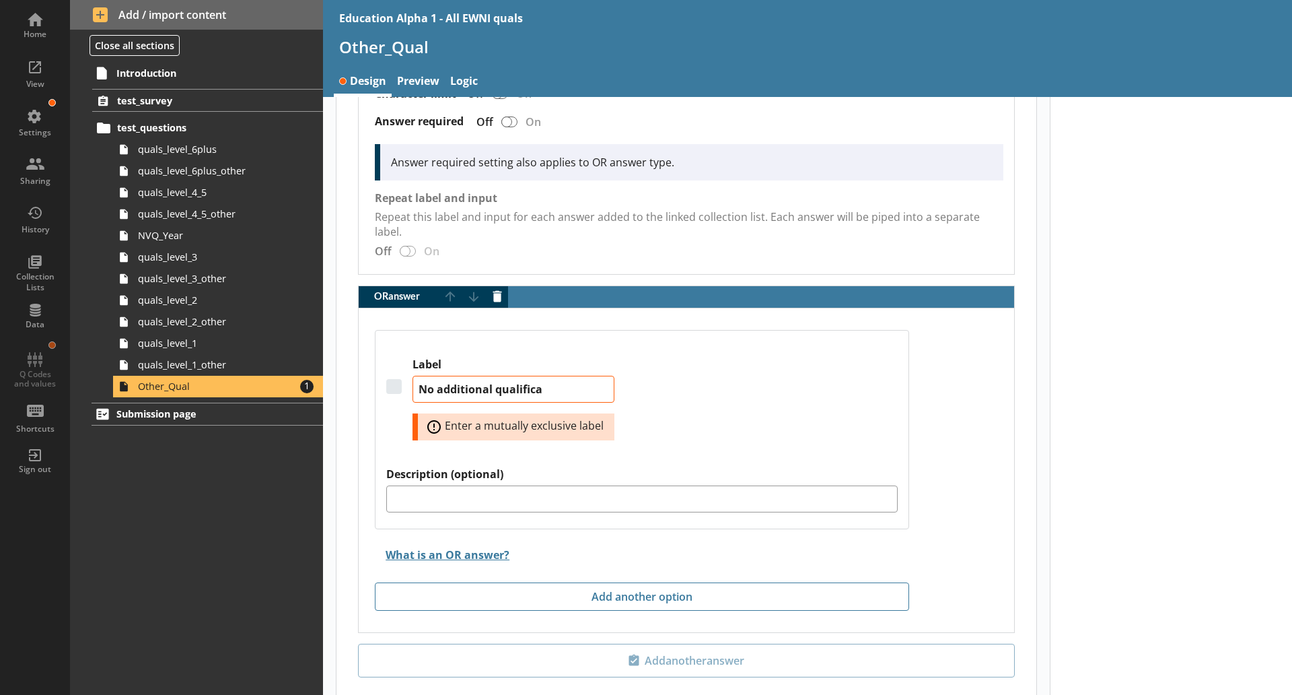
type textarea "No additional qualificat"
type textarea "x"
type textarea "No additional qualificatio"
type textarea "x"
type textarea "No additional qualification"
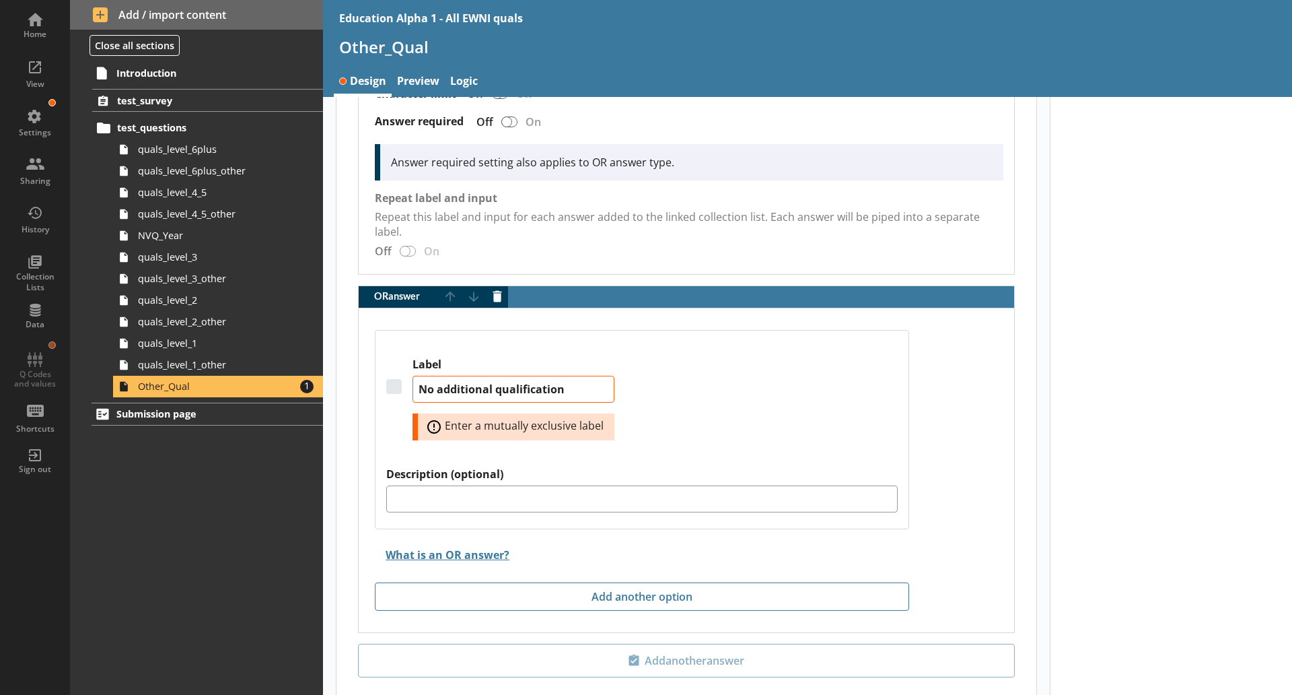
type textarea "x"
type textarea "No additional qualifications"
click at [709, 434] on div "Label No additional qualifications Error: Enter a mutually exclusive label" at bounding box center [641, 412] width 511 height 110
type textarea "x"
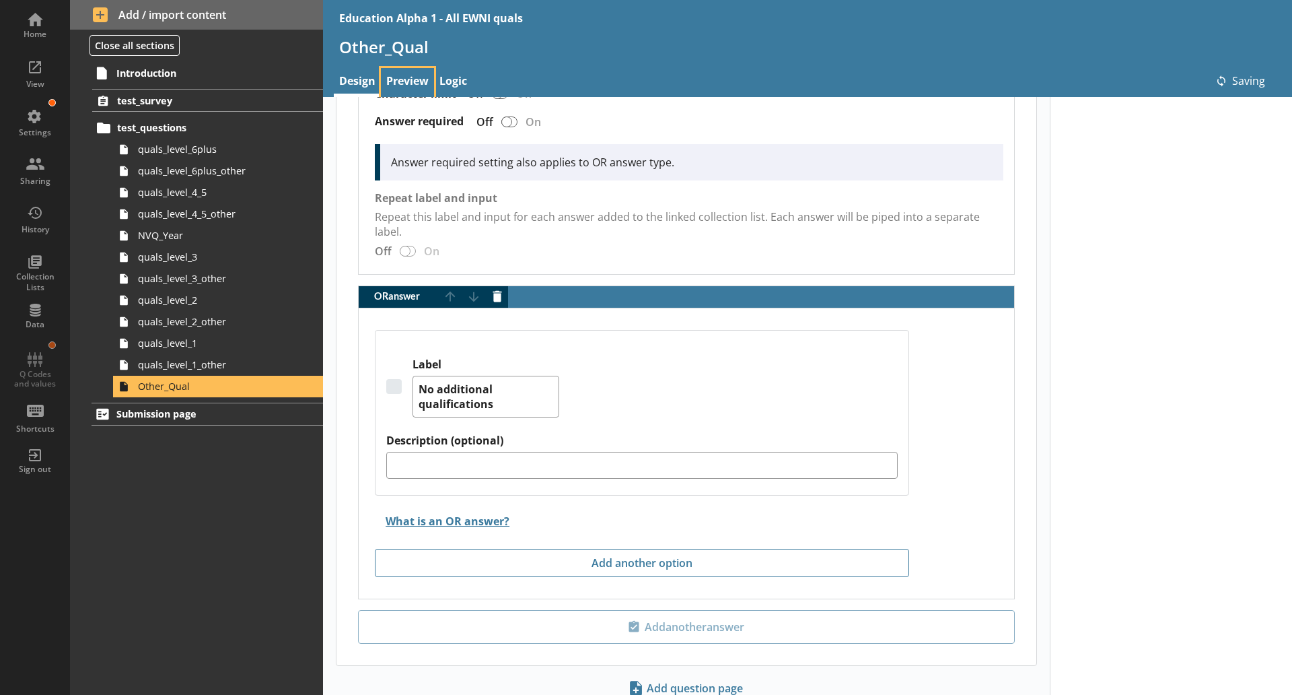
click at [426, 80] on link "Preview" at bounding box center [407, 82] width 53 height 29
